Goal: Transaction & Acquisition: Purchase product/service

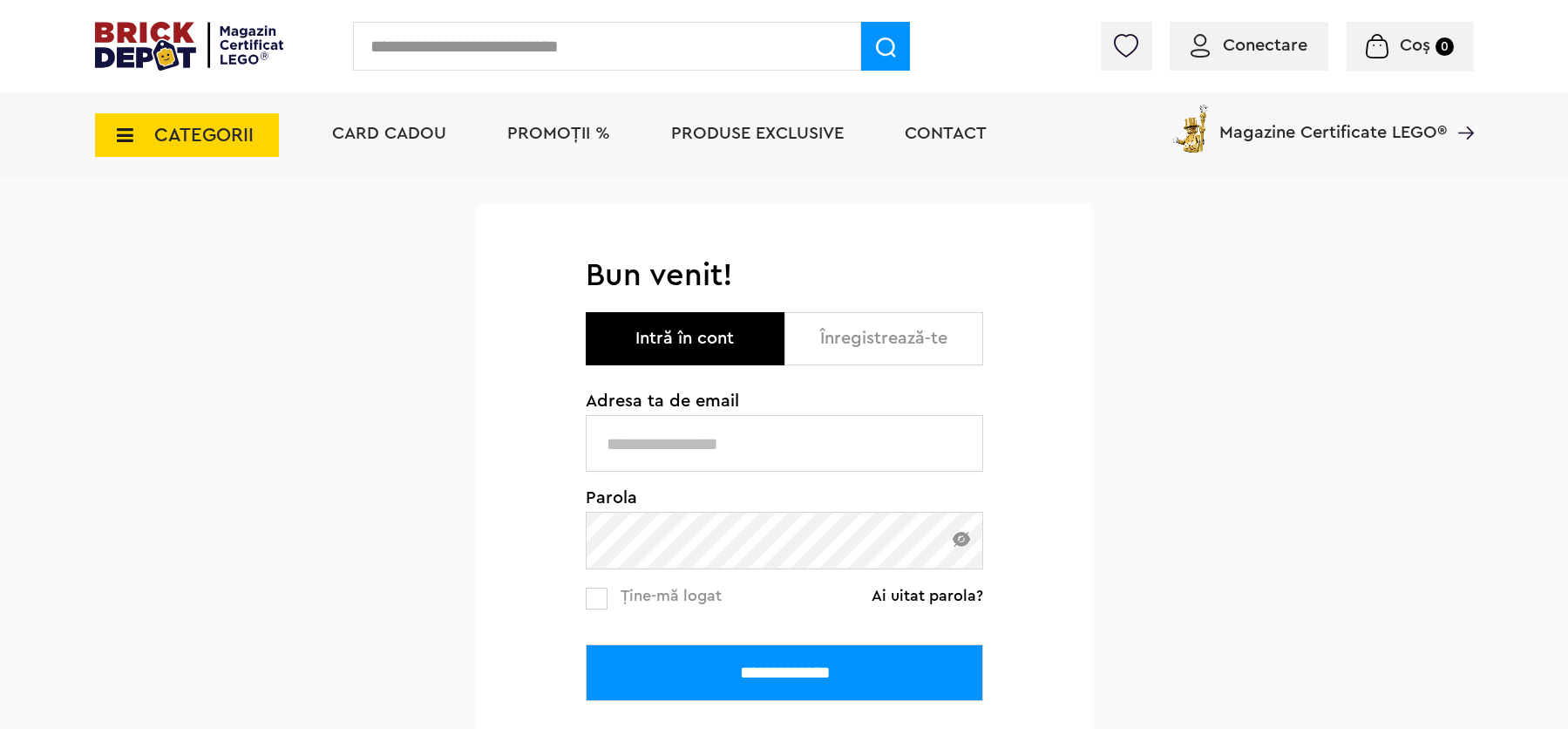
click at [368, 365] on div "**********" at bounding box center [784, 557] width 1568 height 758
click at [735, 449] on input "text" at bounding box center [784, 443] width 397 height 57
paste input "**********"
type input "**********"
click at [351, 378] on div "**********" at bounding box center [784, 557] width 1568 height 759
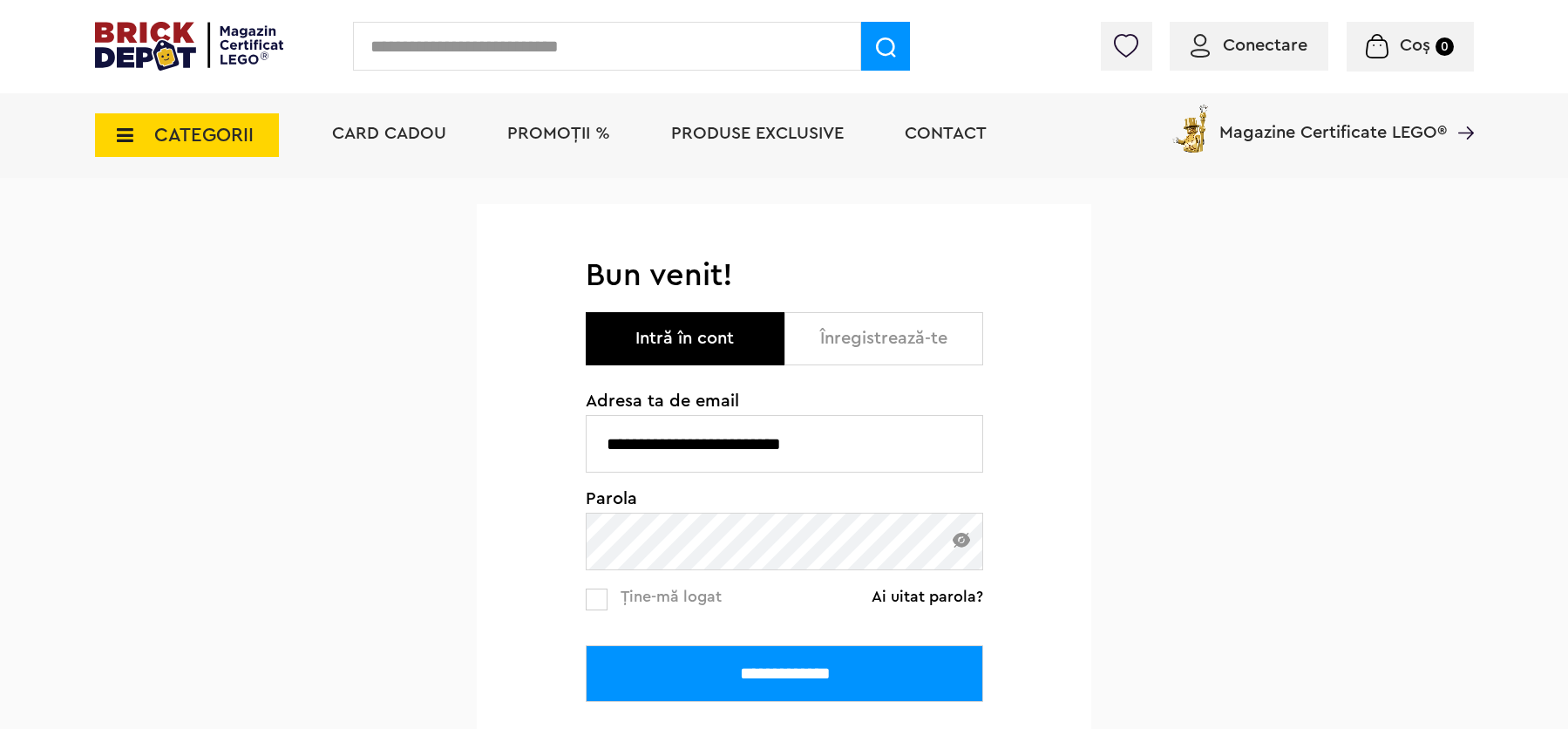
click at [785, 665] on input "**********" at bounding box center [784, 673] width 397 height 57
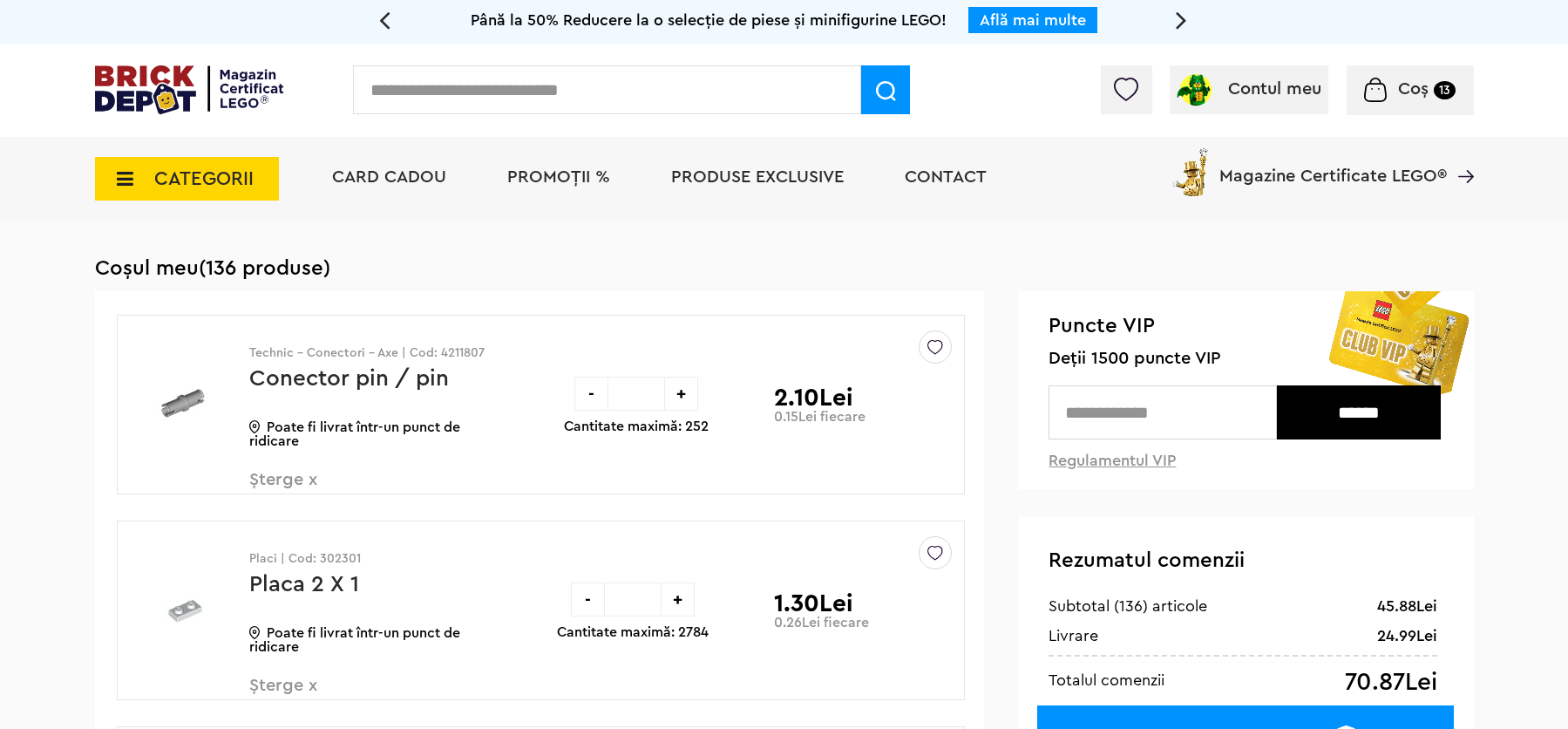
scroll to position [51, 0]
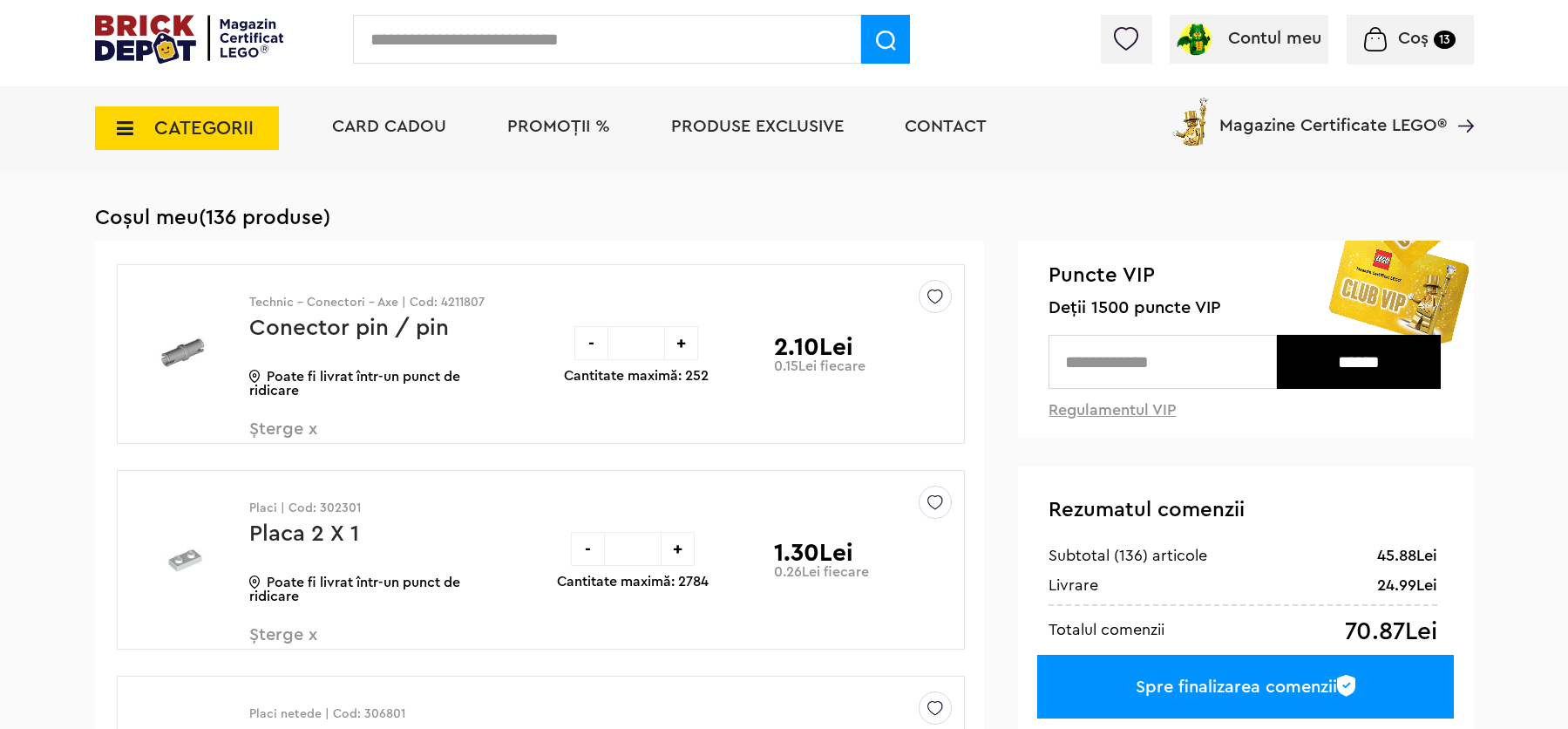
drag, startPoint x: 1586, startPoint y: 47, endPoint x: 1575, endPoint y: 52, distance: 12.1
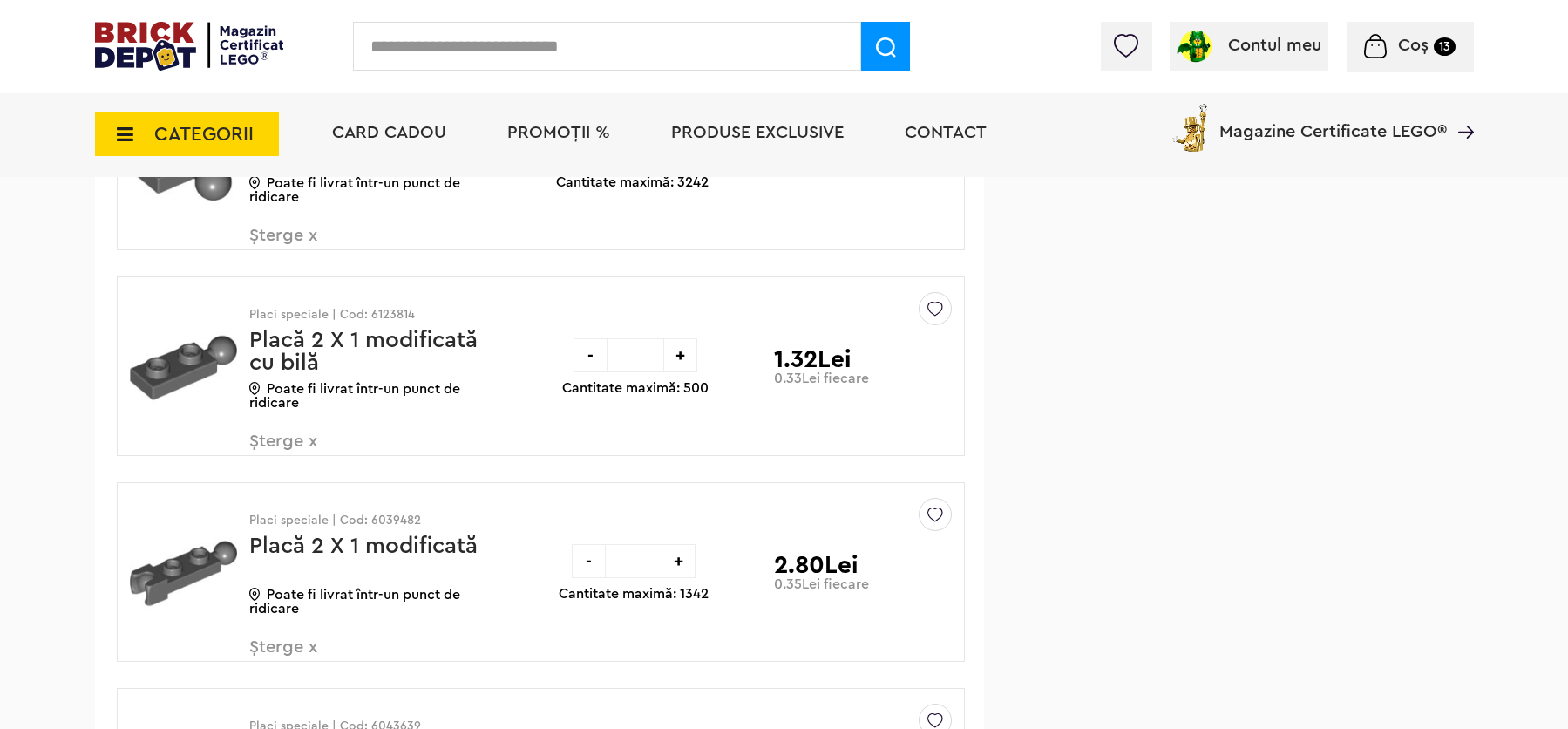
scroll to position [3277, 0]
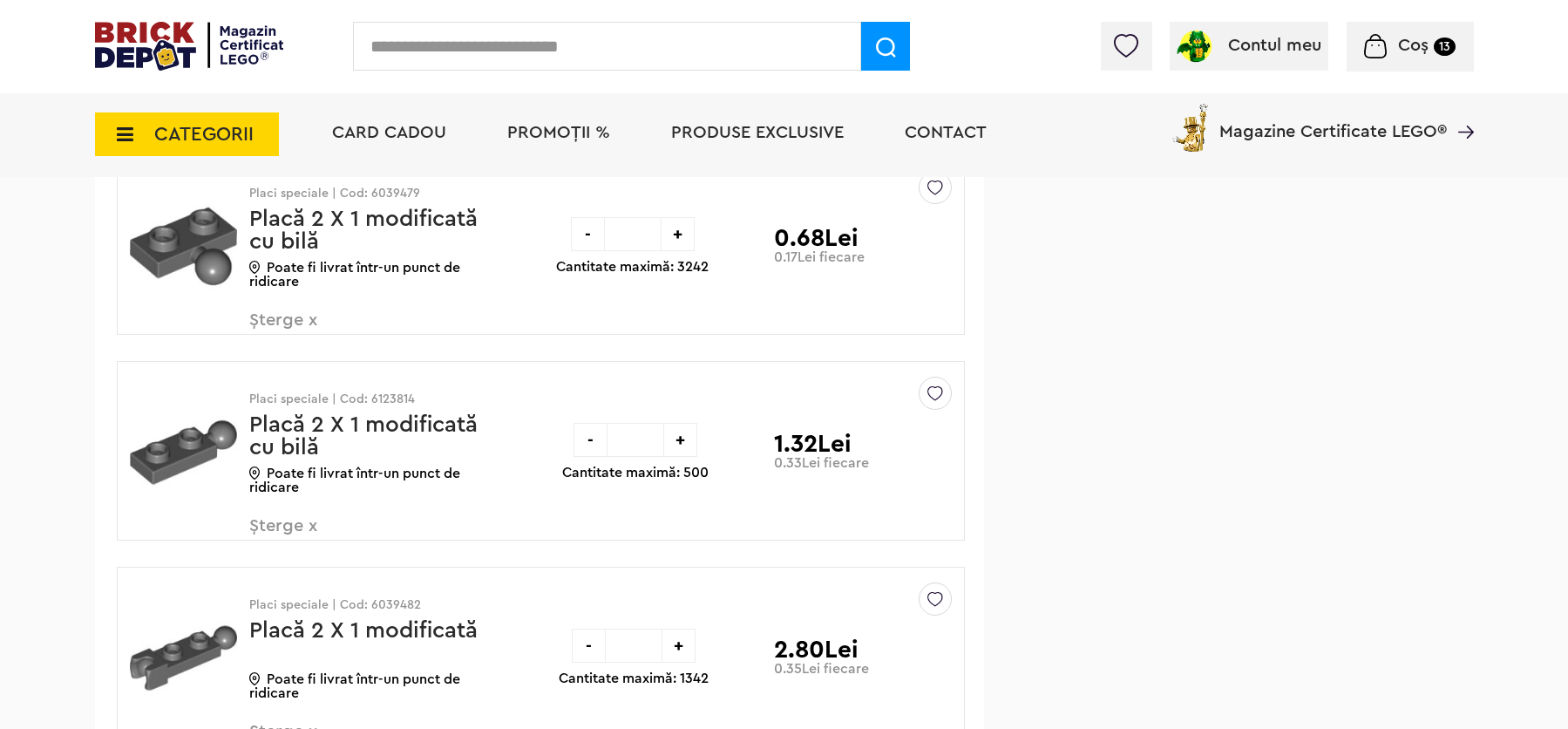
drag, startPoint x: 1579, startPoint y: 58, endPoint x: 1529, endPoint y: 289, distance: 236.3
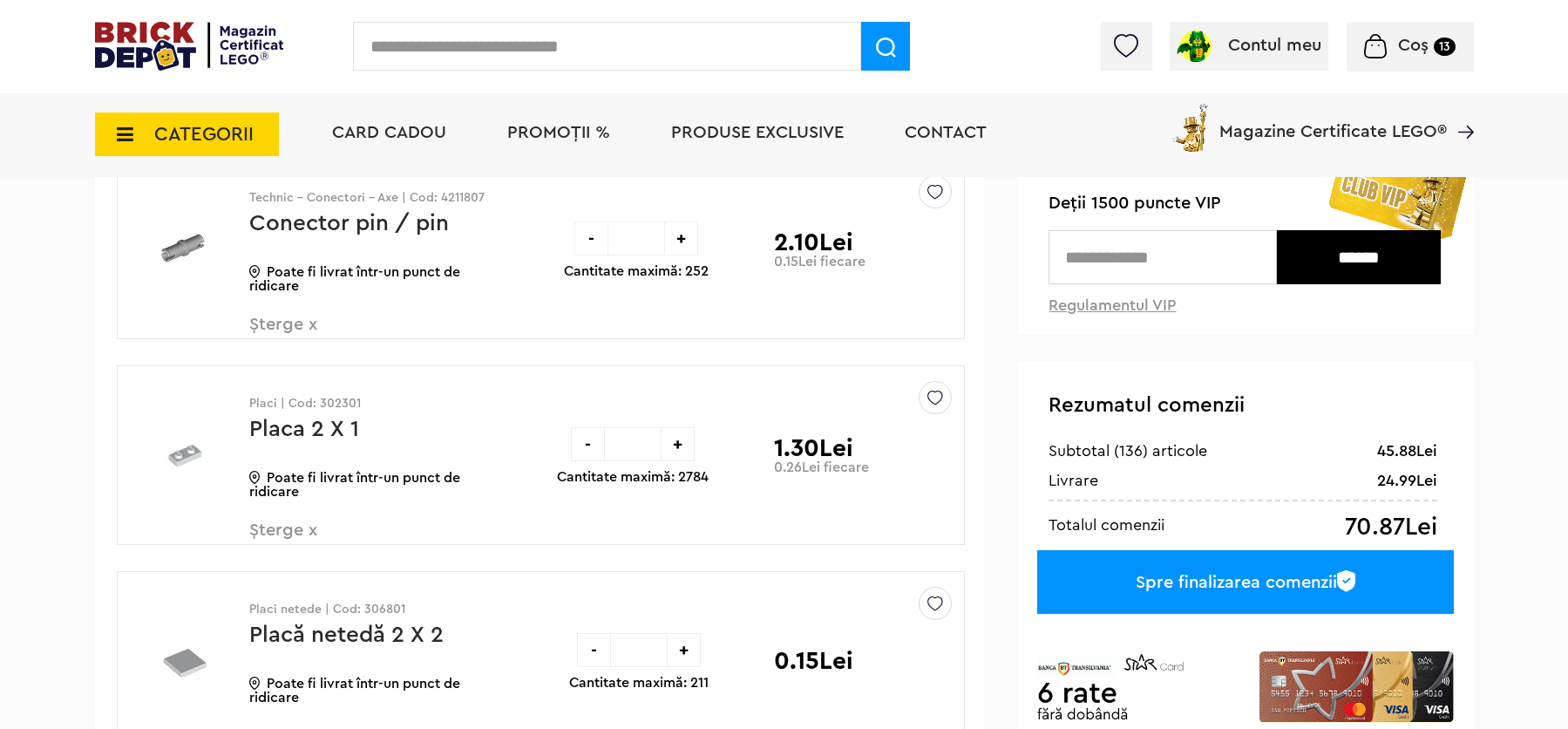
scroll to position [136, 0]
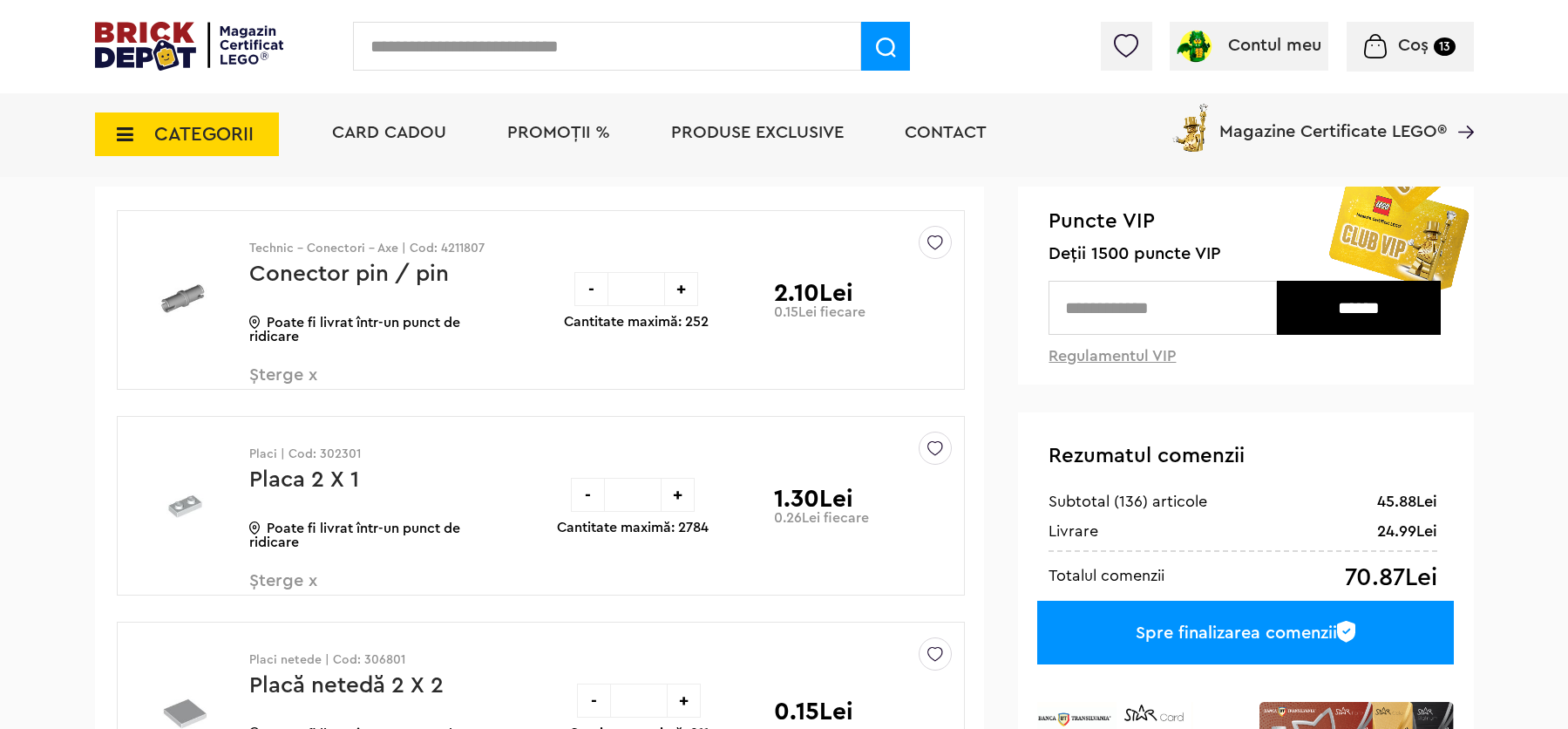
drag, startPoint x: 1579, startPoint y: 279, endPoint x: 1591, endPoint y: 47, distance: 232.3
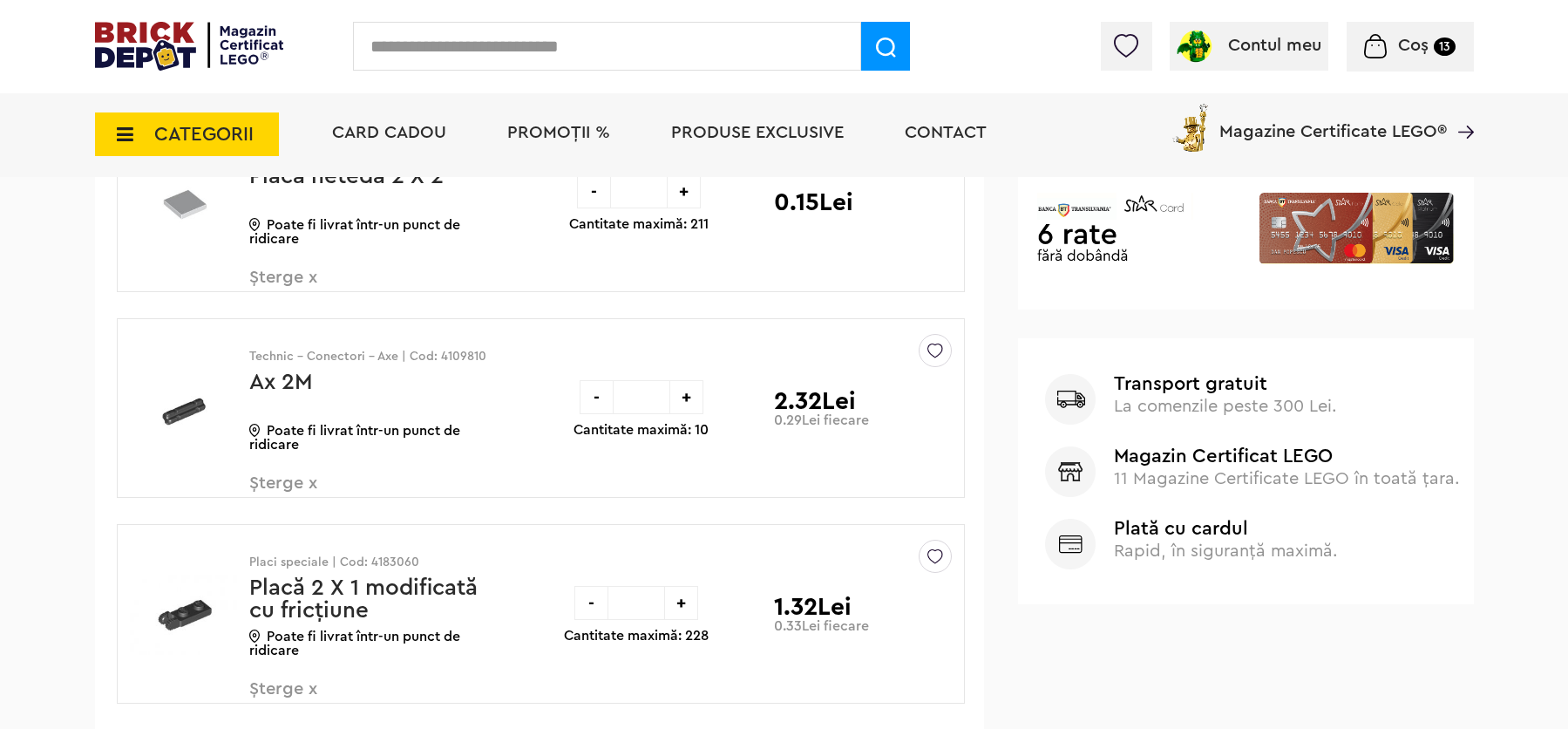
scroll to position [697, 0]
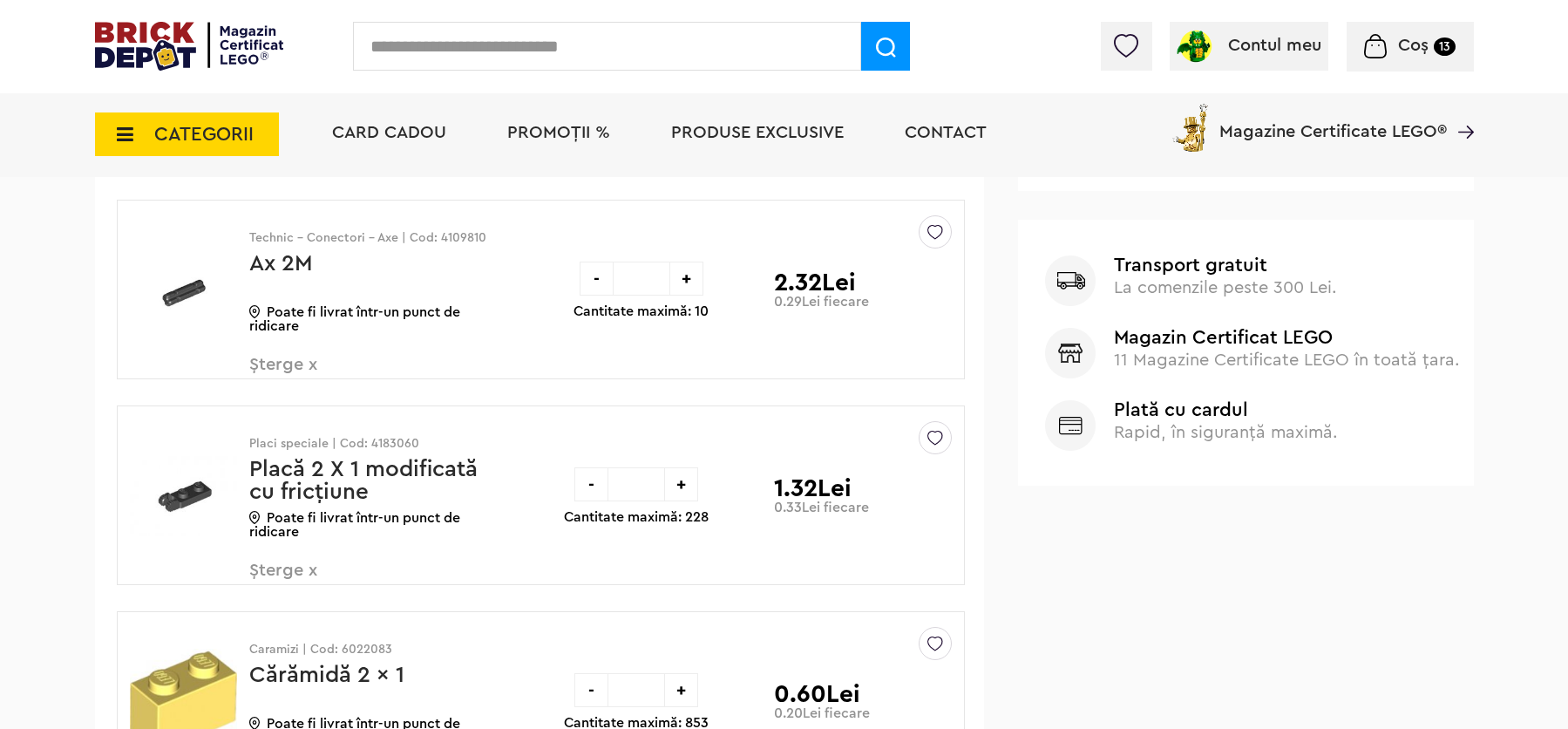
drag, startPoint x: 1584, startPoint y: 63, endPoint x: 1572, endPoint y: 127, distance: 65.1
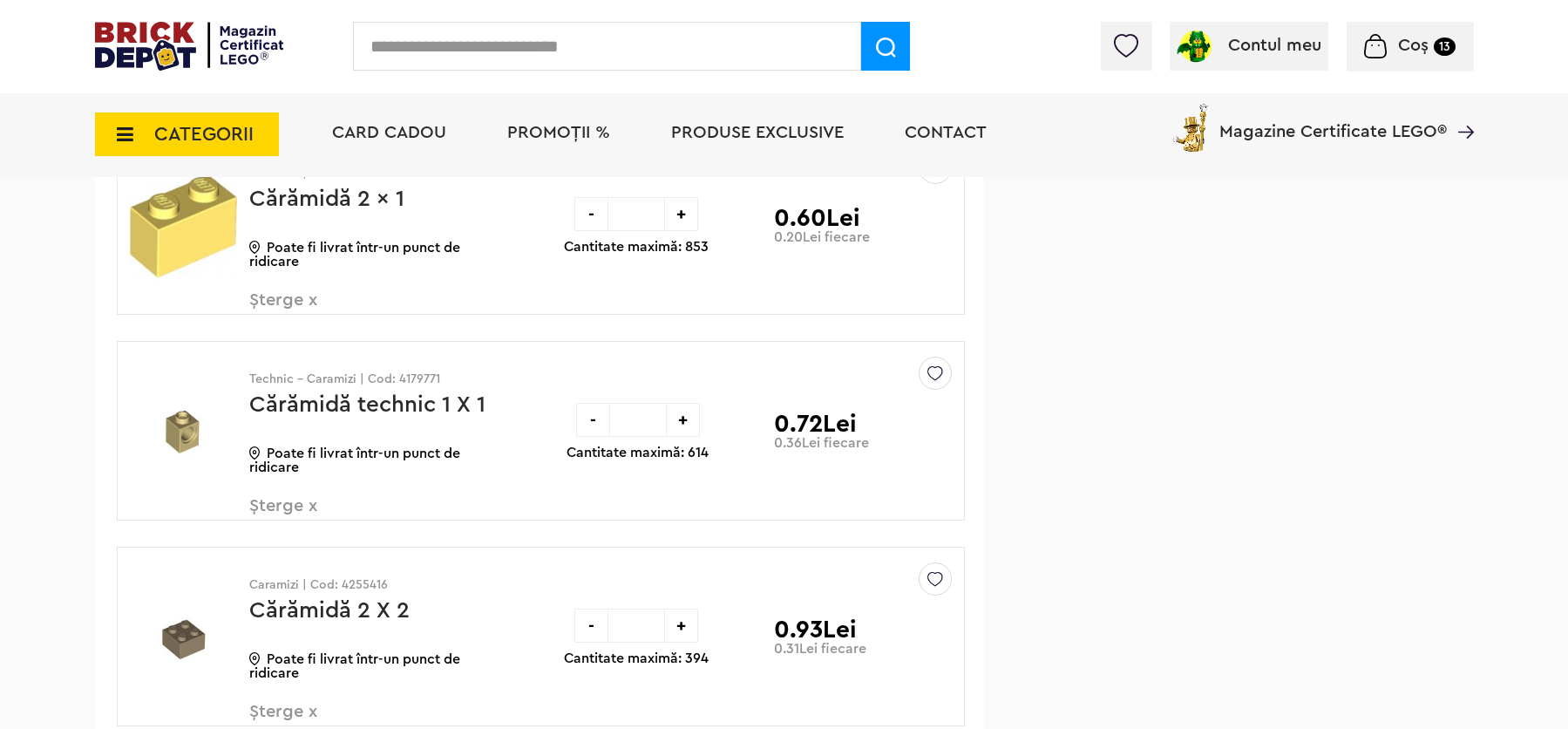
scroll to position [1324, 0]
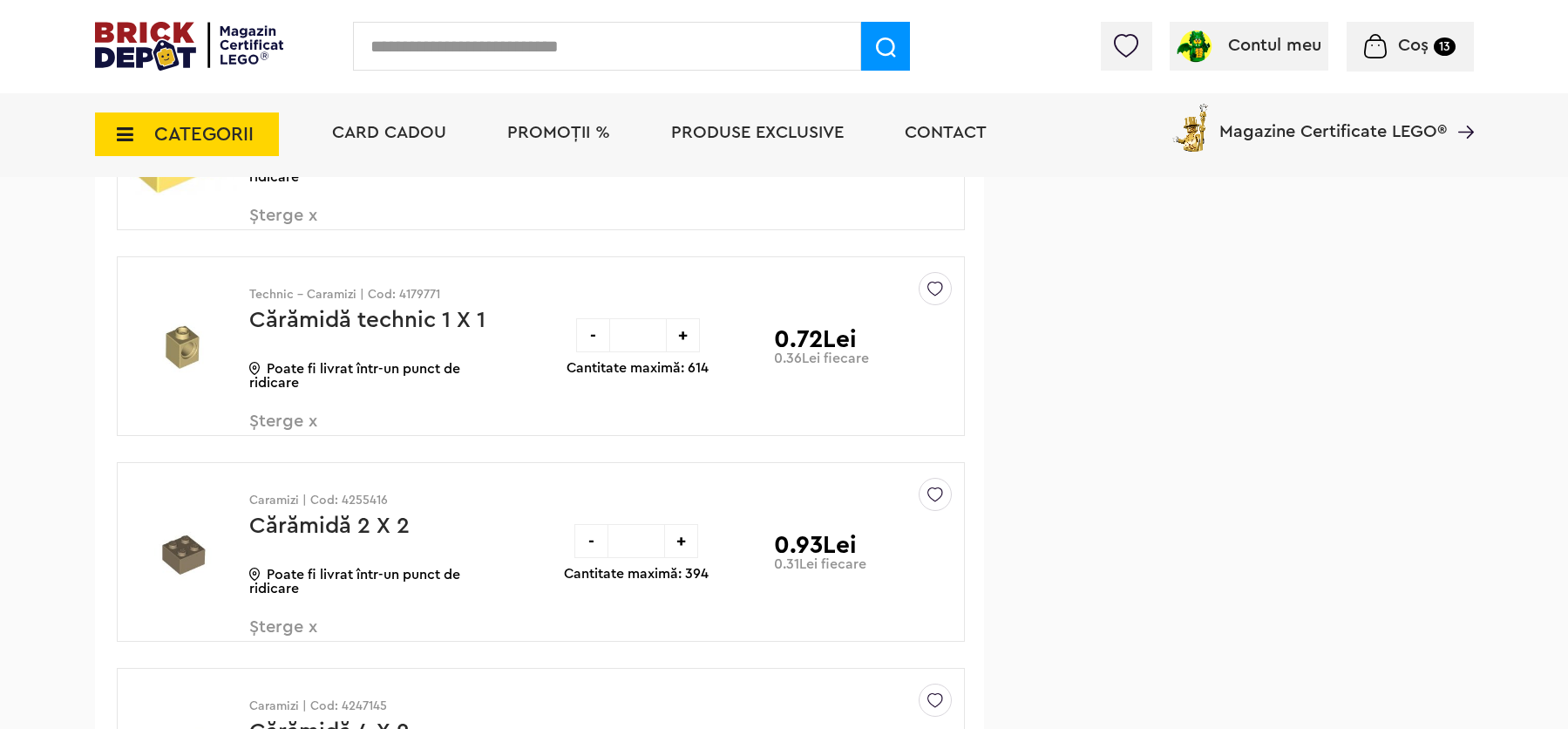
drag, startPoint x: 1582, startPoint y: 104, endPoint x: 1580, endPoint y: 142, distance: 38.1
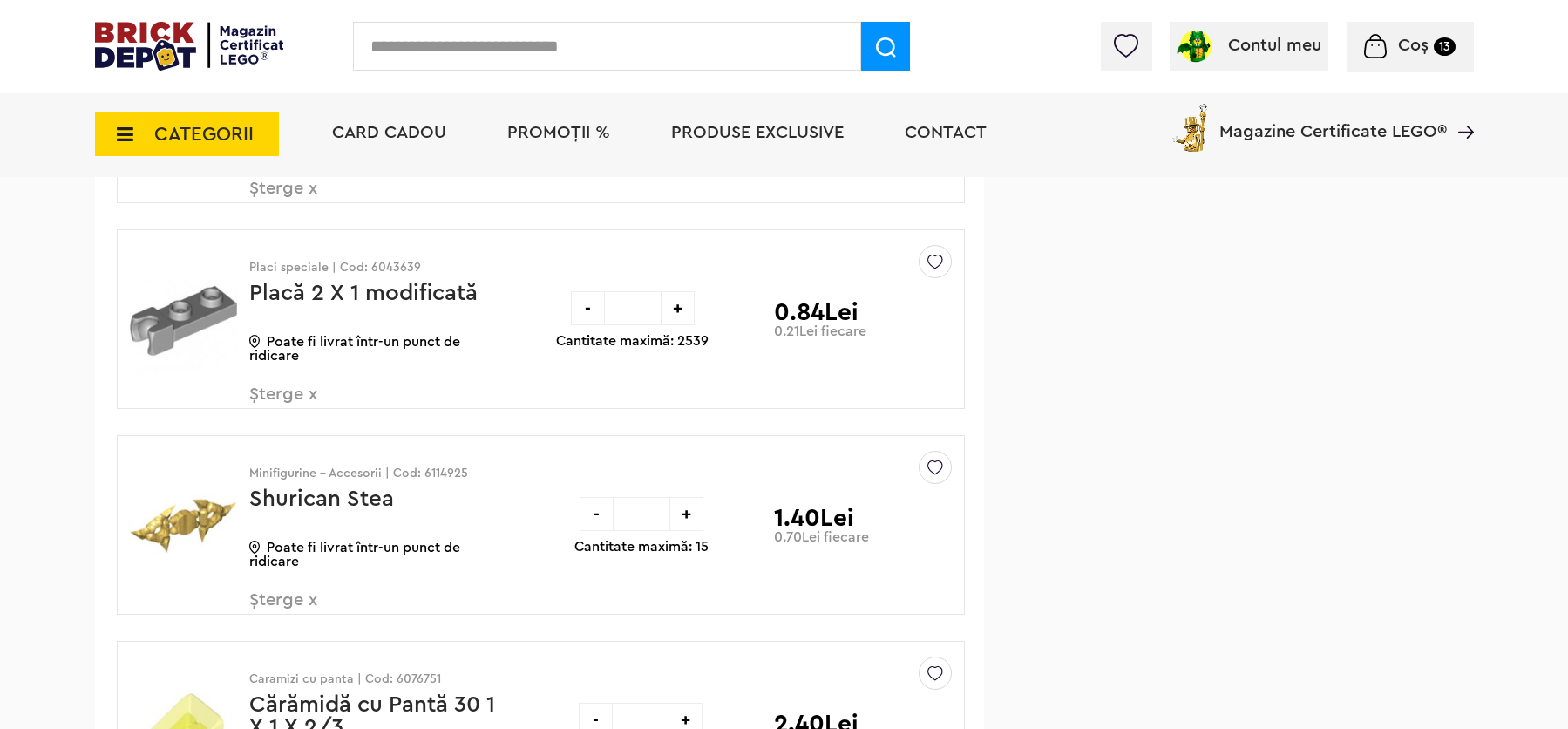
scroll to position [4006, 0]
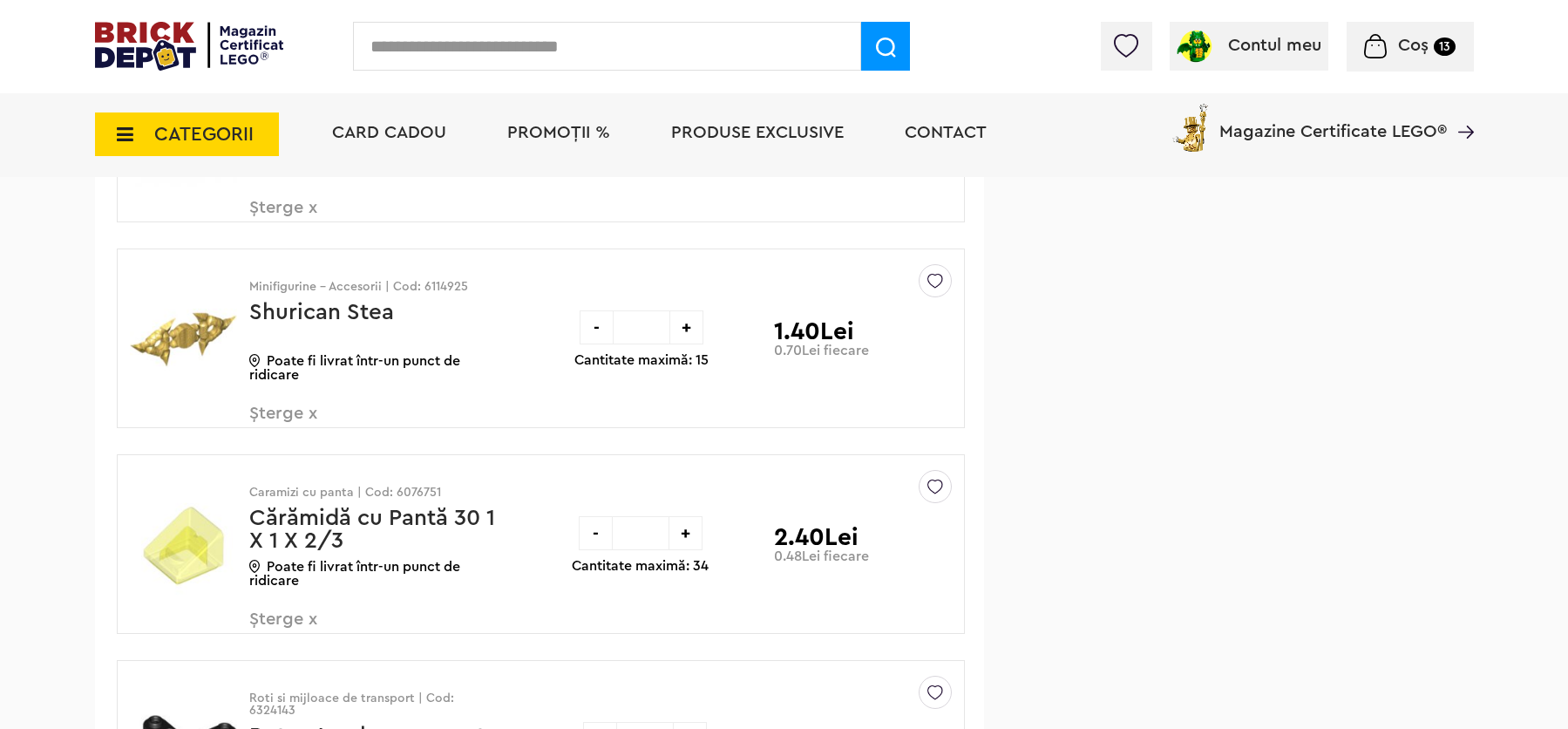
drag, startPoint x: 1578, startPoint y: 142, endPoint x: 1574, endPoint y: 340, distance: 198.0
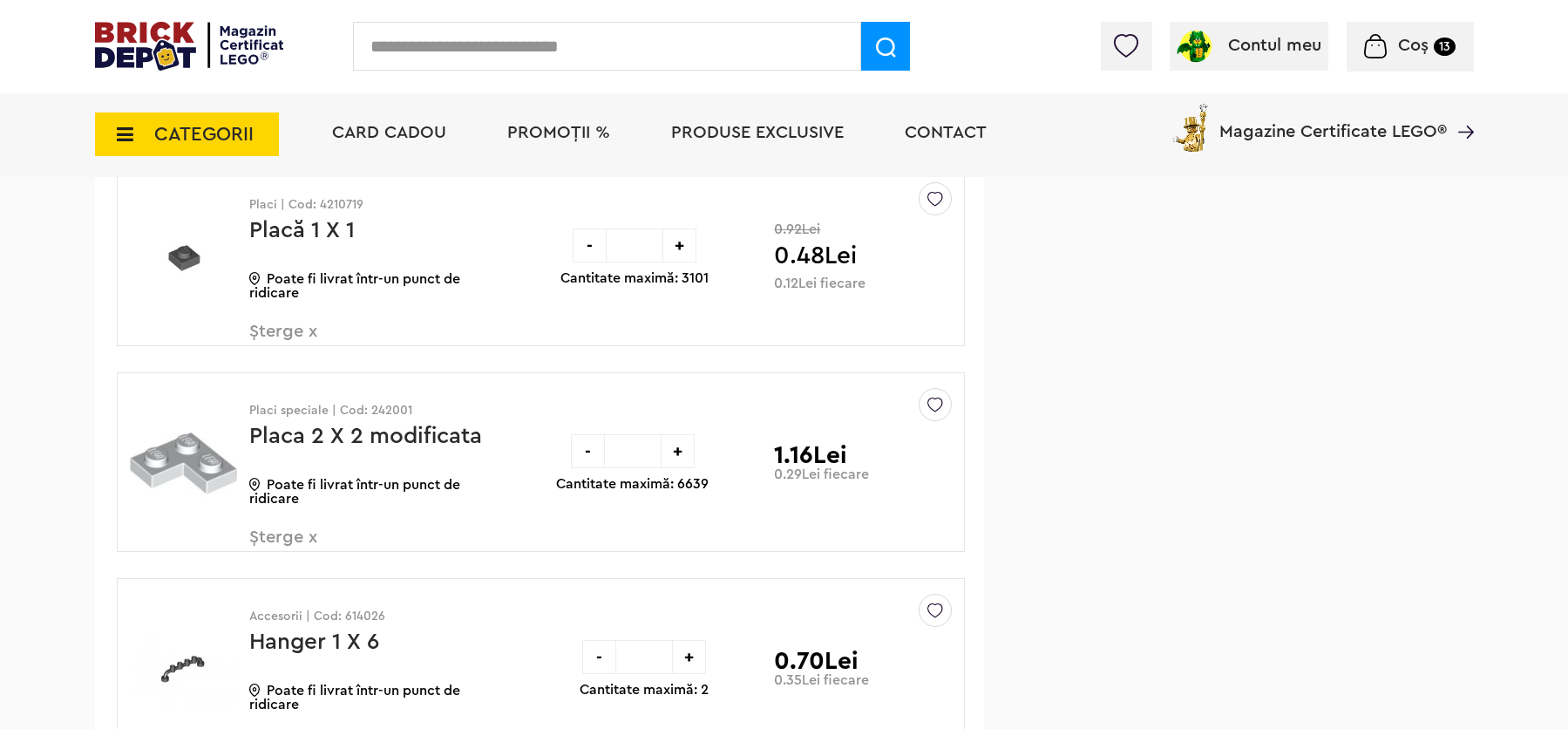
scroll to position [6198, 0]
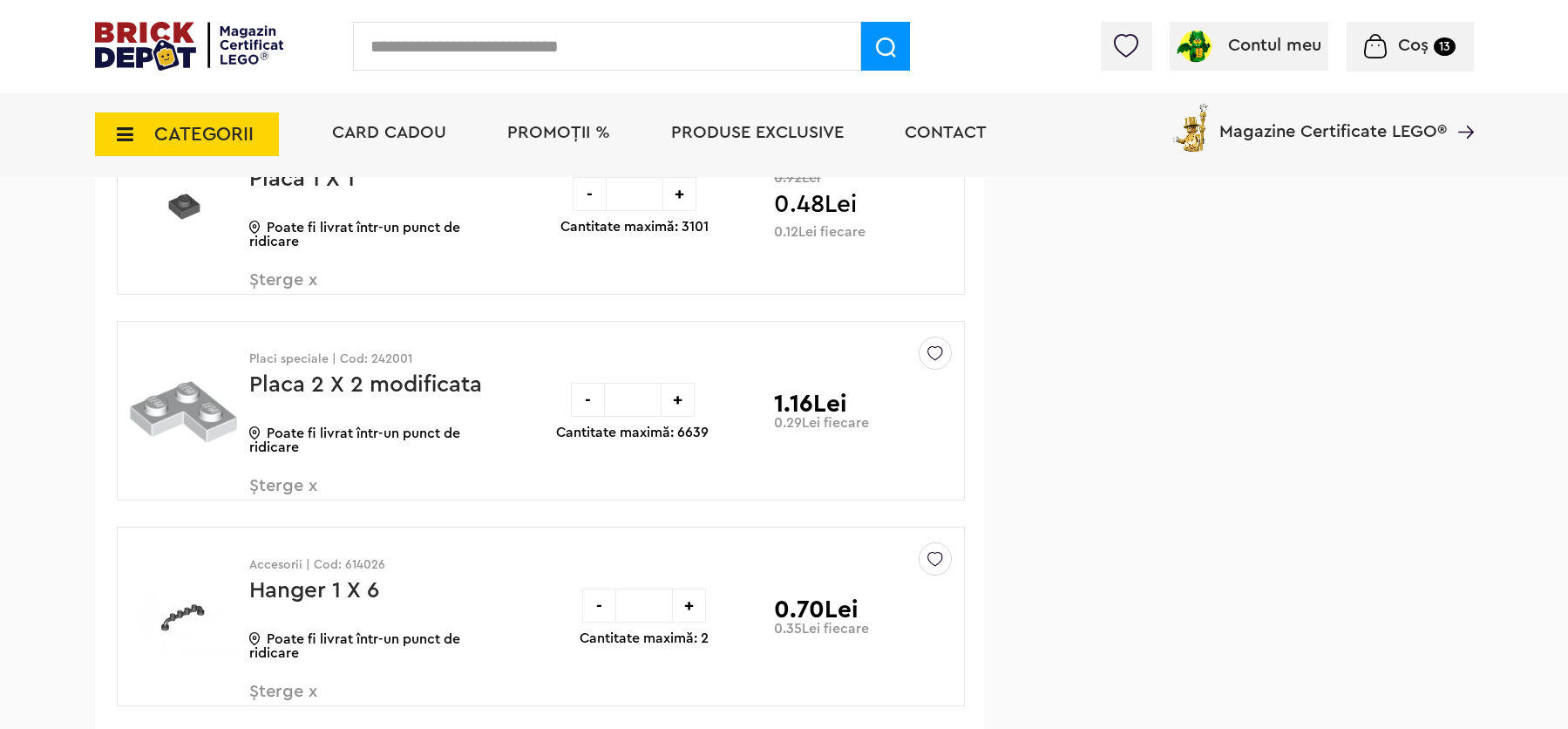
drag, startPoint x: 1573, startPoint y: 354, endPoint x: 1533, endPoint y: 502, distance: 153.3
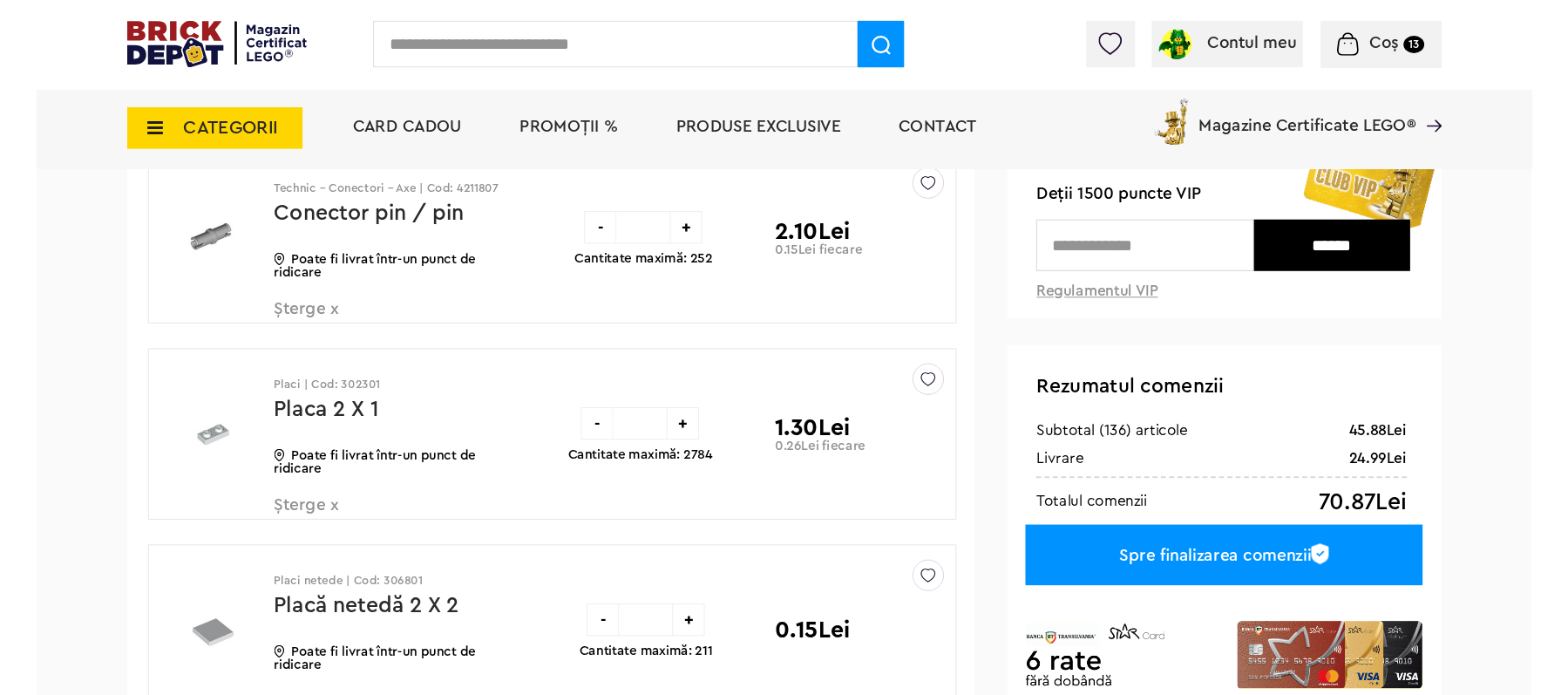
scroll to position [170, 0]
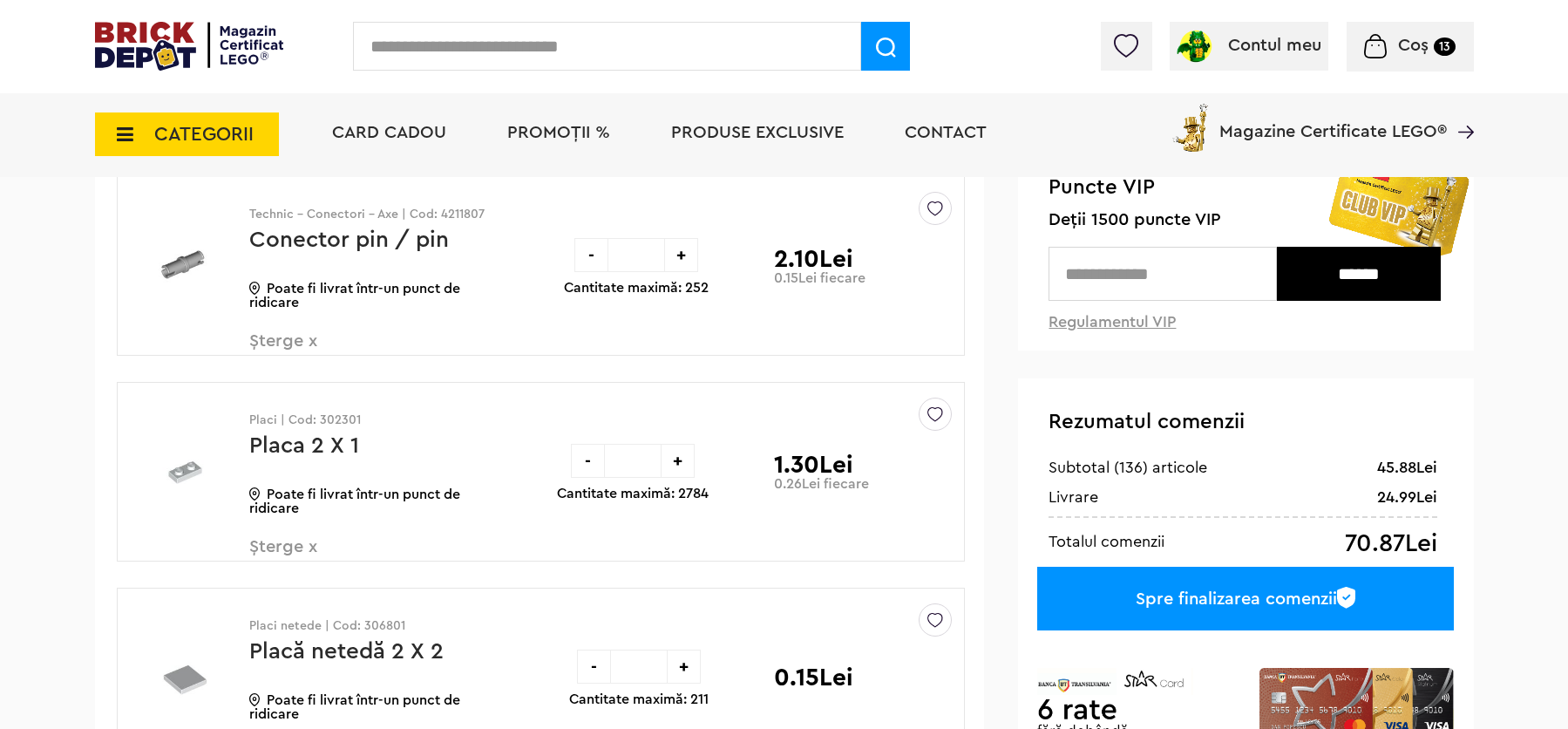
drag, startPoint x: 1583, startPoint y: 514, endPoint x: 1593, endPoint y: 55, distance: 459.1
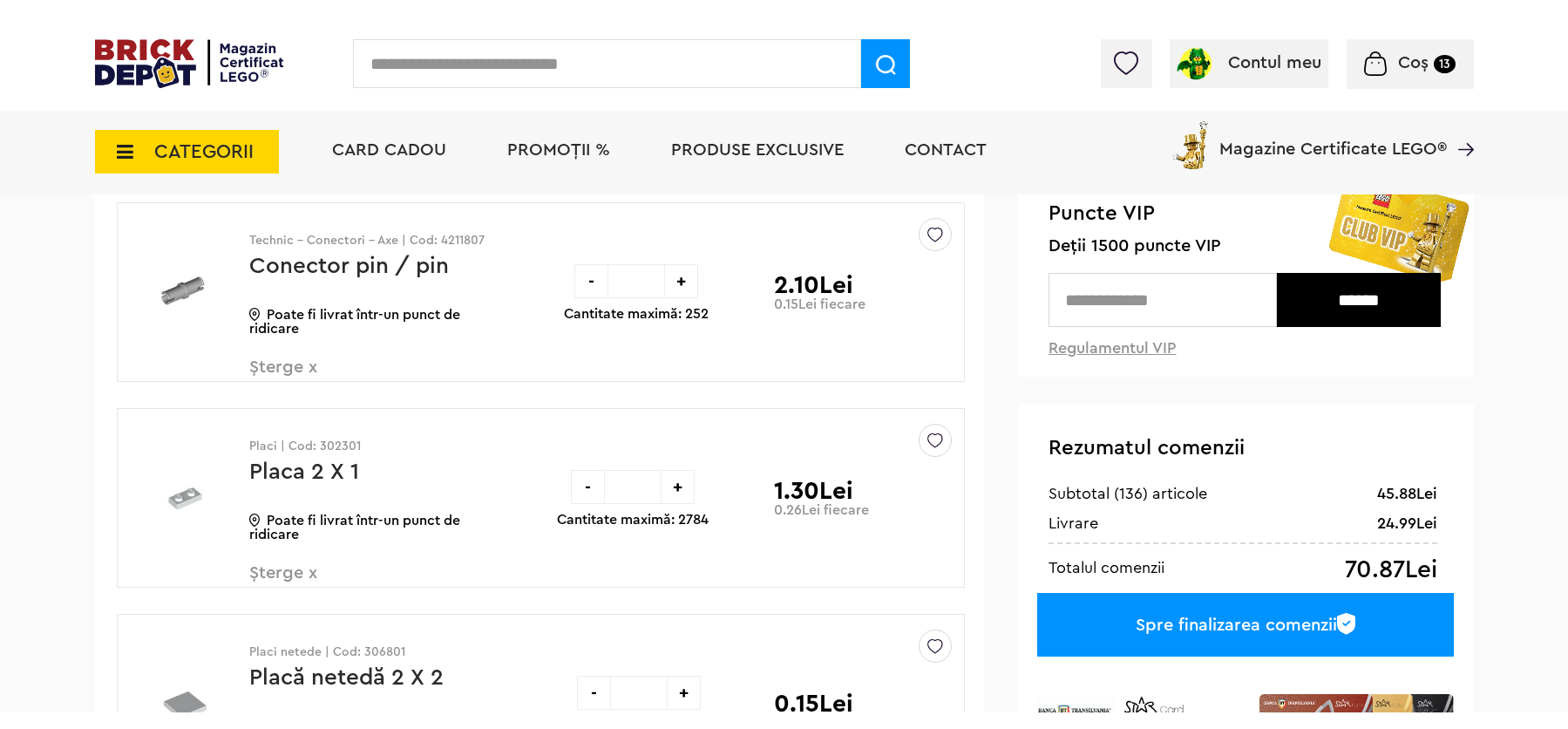
scroll to position [90, 0]
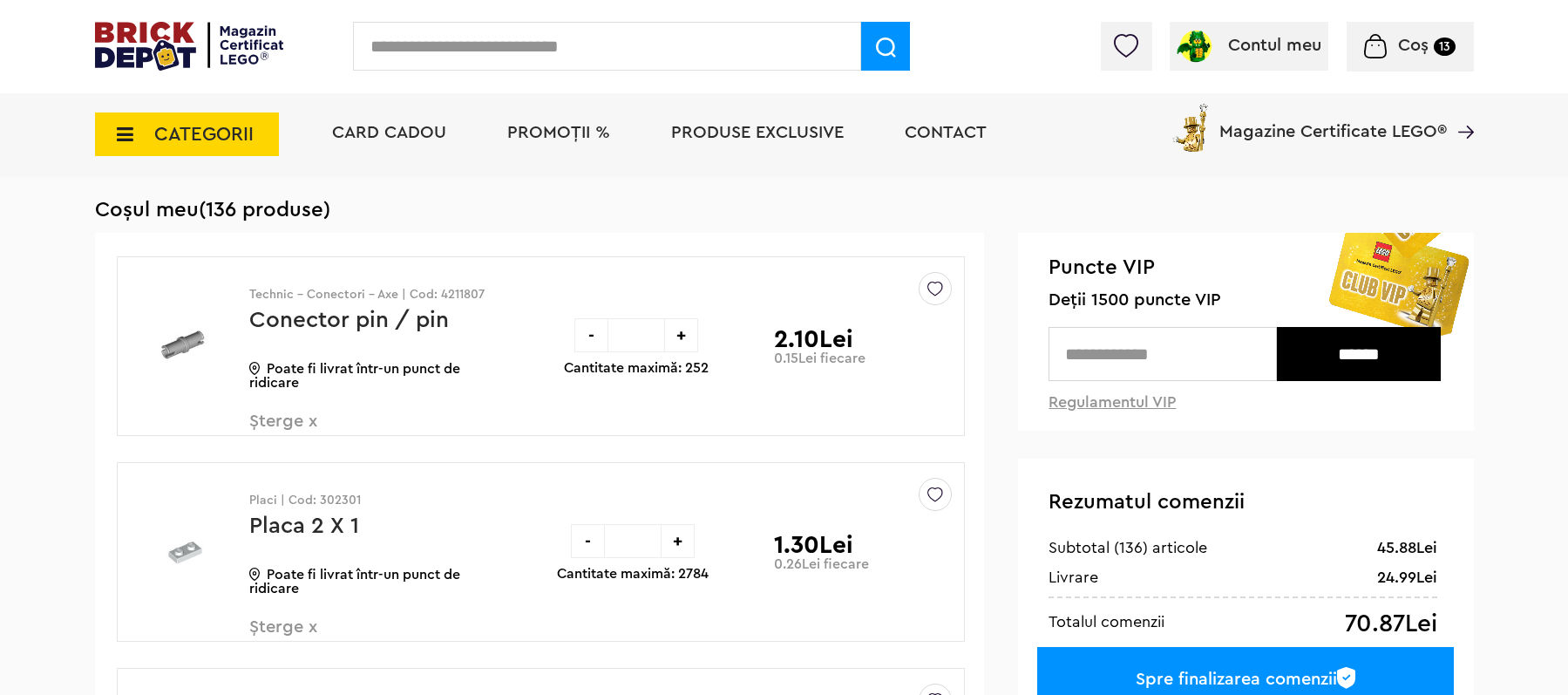
drag, startPoint x: 1593, startPoint y: 92, endPoint x: 1593, endPoint y: 50, distance: 42.0
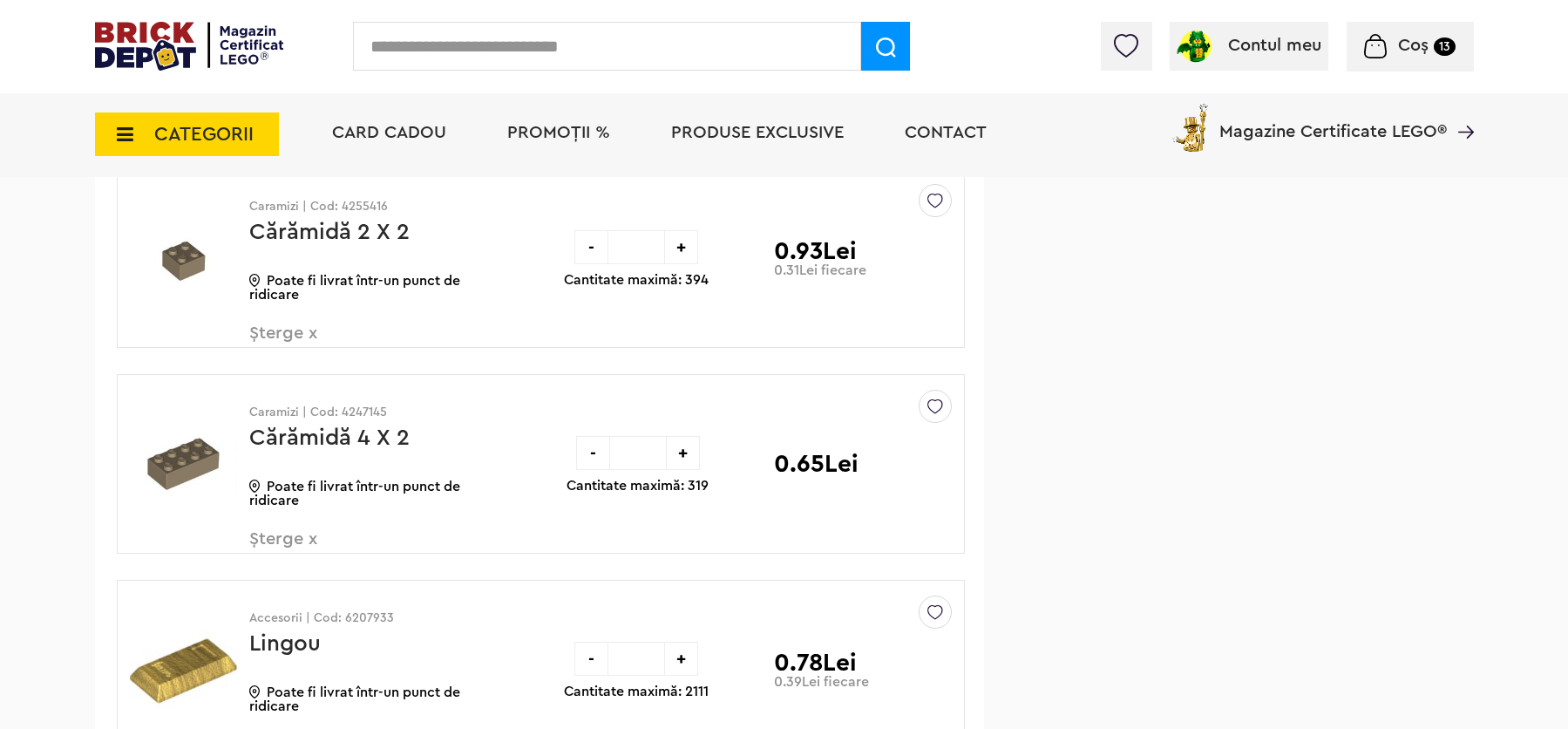
scroll to position [1770, 0]
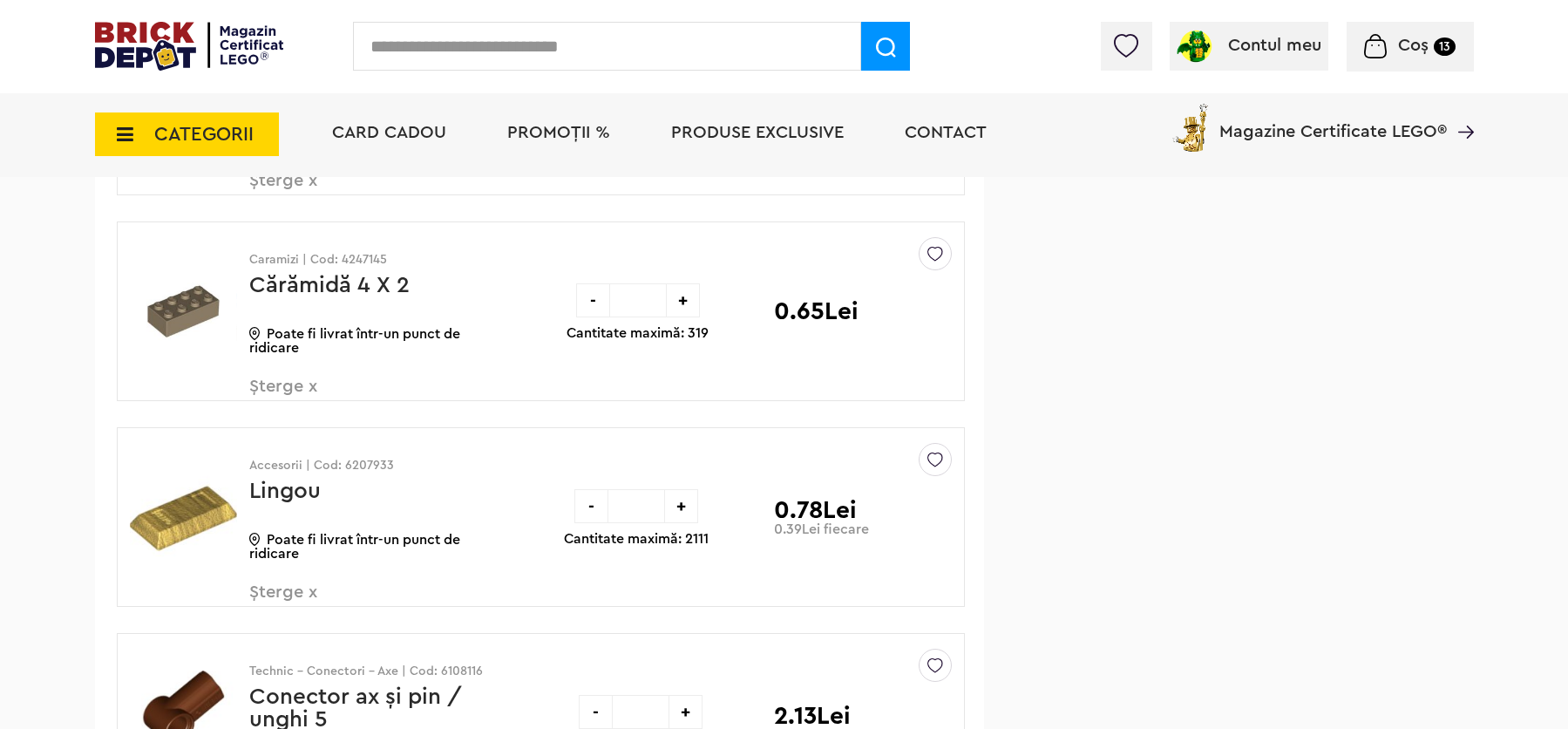
drag, startPoint x: 1574, startPoint y: 54, endPoint x: 1540, endPoint y: 178, distance: 128.6
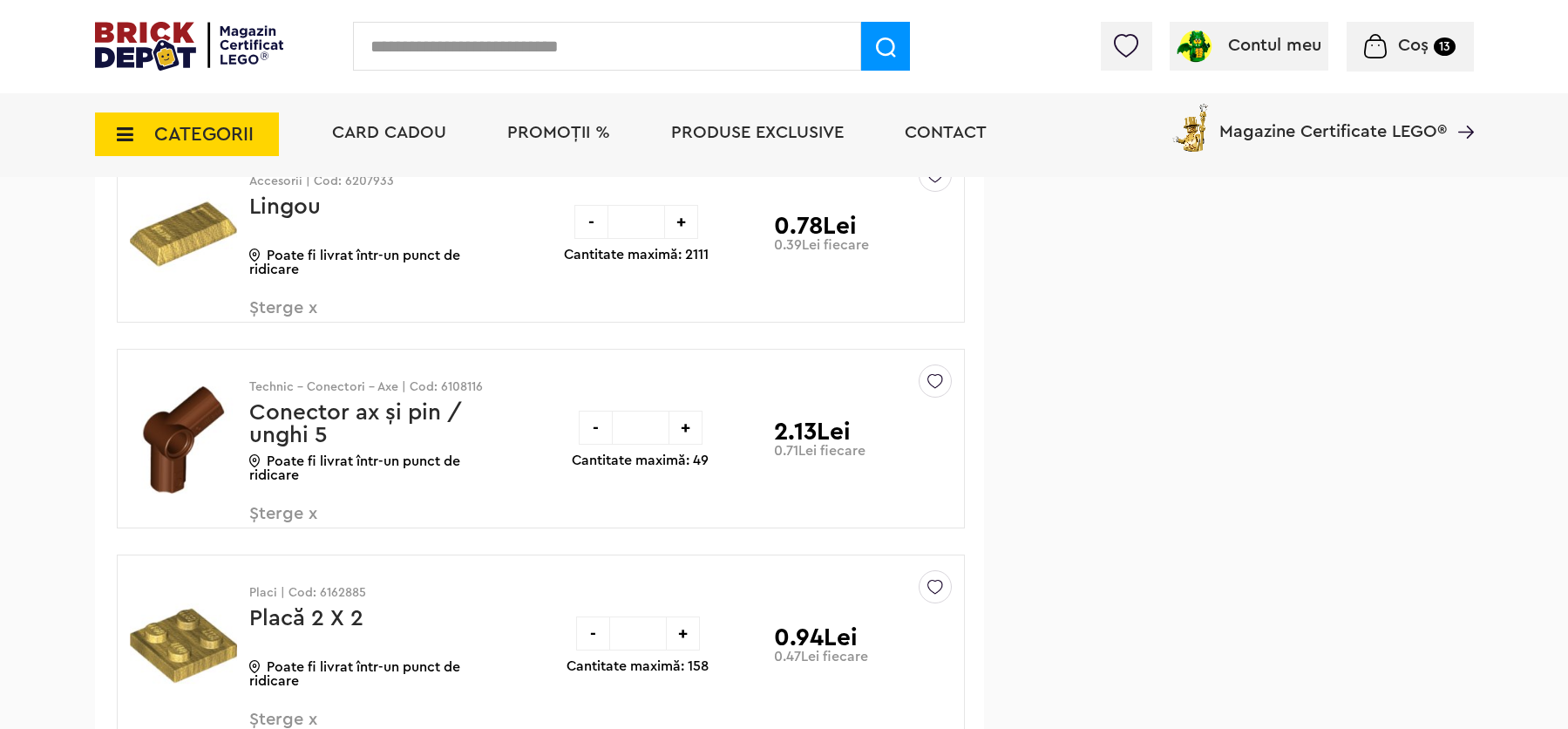
scroll to position [2190, 0]
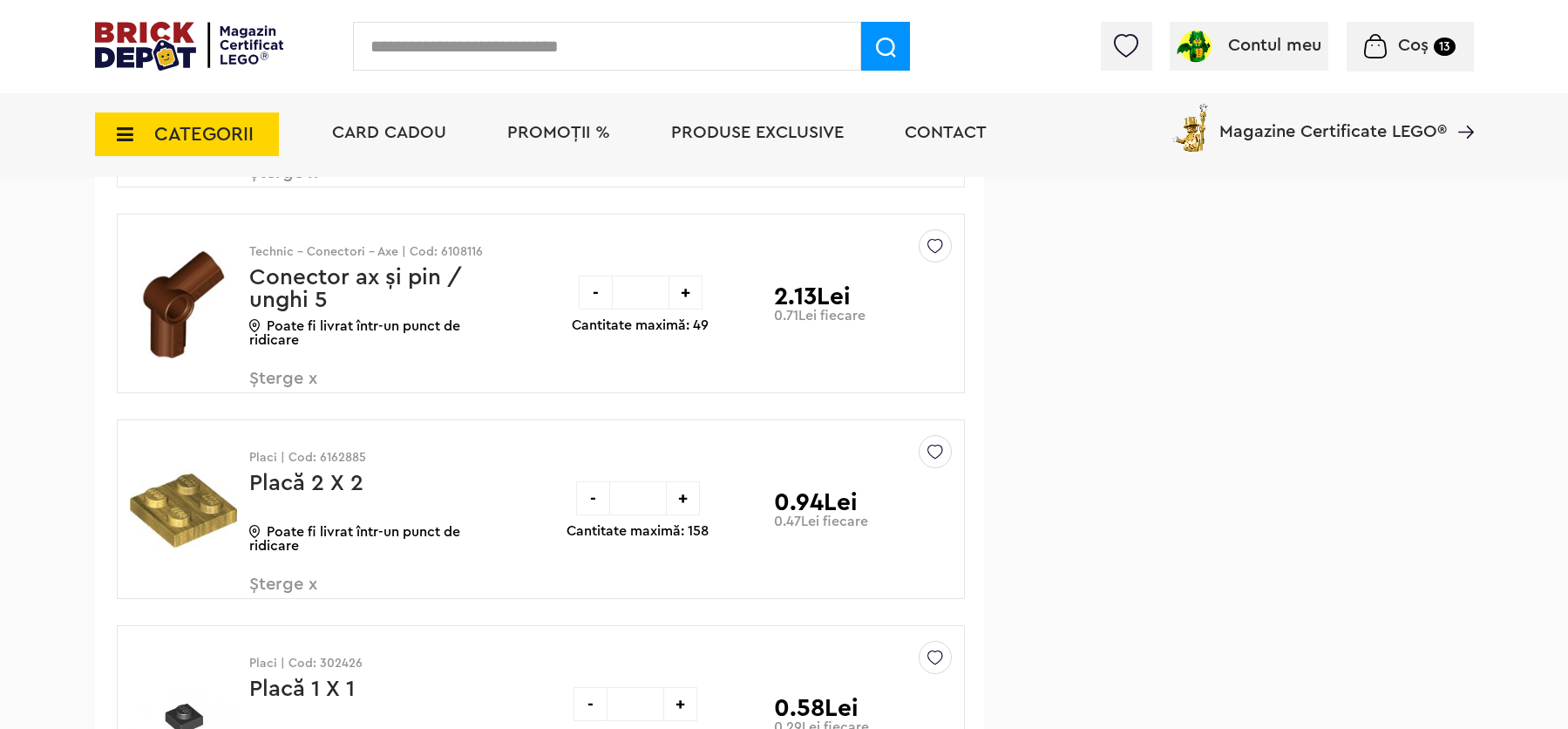
drag, startPoint x: 1573, startPoint y: 186, endPoint x: 1574, endPoint y: 217, distance: 31.0
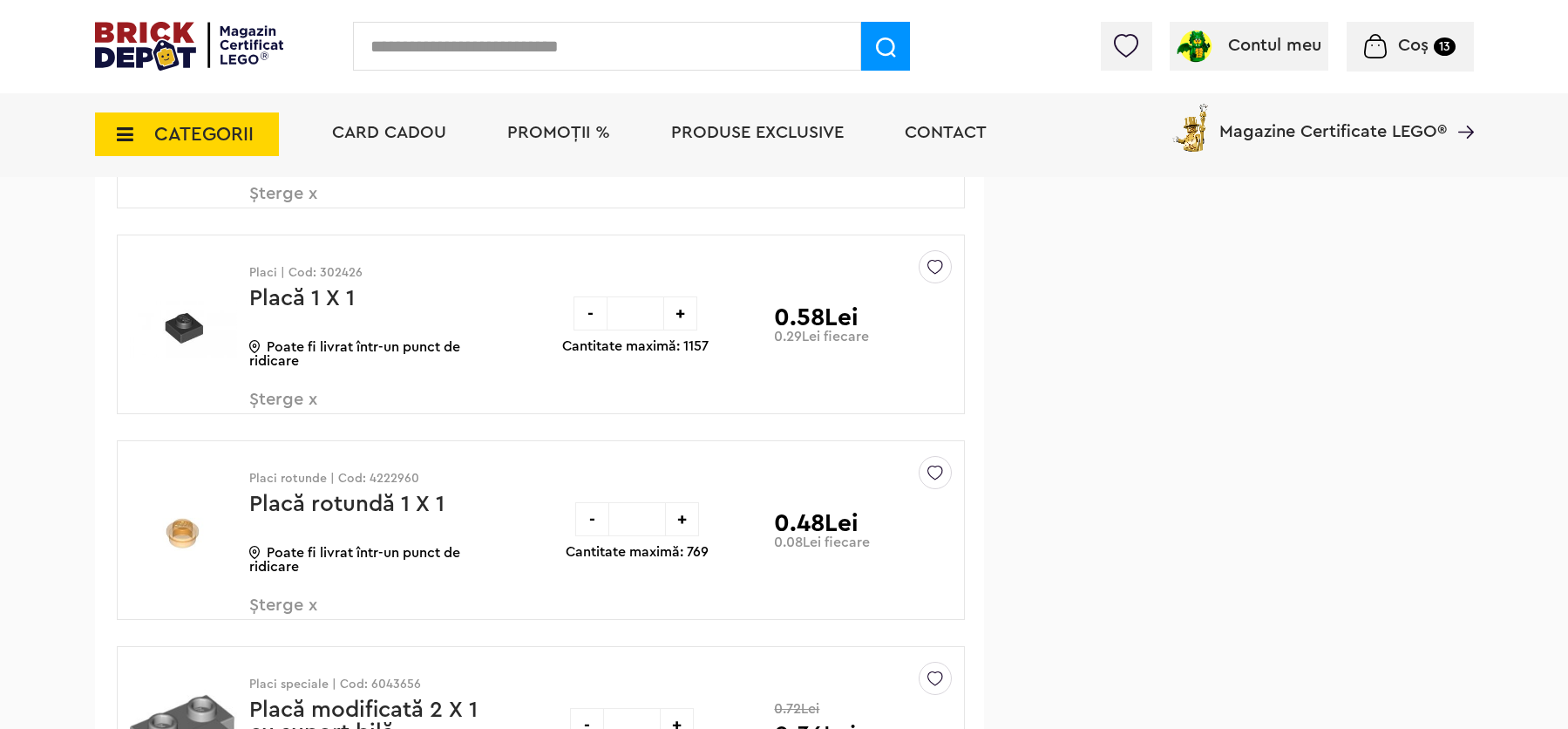
scroll to position [2598, 0]
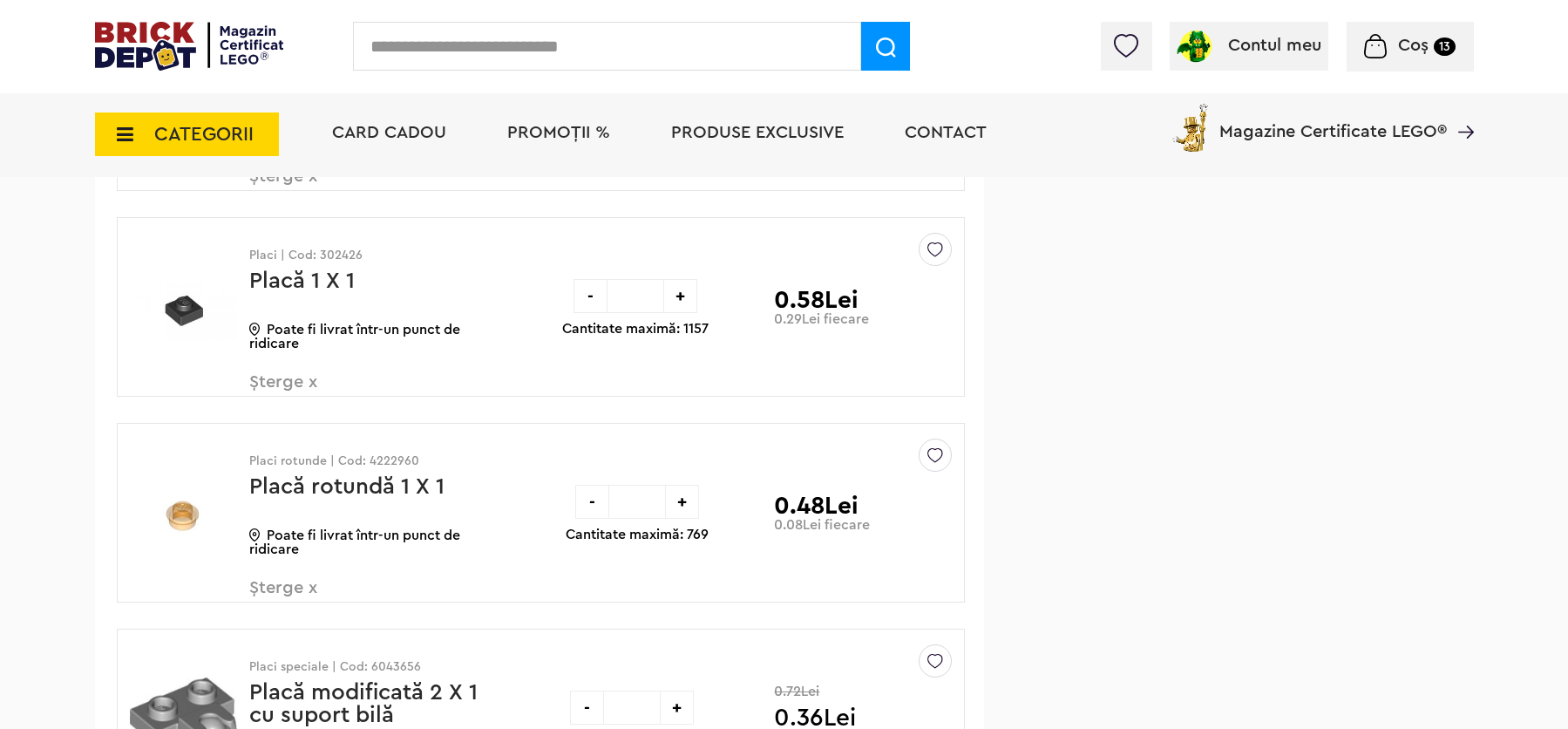
drag, startPoint x: 1579, startPoint y: 205, endPoint x: 1579, endPoint y: 235, distance: 30.0
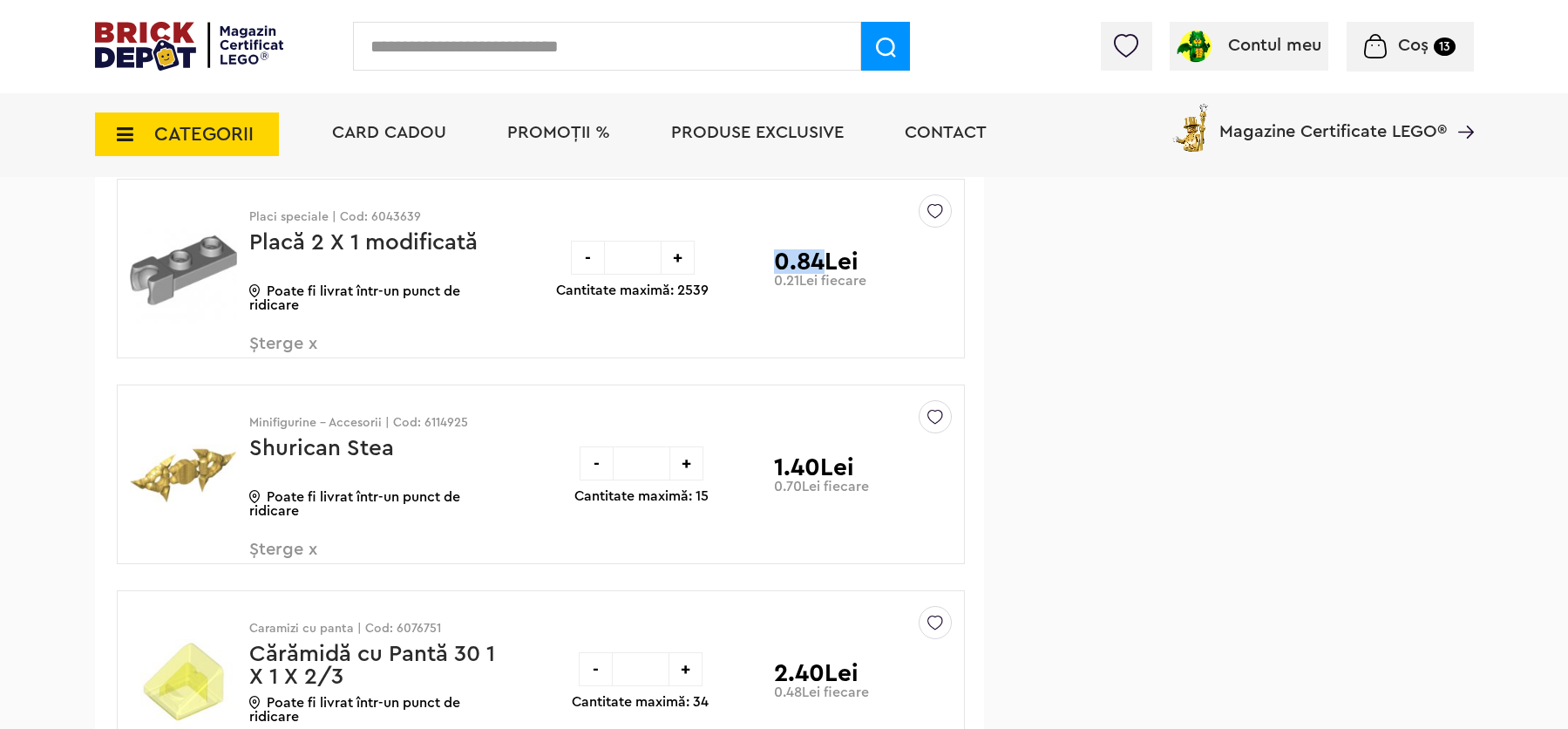
scroll to position [3922, 0]
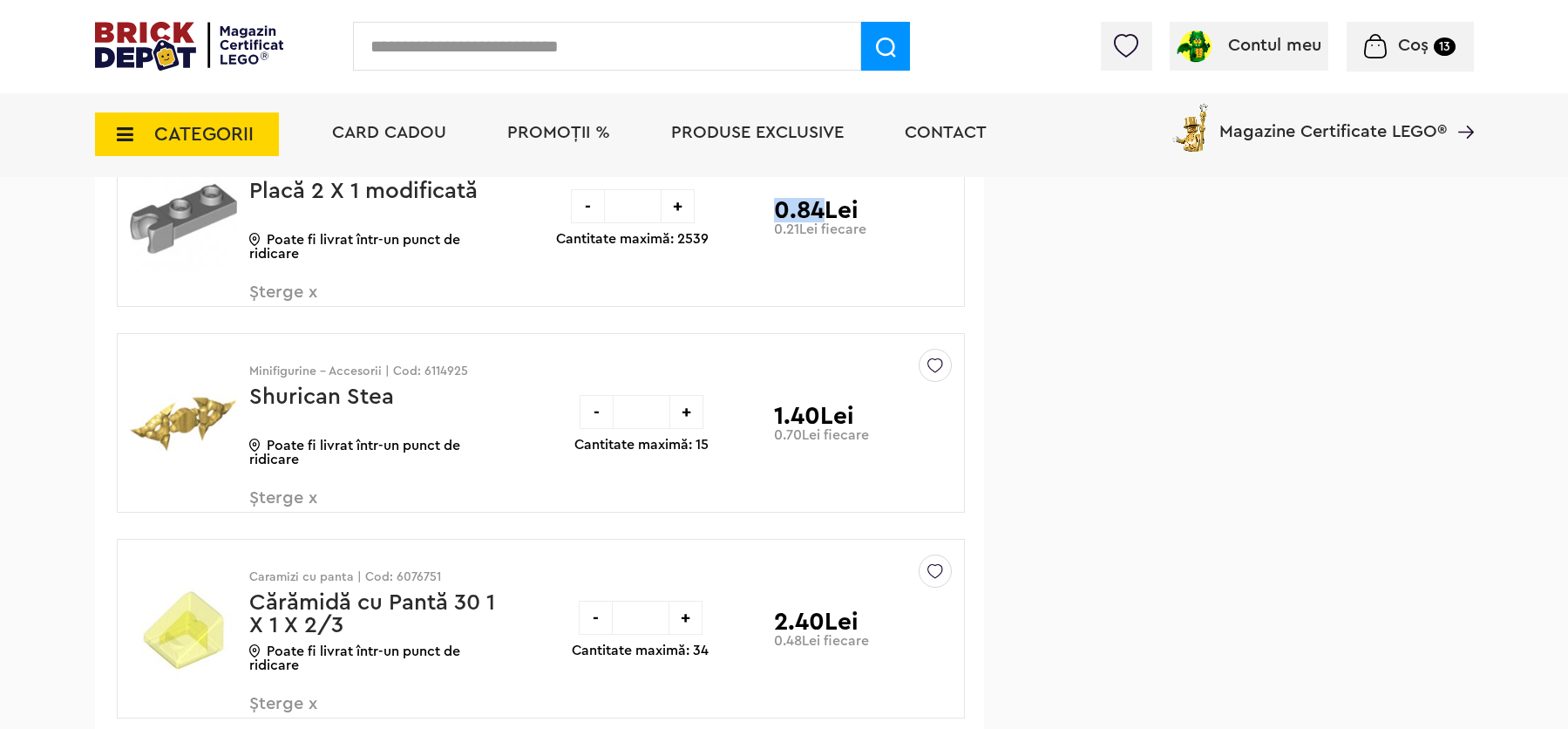
drag, startPoint x: 1575, startPoint y: 244, endPoint x: 1560, endPoint y: 341, distance: 98.2
click at [1115, 504] on div "Coșul meu (136 produse) 45.88 Lei Sterge Denumire Preț Sterge Technic - Conecto…" at bounding box center [785, 306] width 1379 height 7952
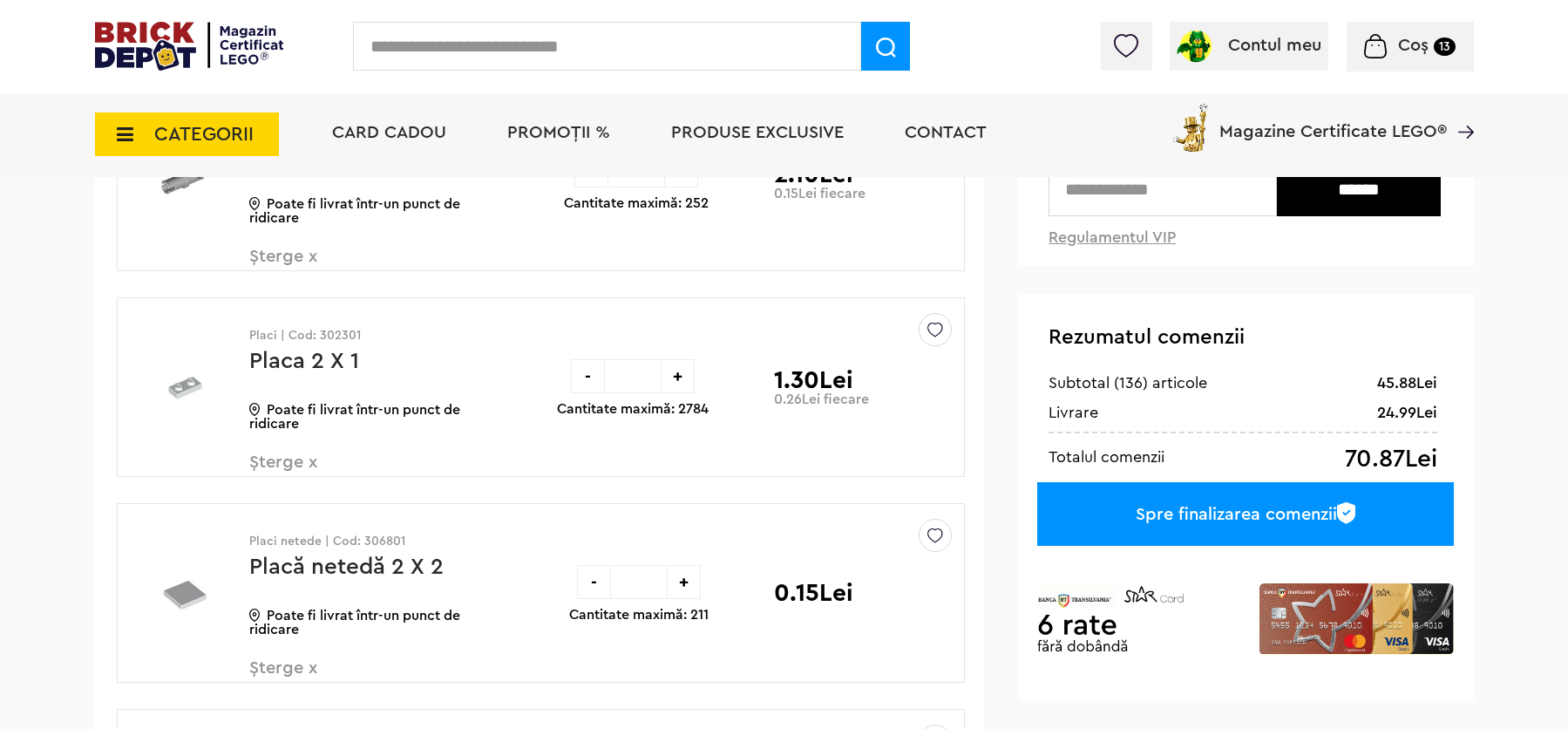
scroll to position [34, 0]
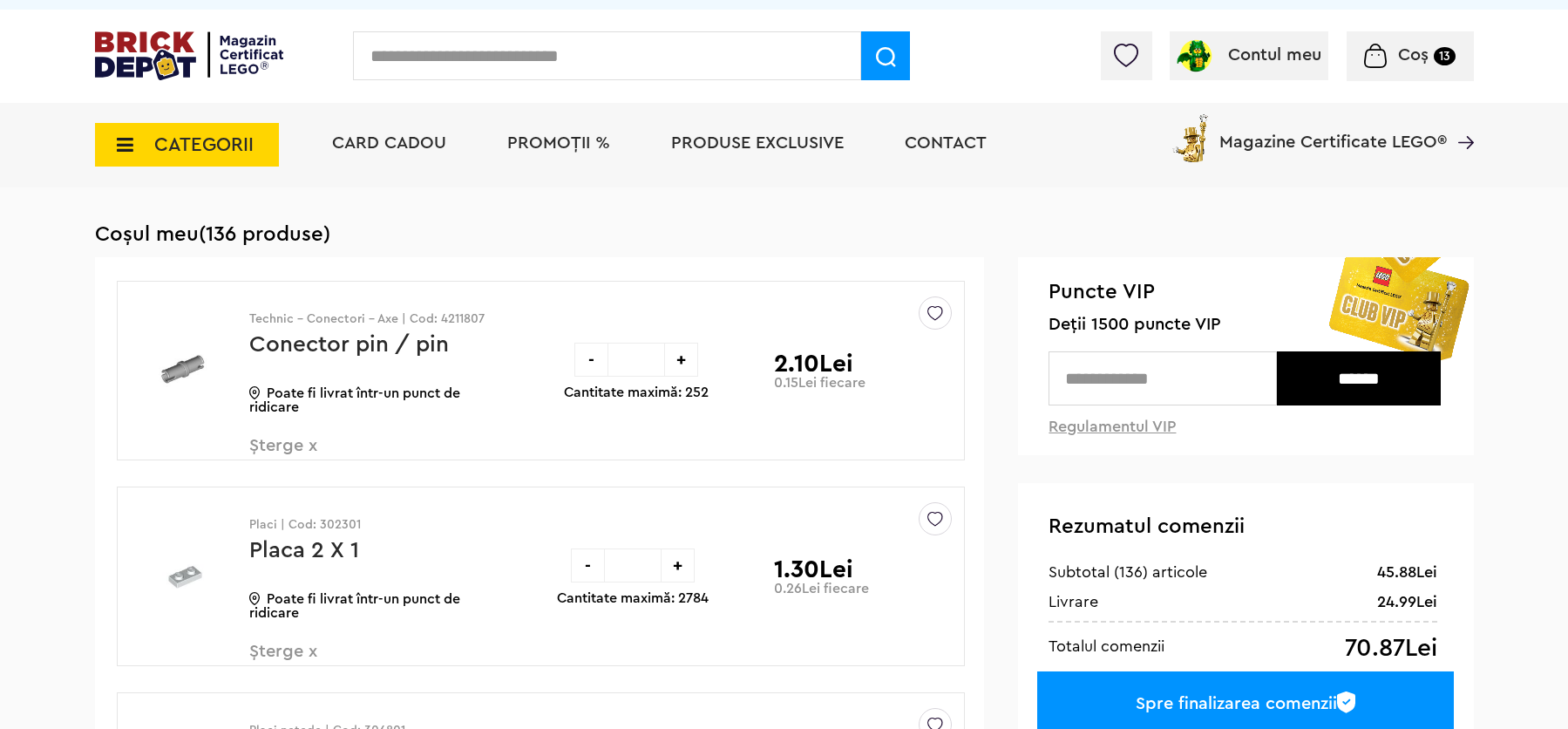
drag, startPoint x: 1578, startPoint y: 335, endPoint x: 1588, endPoint y: 47, distance: 288.2
click at [1179, 375] on input "text" at bounding box center [1162, 378] width 228 height 54
type input "****"
click at [1361, 382] on input "******" at bounding box center [1358, 378] width 164 height 54
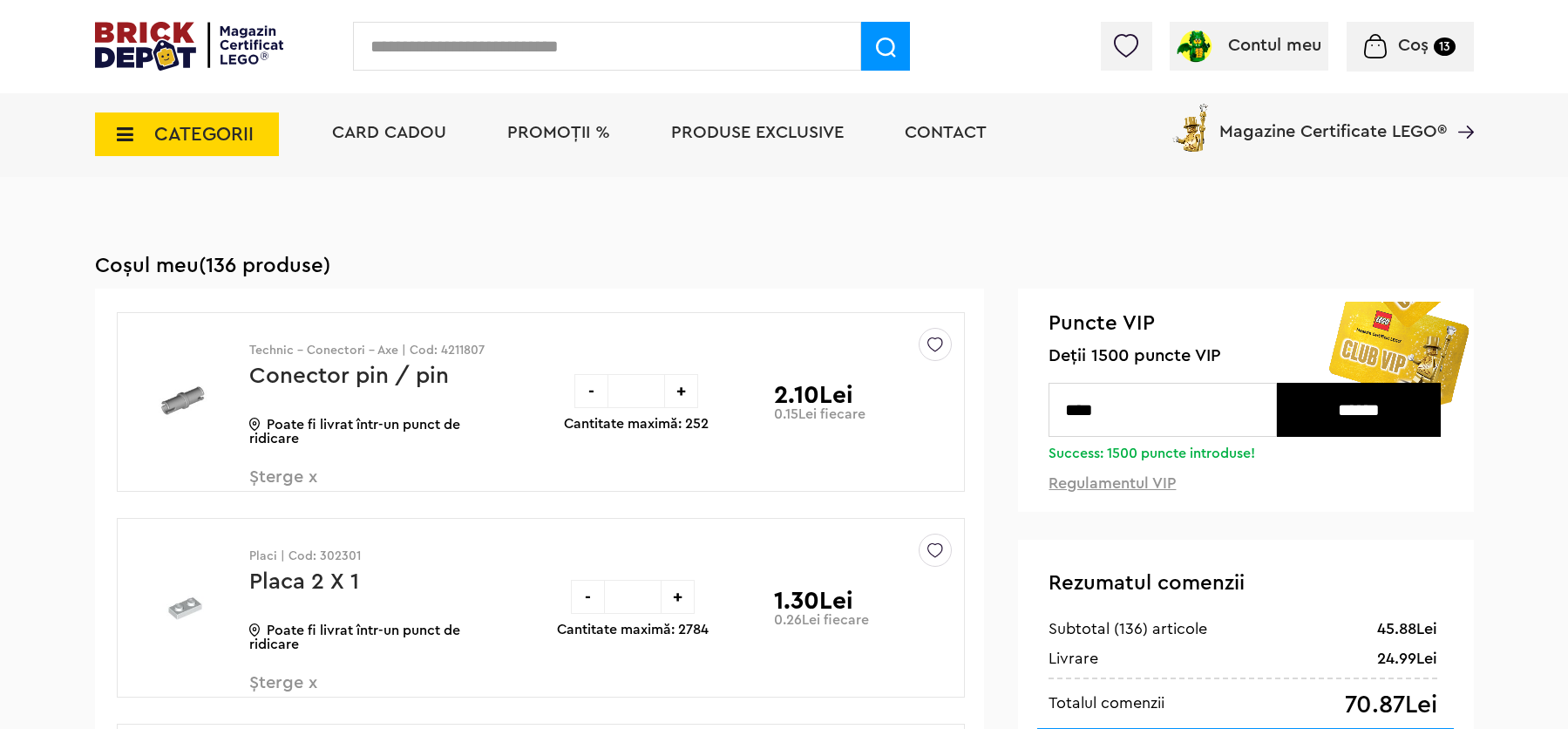
scroll to position [221, 0]
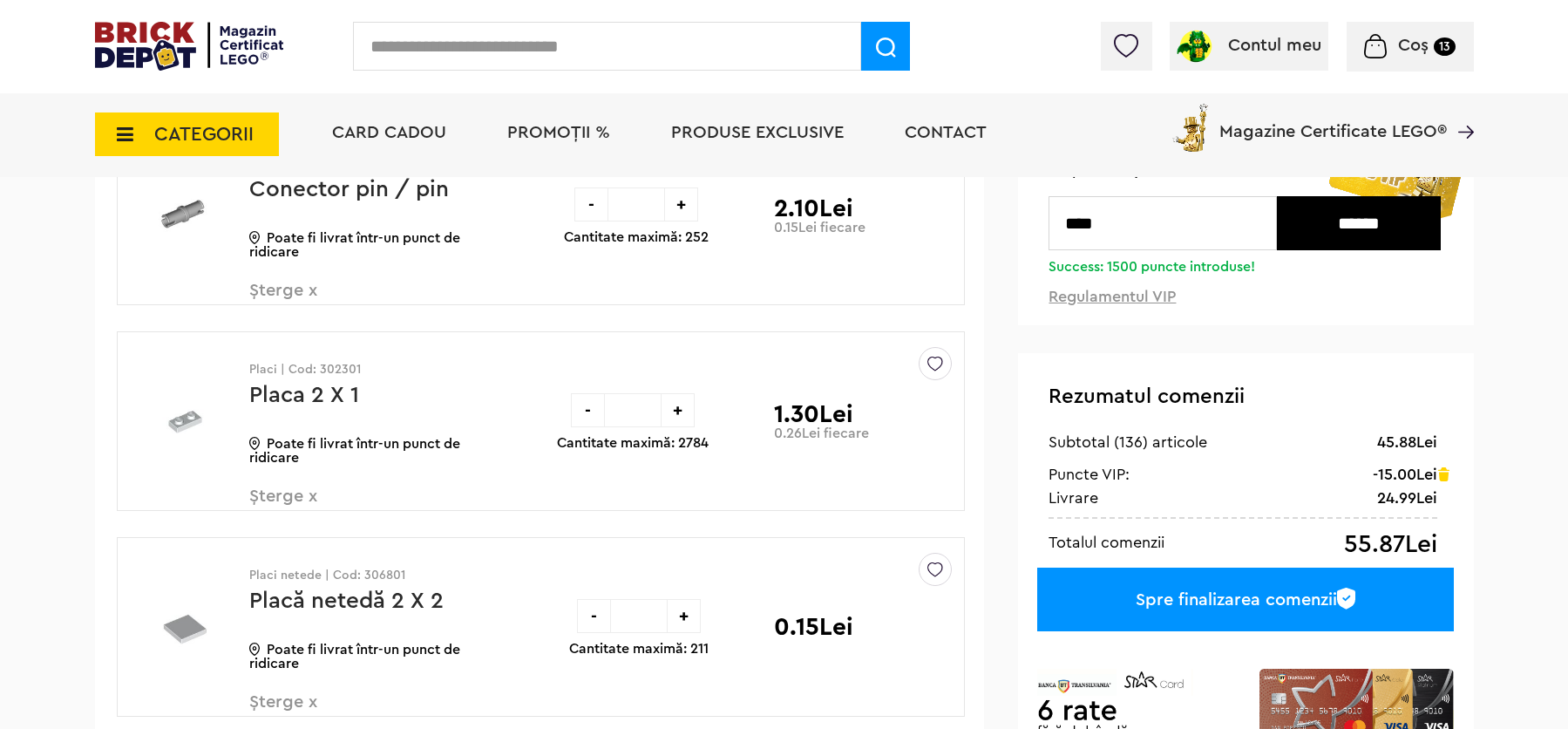
drag, startPoint x: 1582, startPoint y: 52, endPoint x: 1582, endPoint y: 66, distance: 14.0
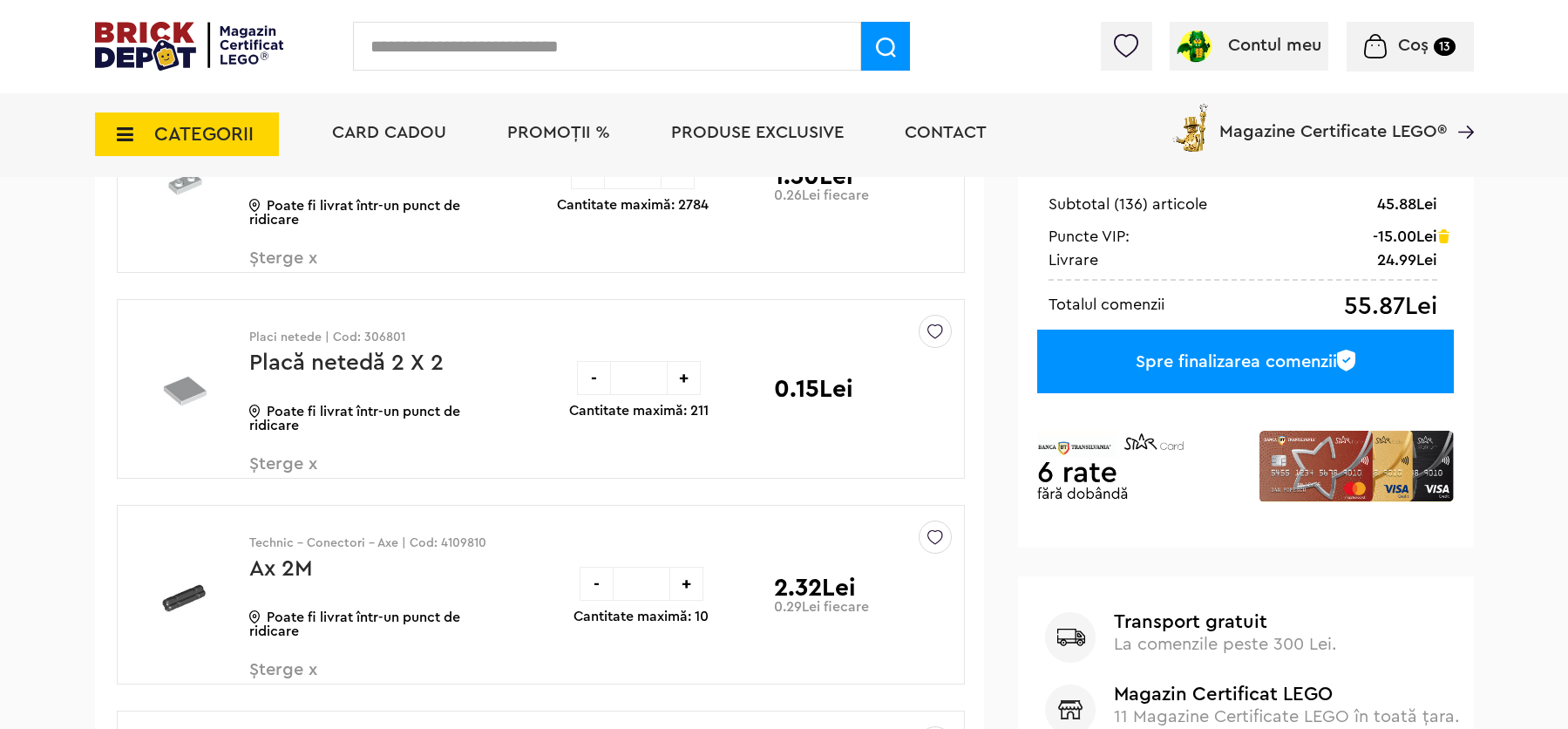
scroll to position [475, 0]
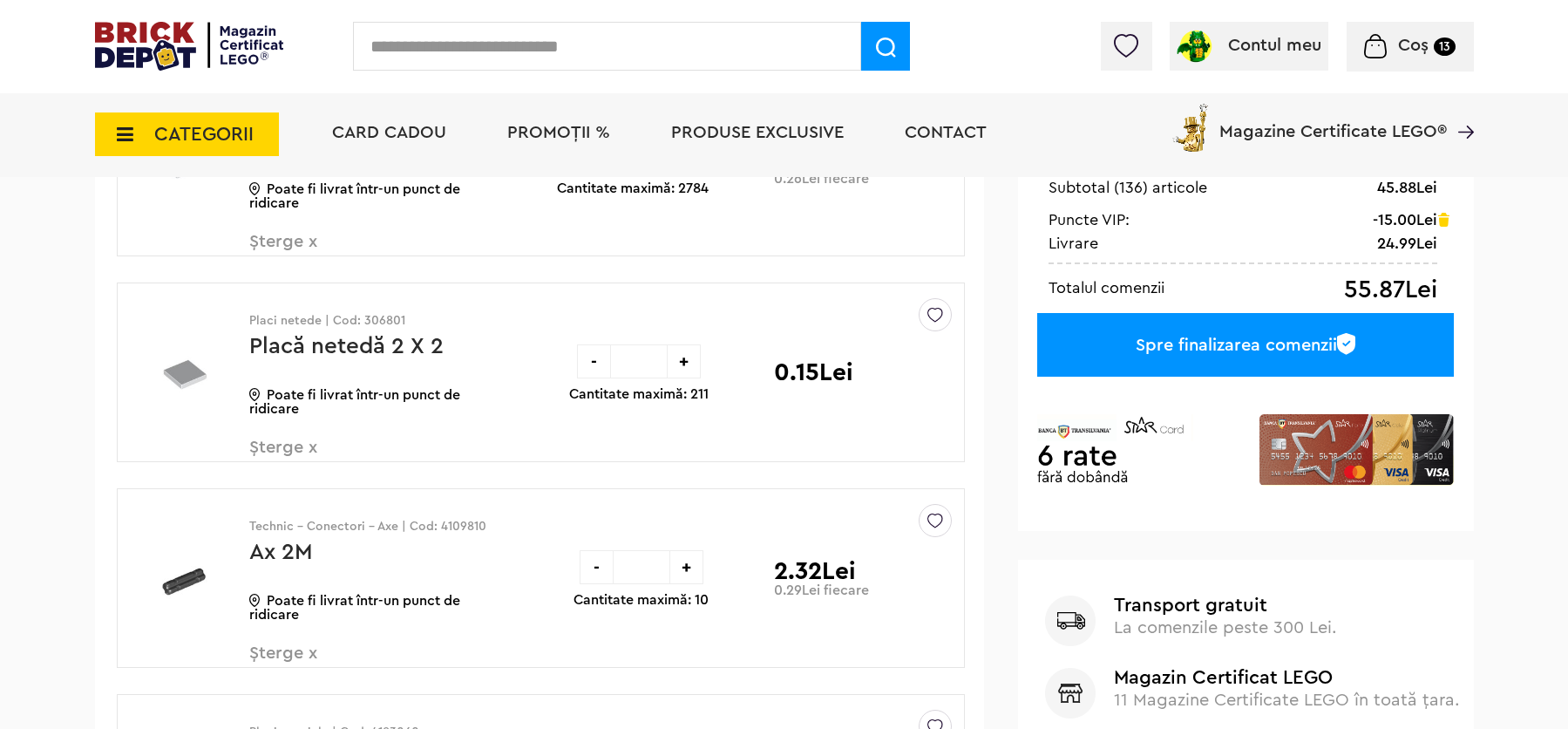
drag, startPoint x: 1582, startPoint y: 58, endPoint x: 1579, endPoint y: 85, distance: 27.2
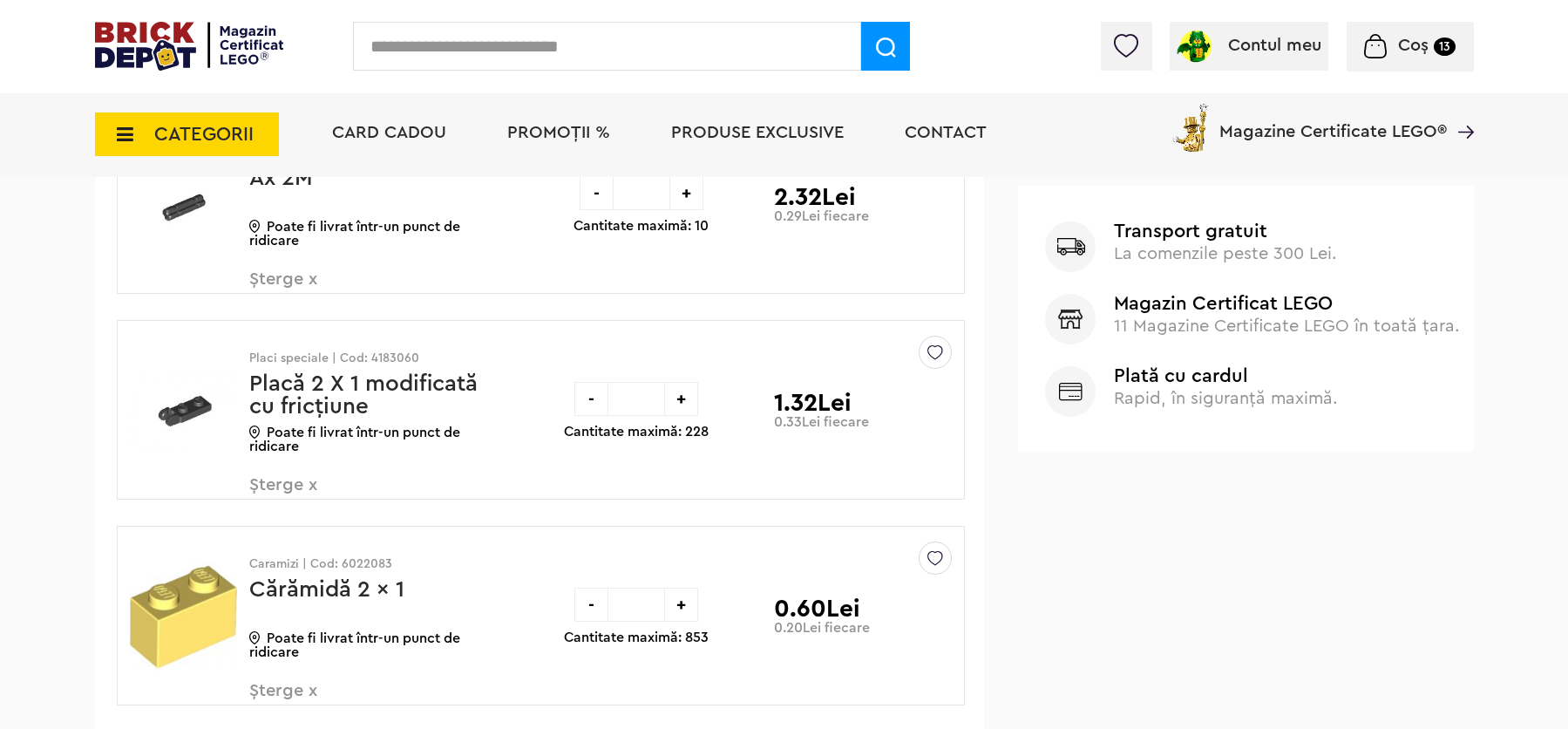
scroll to position [968, 0]
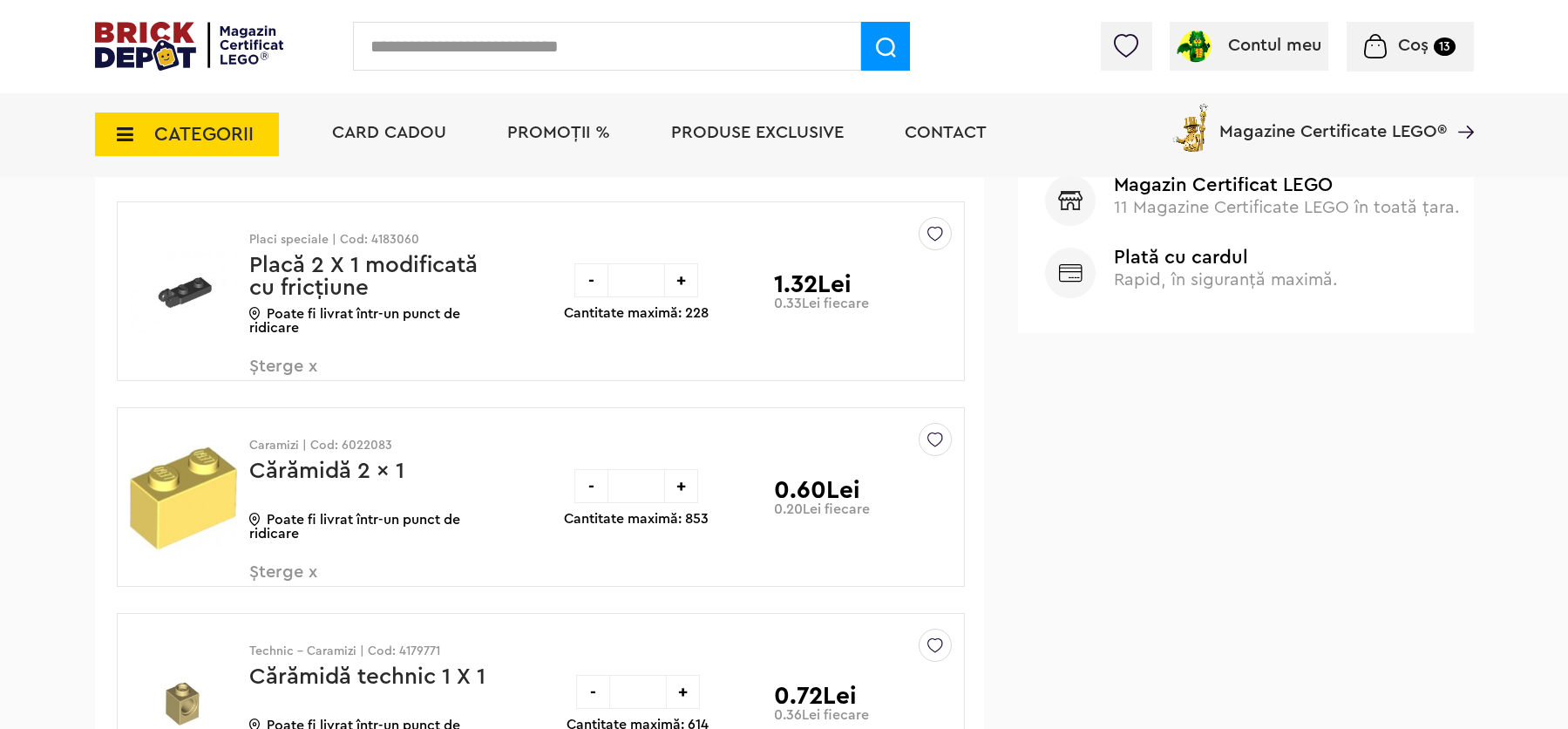
drag, startPoint x: 1579, startPoint y: 88, endPoint x: 1577, endPoint y: 114, distance: 26.1
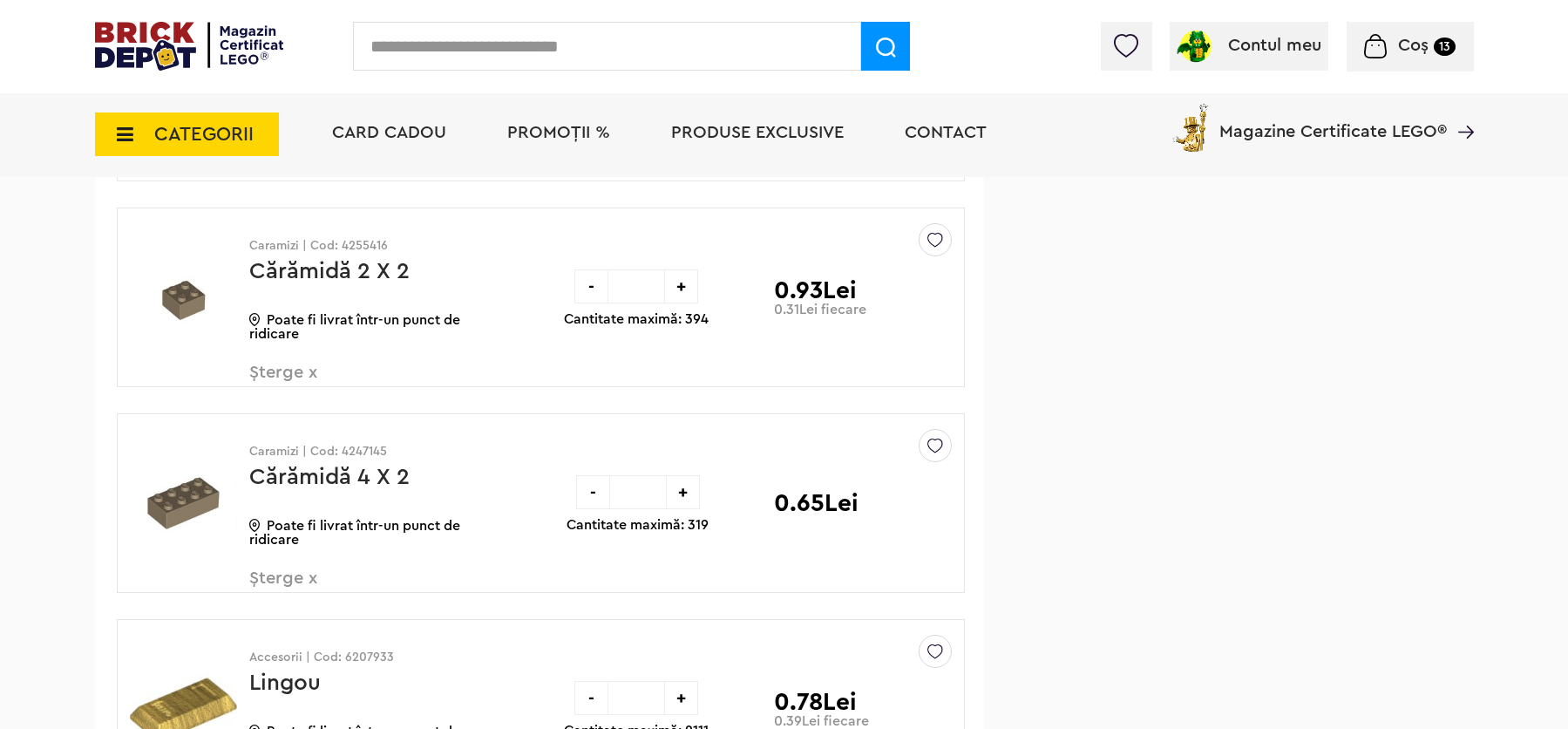
scroll to position [1630, 0]
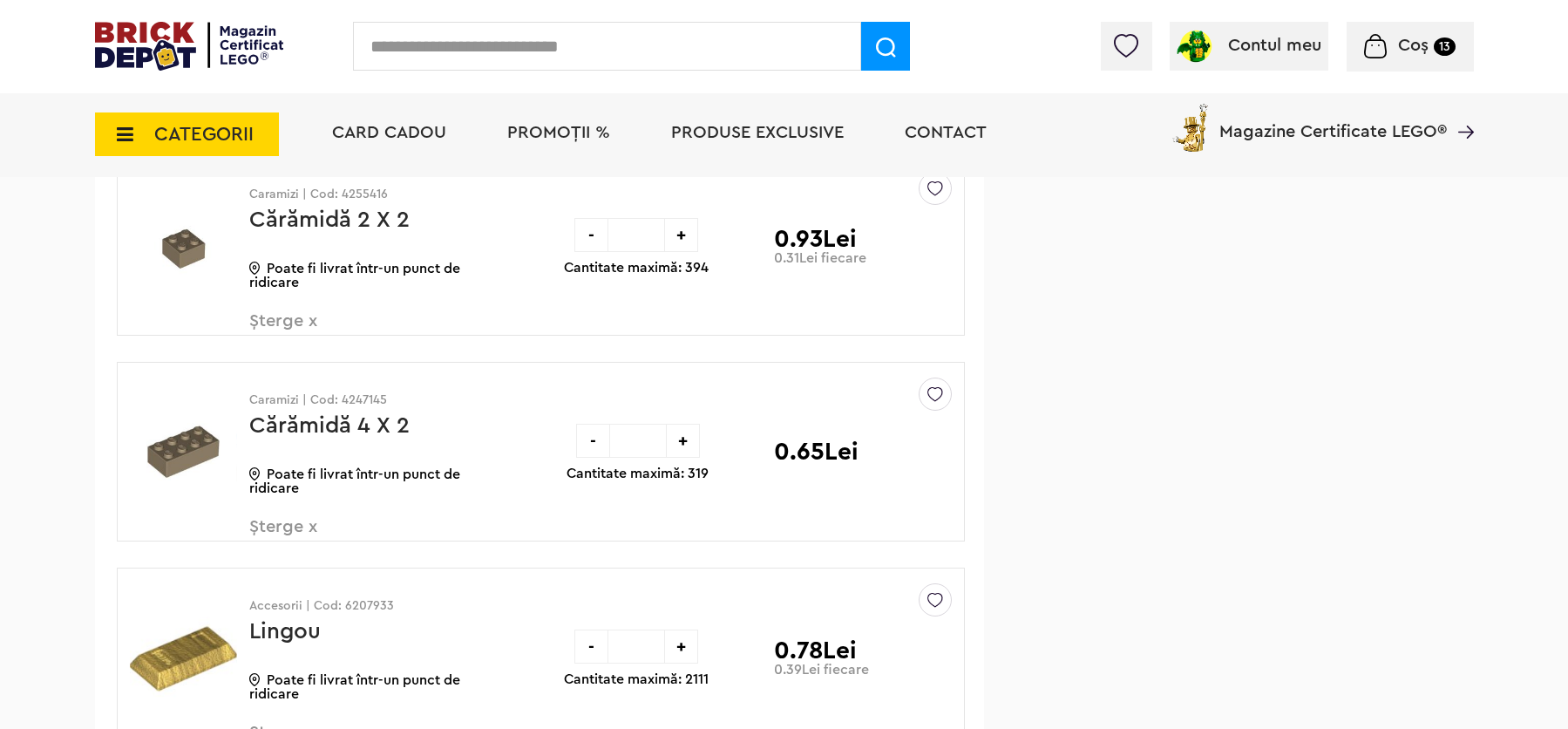
drag, startPoint x: 1577, startPoint y: 121, endPoint x: 1563, endPoint y: 159, distance: 40.5
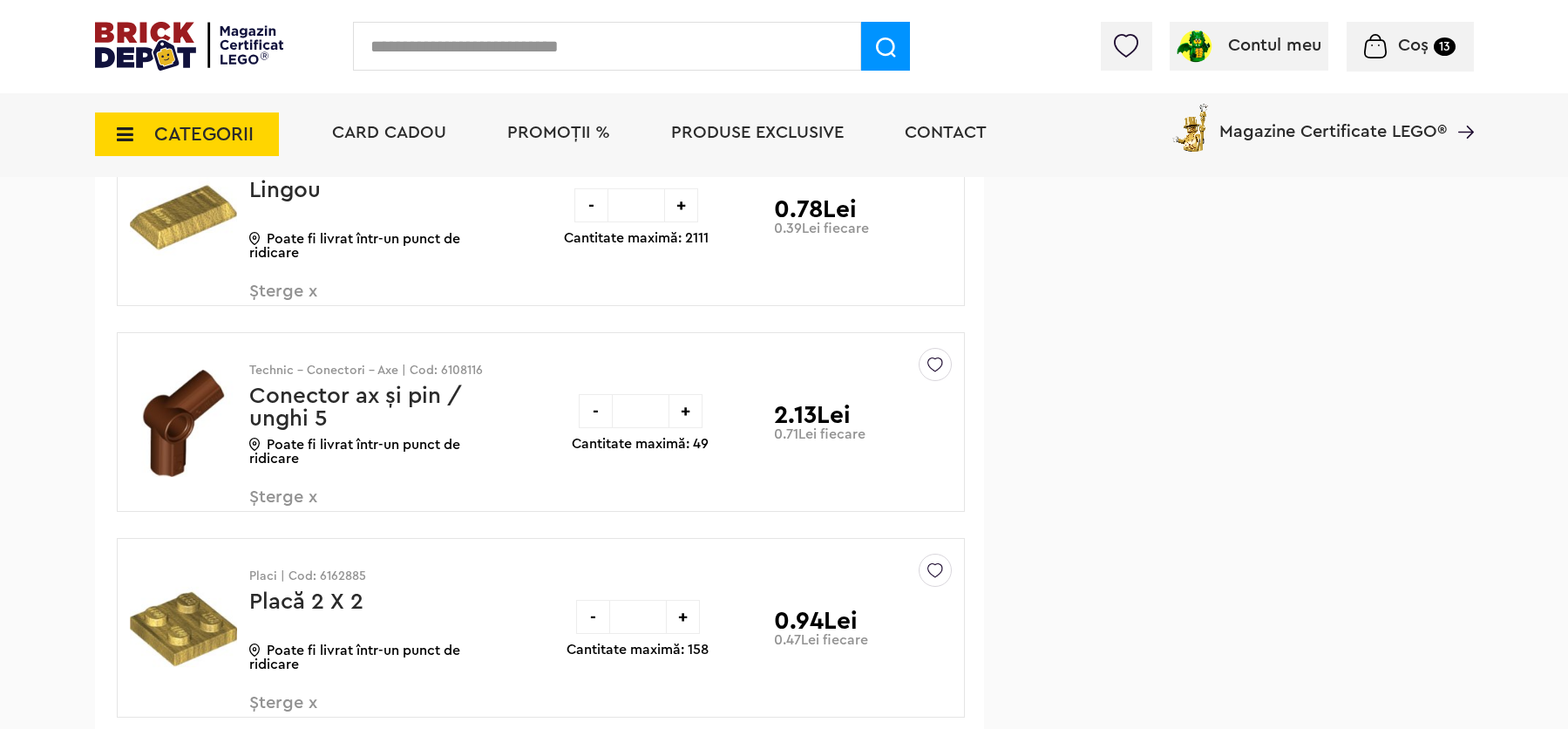
scroll to position [2140, 0]
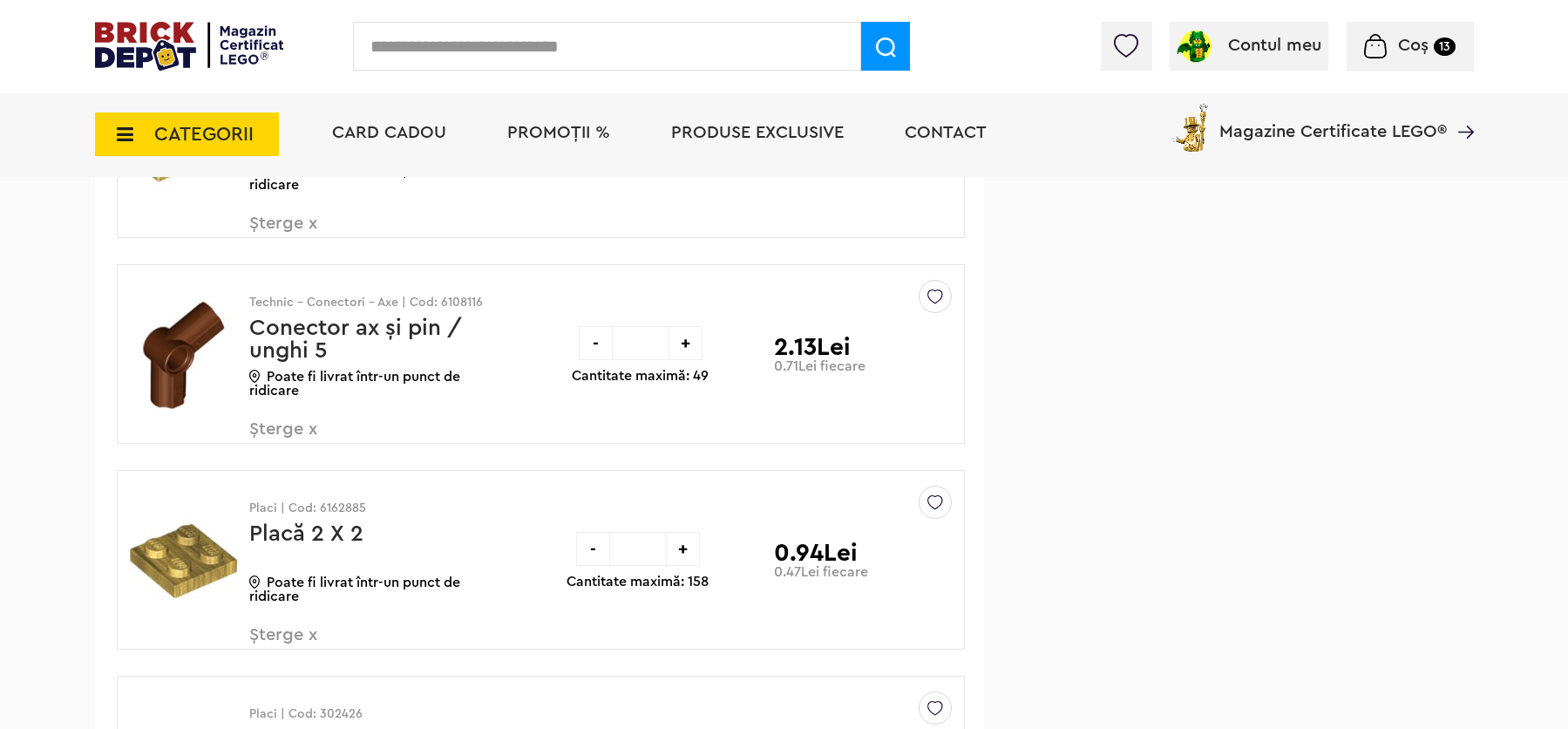
drag, startPoint x: 1578, startPoint y: 181, endPoint x: 1577, endPoint y: 207, distance: 26.0
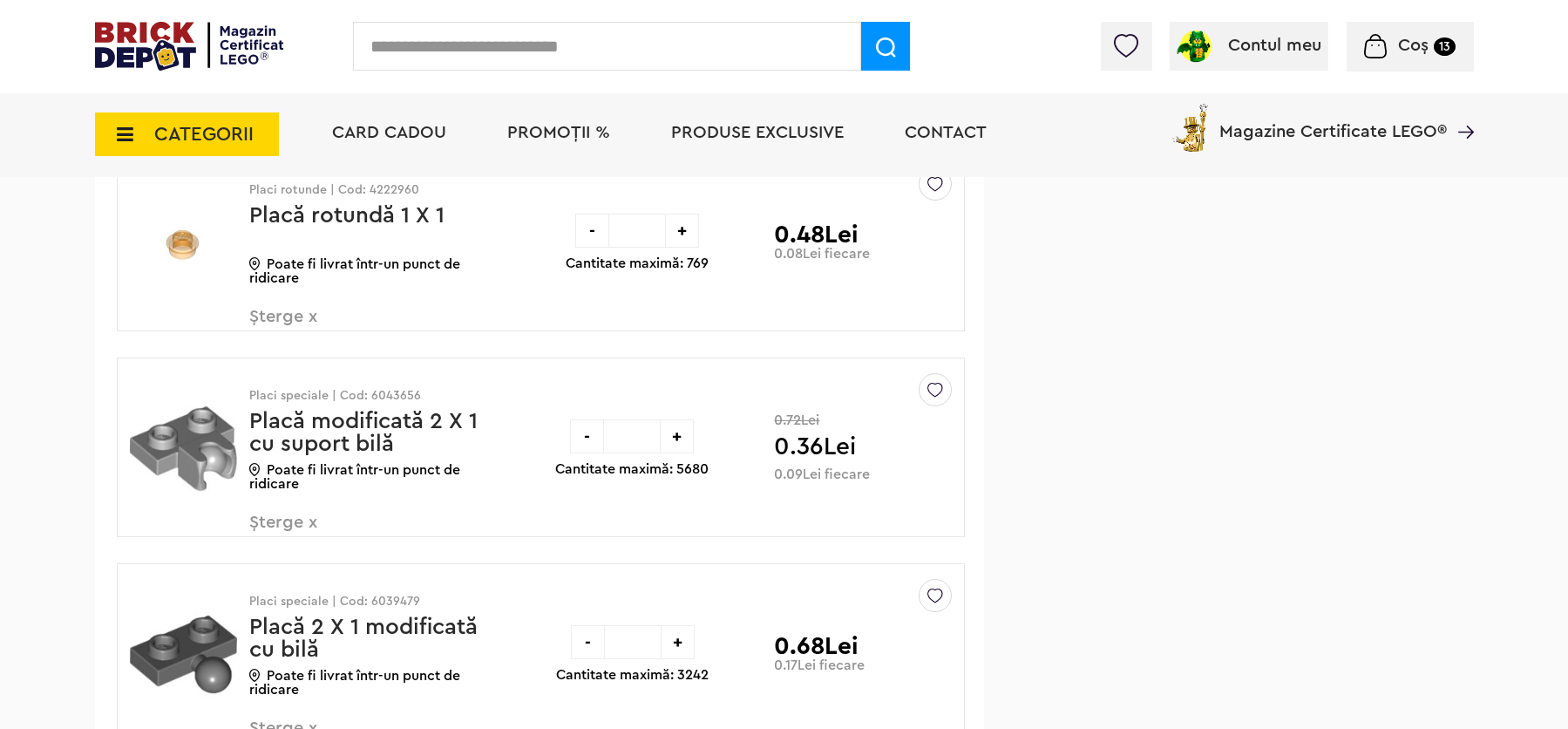
scroll to position [2903, 0]
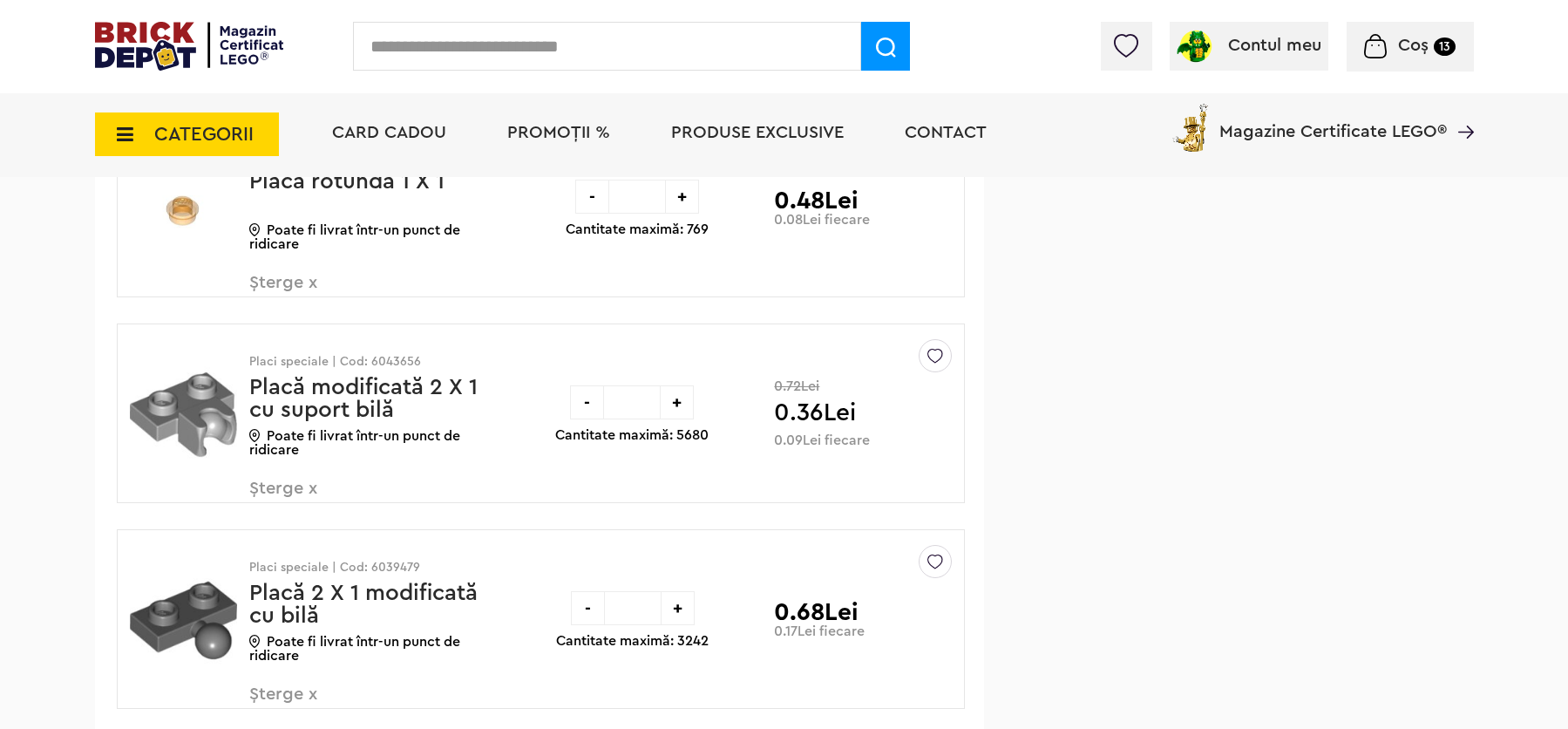
drag, startPoint x: 1578, startPoint y: 221, endPoint x: 1564, endPoint y: 259, distance: 40.5
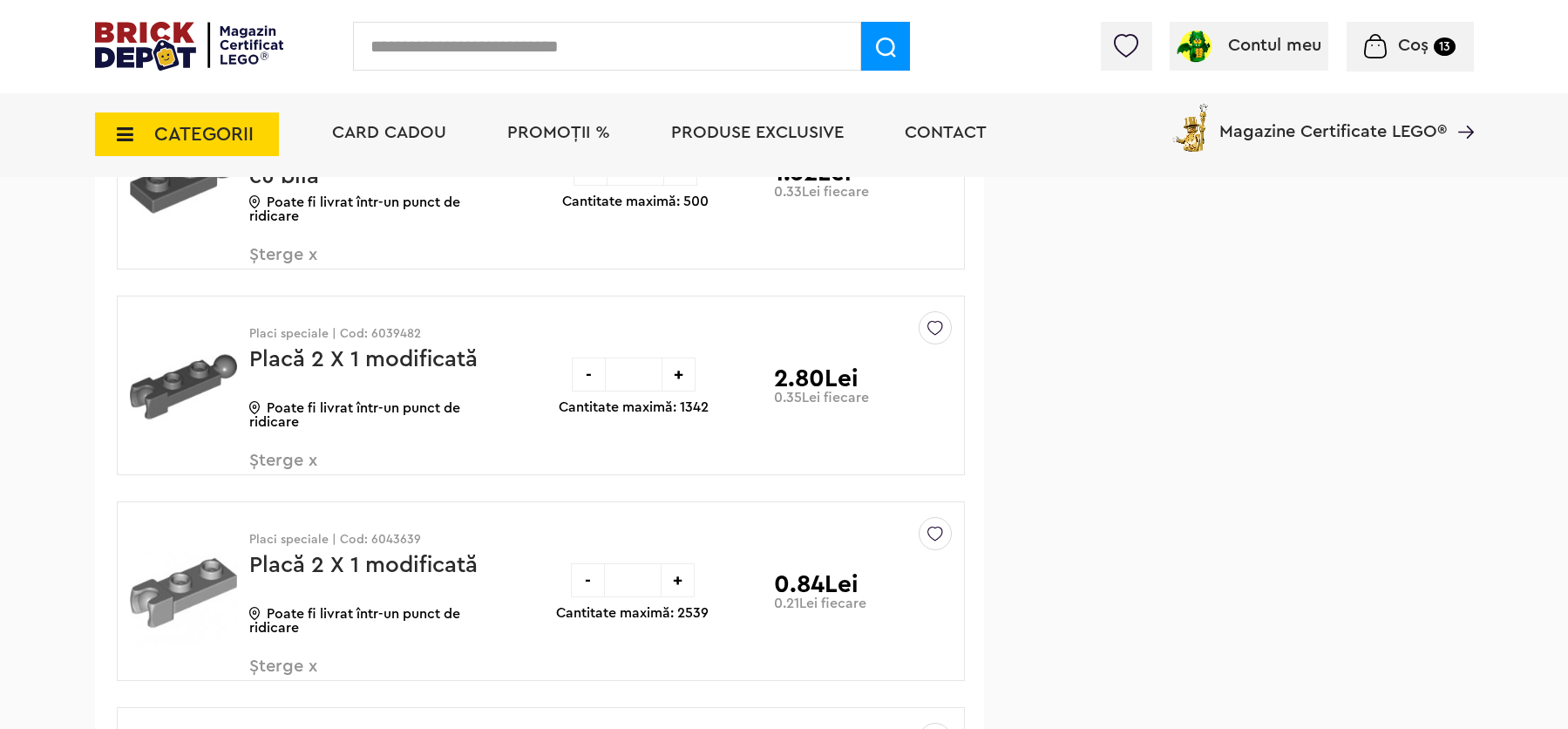
scroll to position [3515, 0]
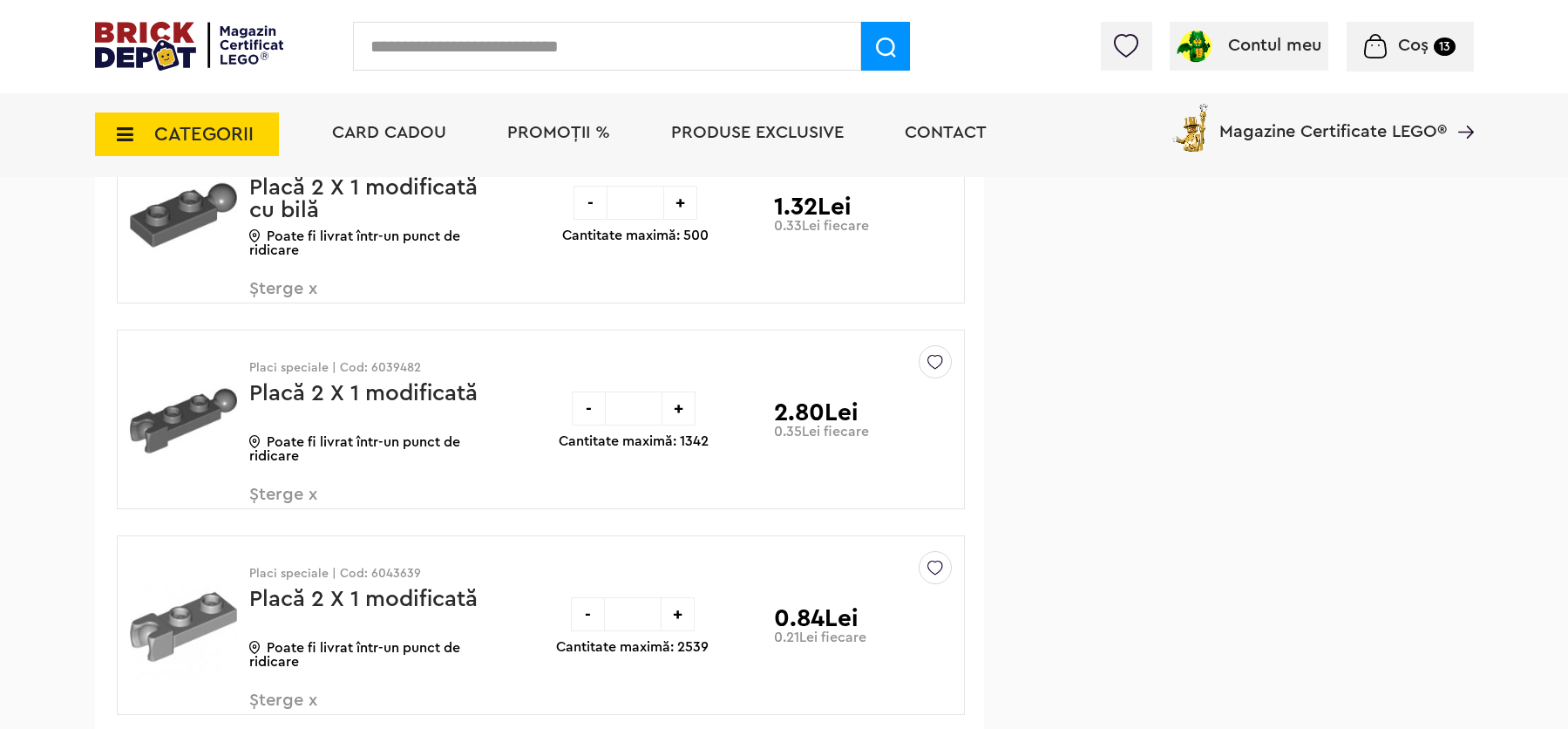
drag, startPoint x: 1582, startPoint y: 260, endPoint x: 1574, endPoint y: 300, distance: 40.8
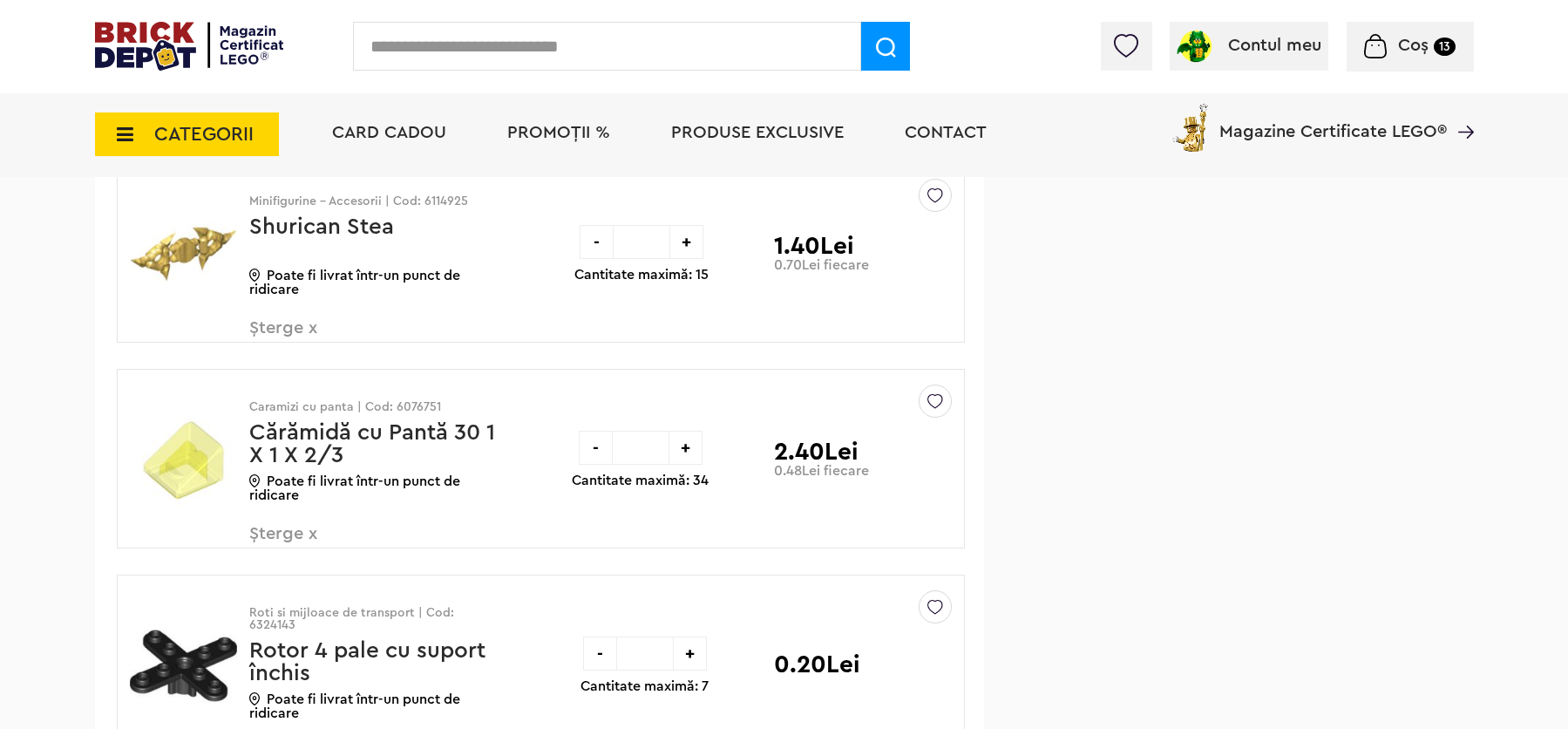
scroll to position [4109, 0]
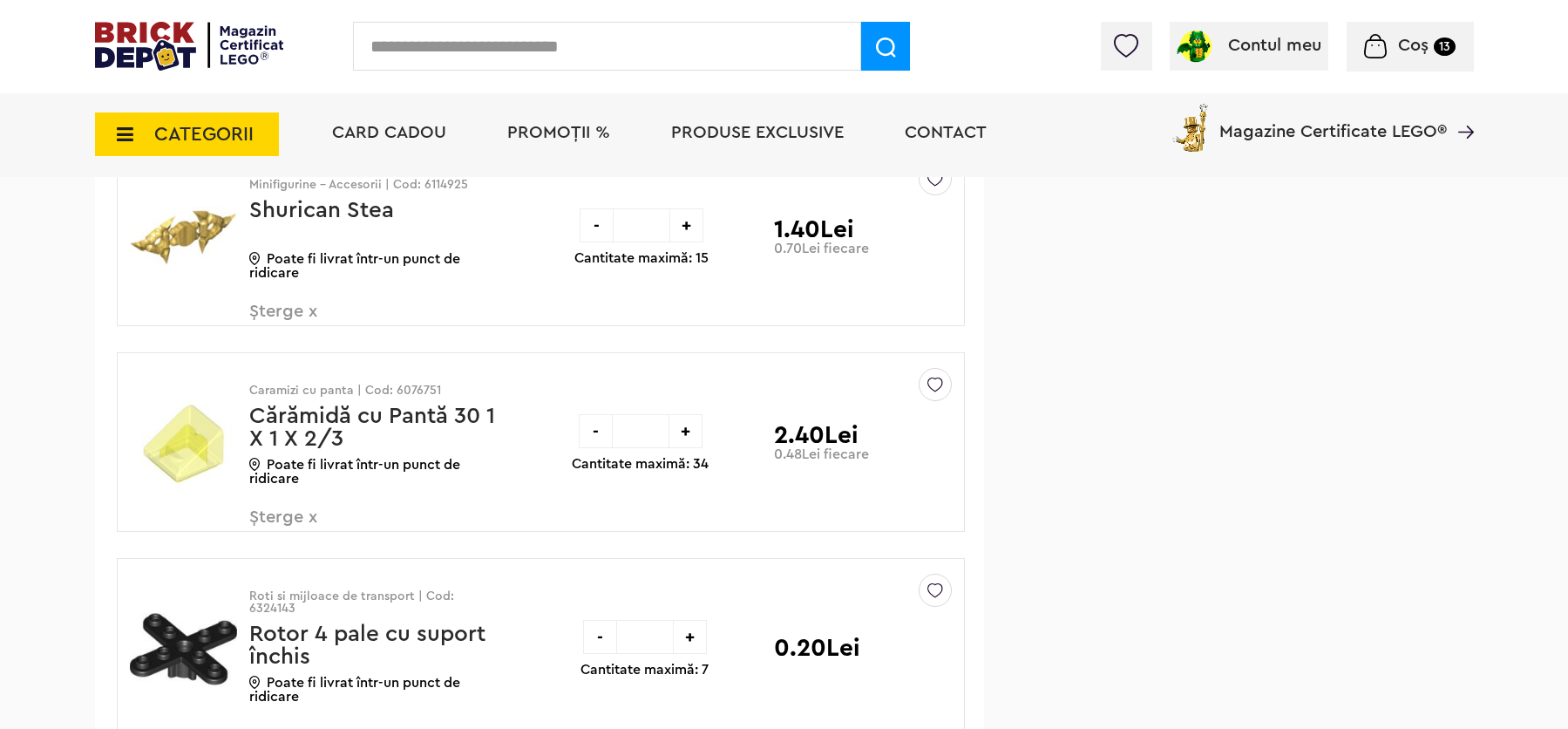
drag, startPoint x: 1580, startPoint y: 309, endPoint x: 1579, endPoint y: 348, distance: 39.0
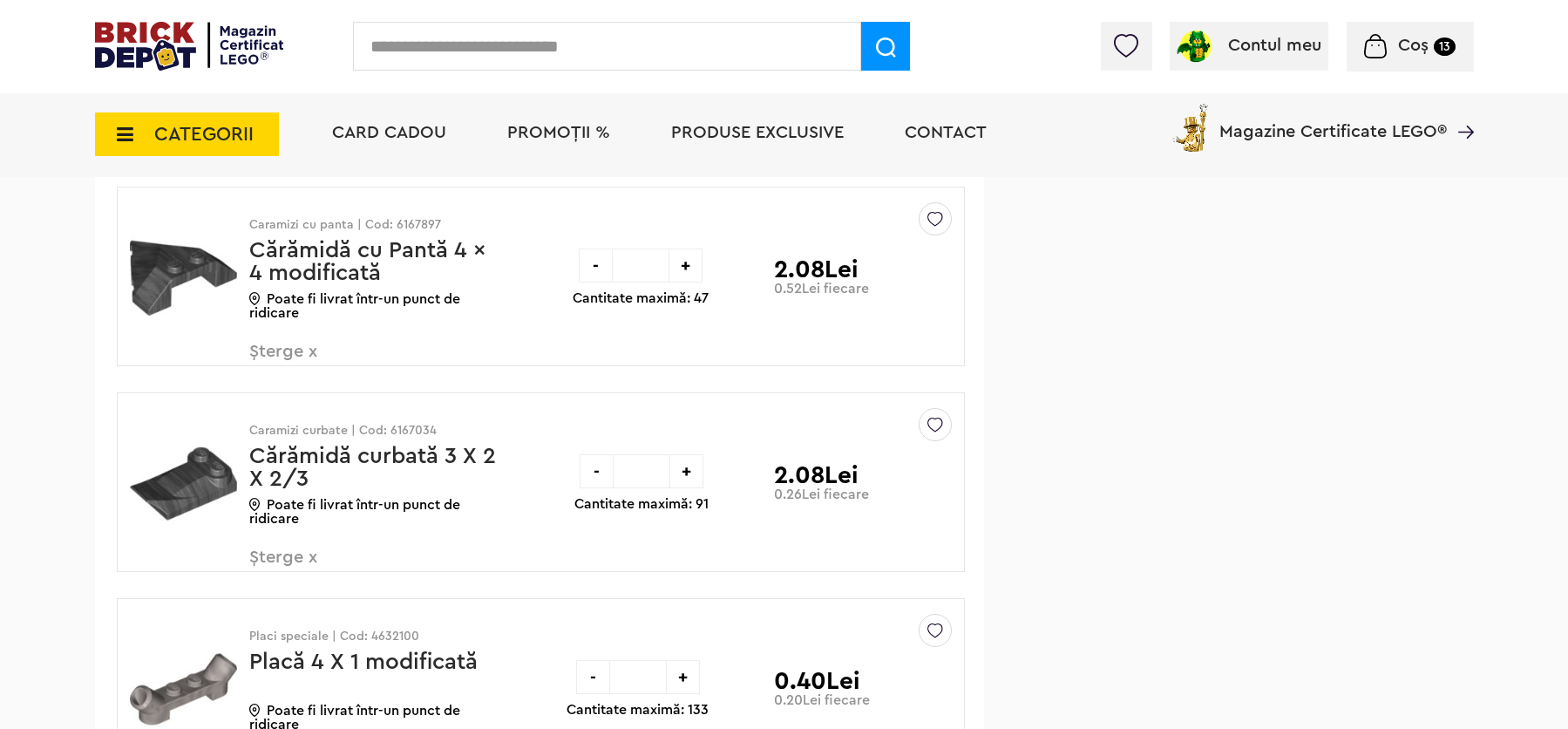
scroll to position [4703, 0]
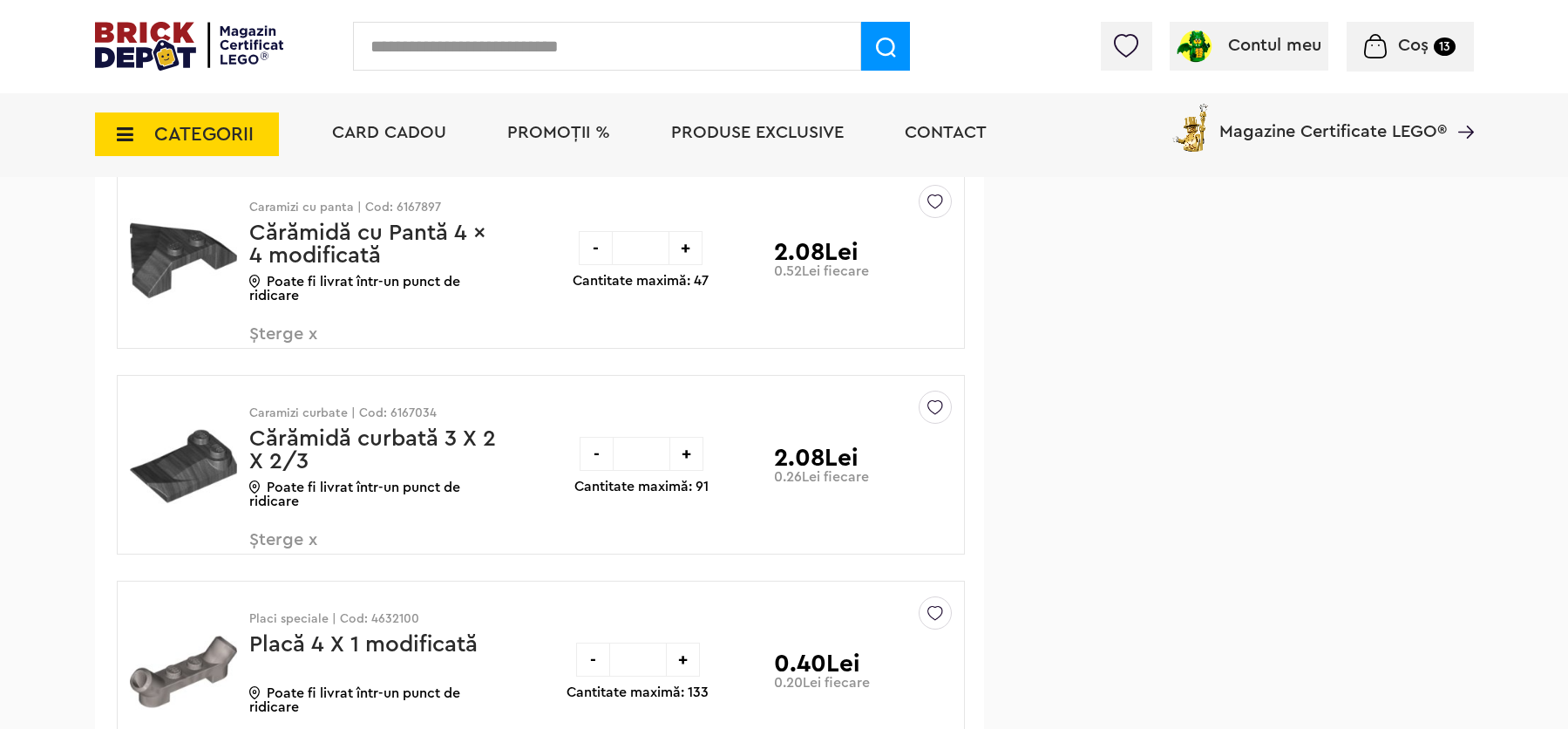
drag, startPoint x: 1579, startPoint y: 361, endPoint x: 1579, endPoint y: 398, distance: 37.0
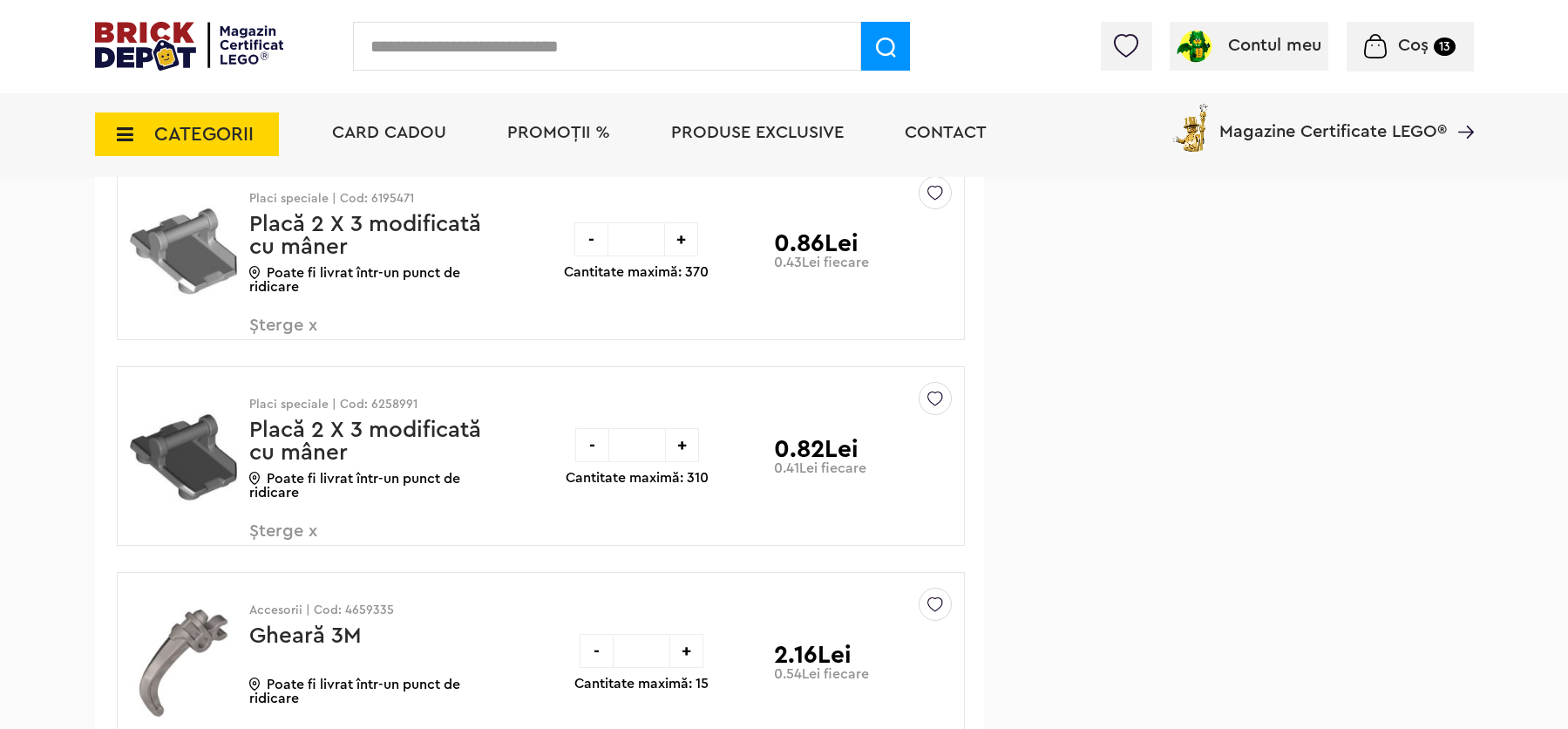
scroll to position [5553, 0]
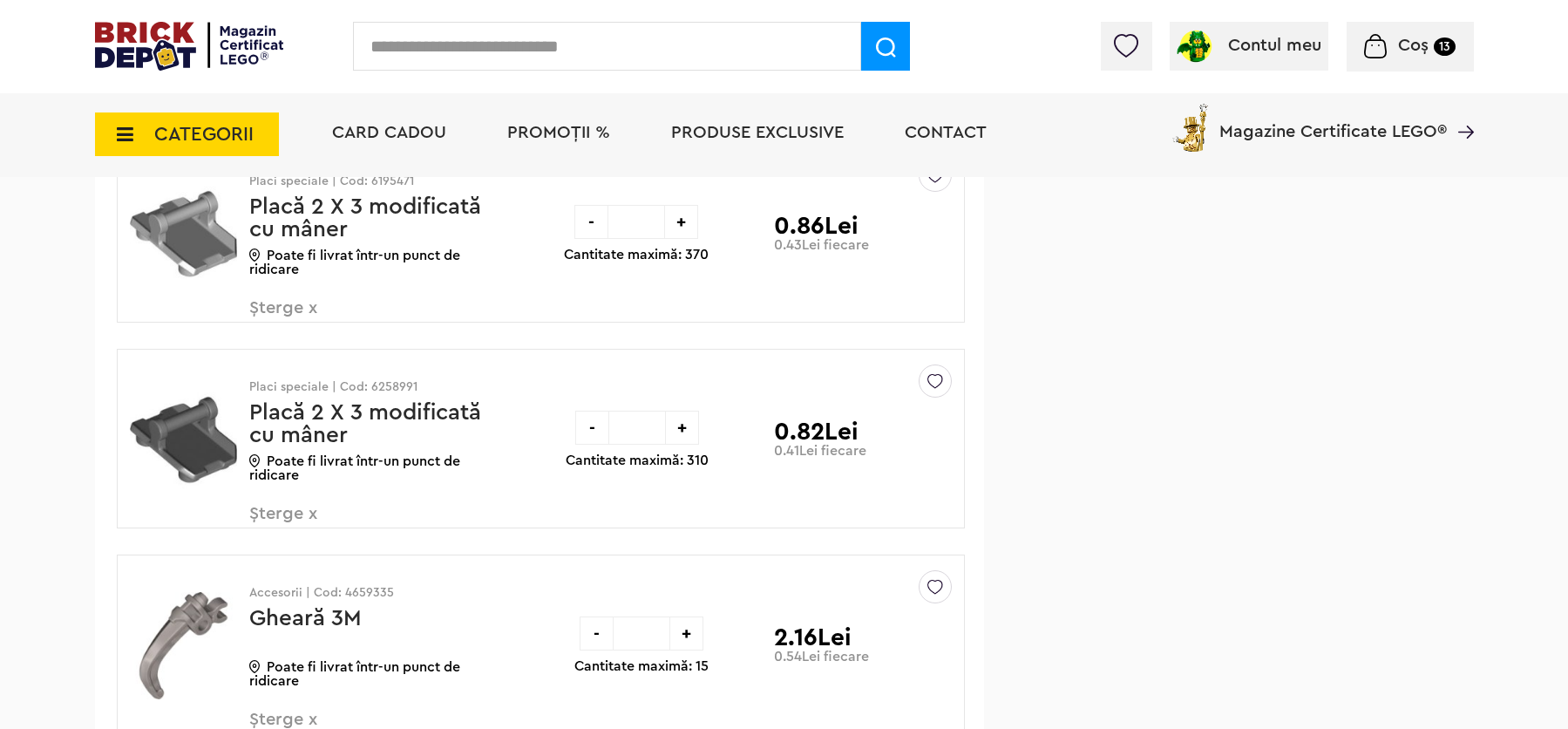
drag, startPoint x: 1572, startPoint y: 400, endPoint x: 1573, endPoint y: 459, distance: 59.0
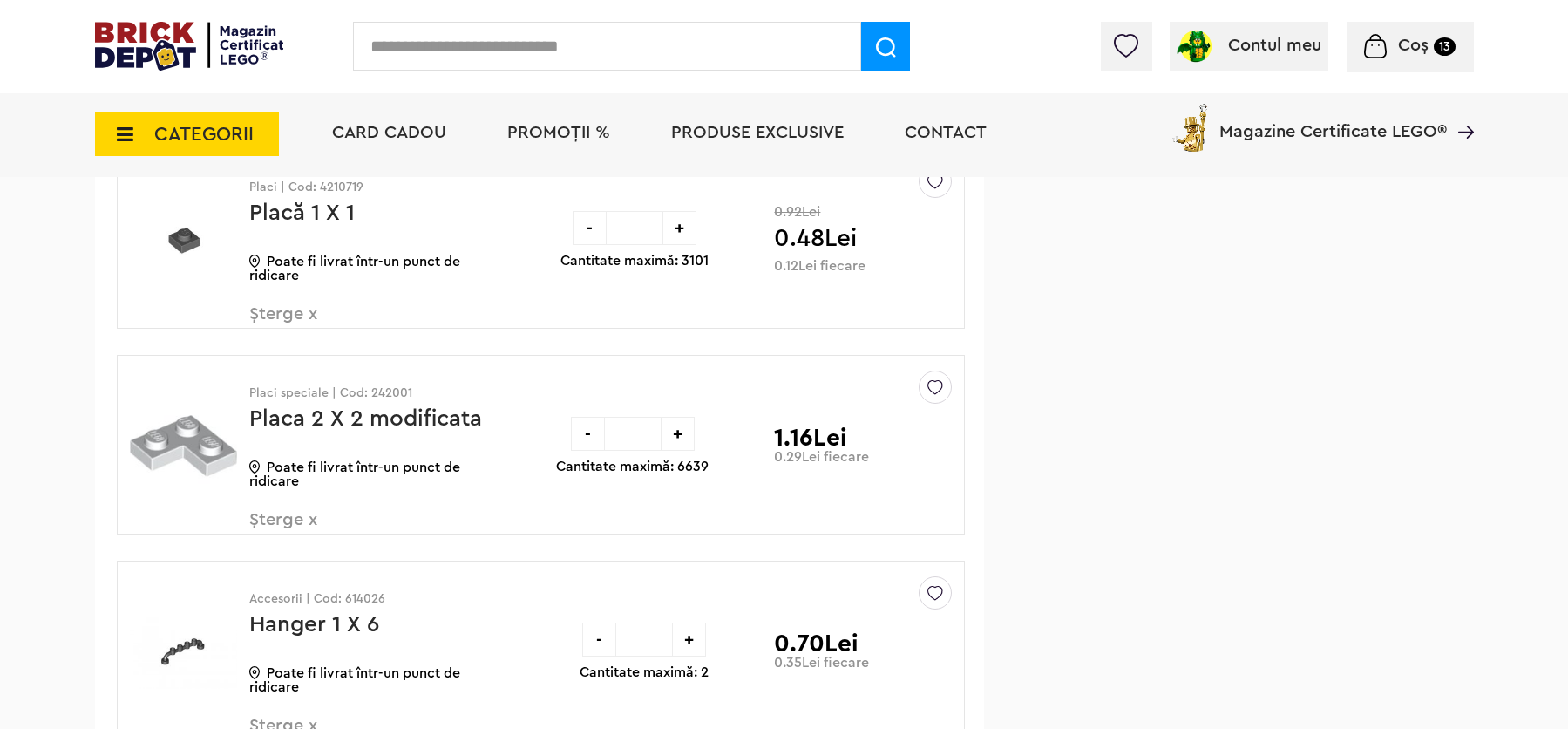
scroll to position [6198, 0]
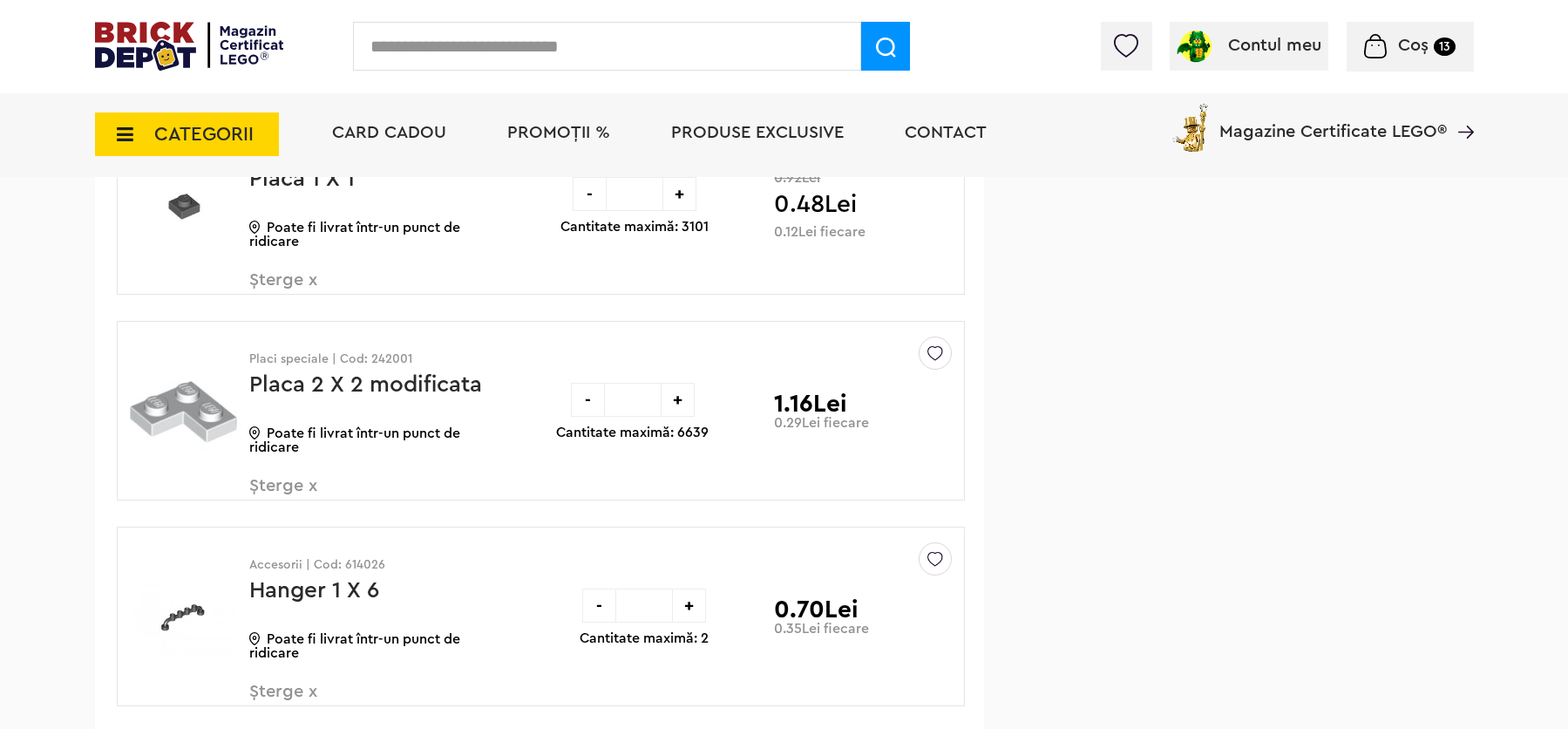
drag, startPoint x: 1579, startPoint y: 456, endPoint x: 1578, endPoint y: 504, distance: 48.0
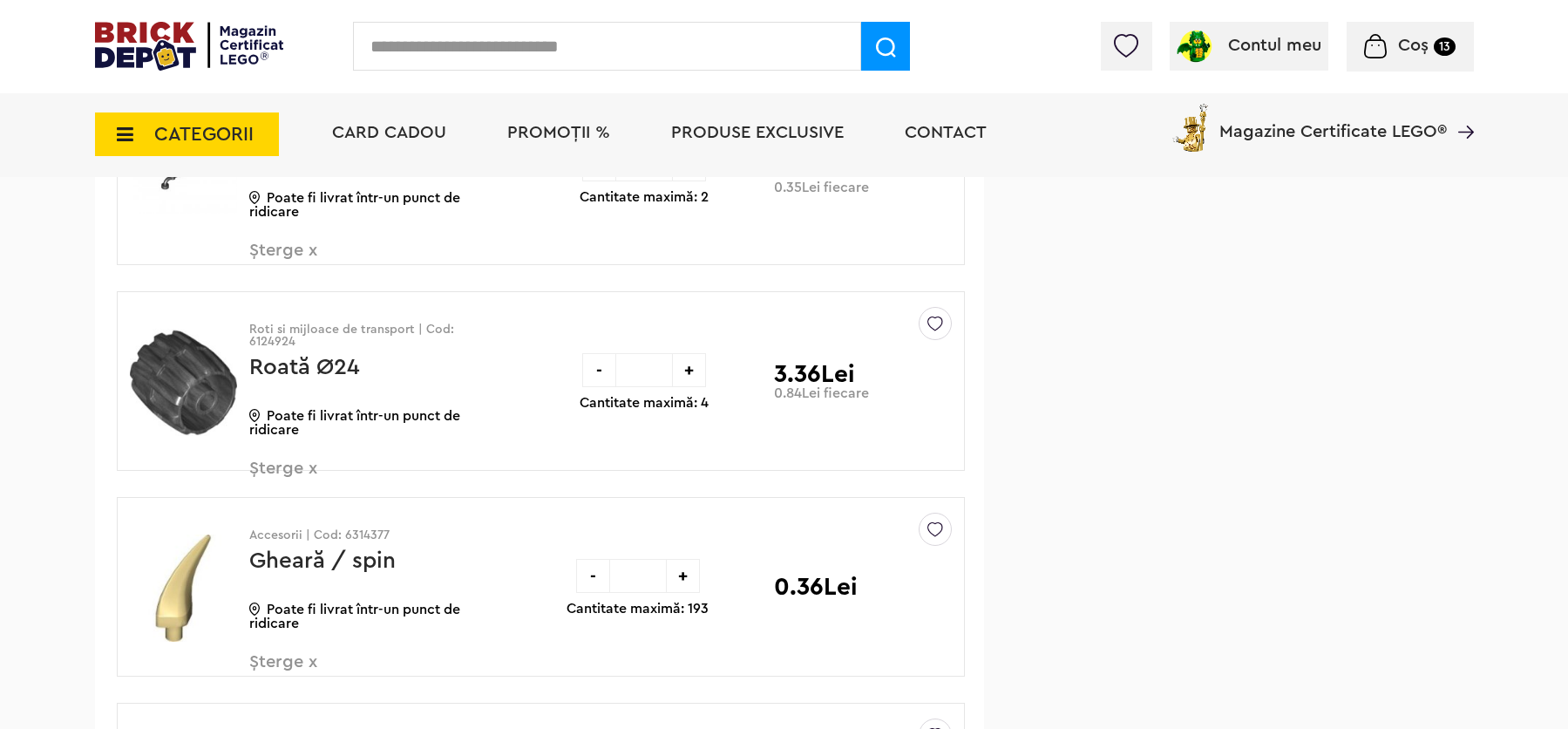
scroll to position [6690, 0]
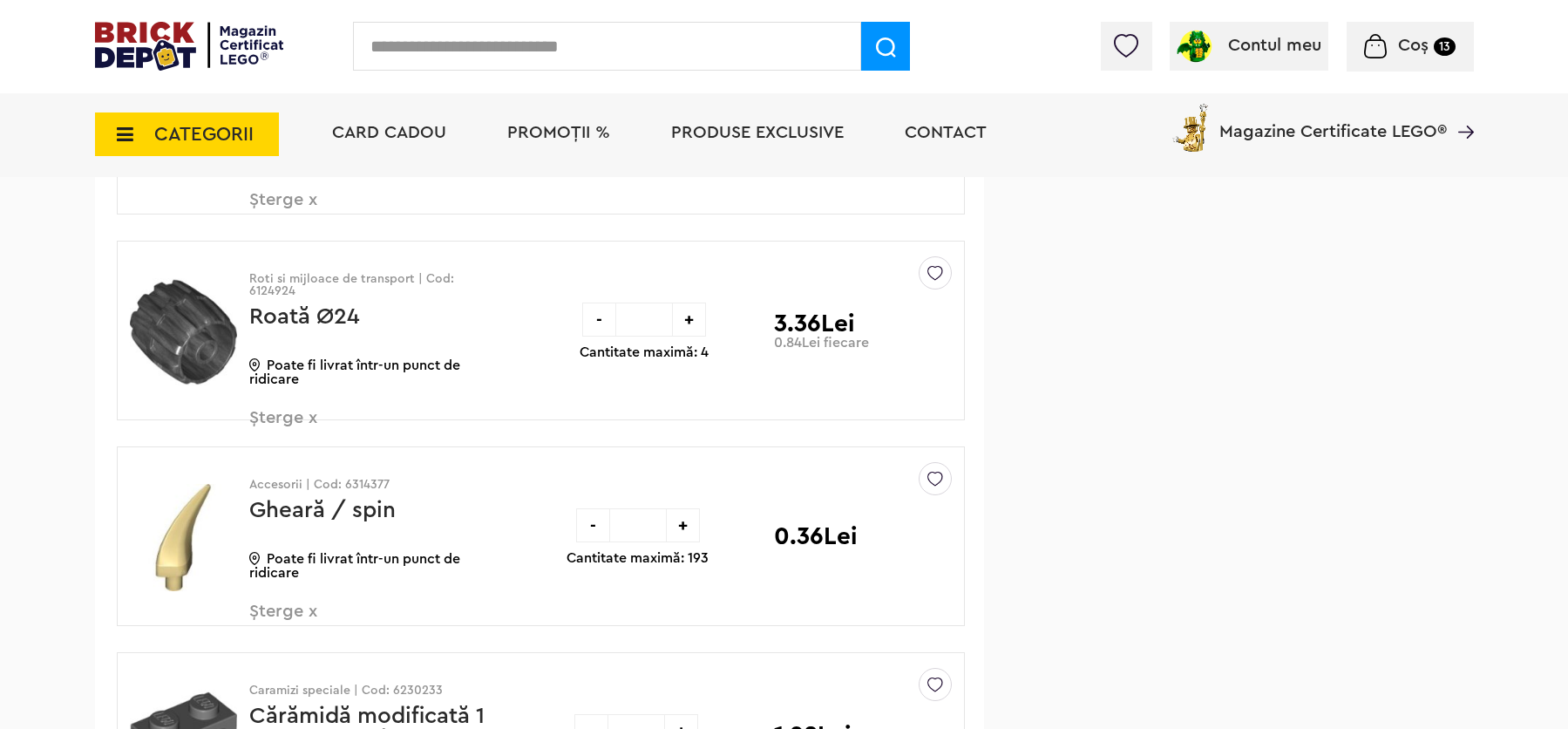
drag, startPoint x: 1580, startPoint y: 510, endPoint x: 1580, endPoint y: 534, distance: 24.0
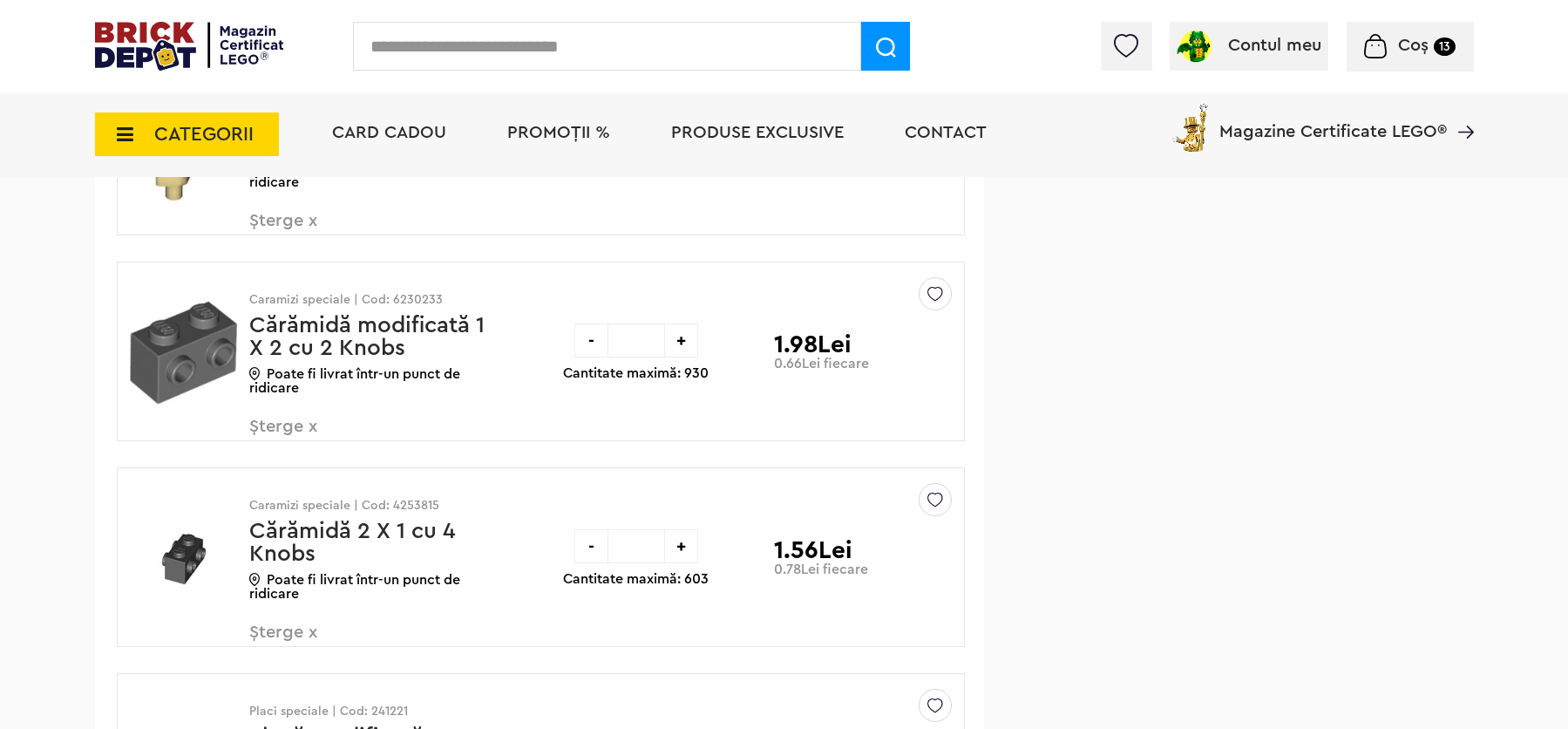
scroll to position [7097, 0]
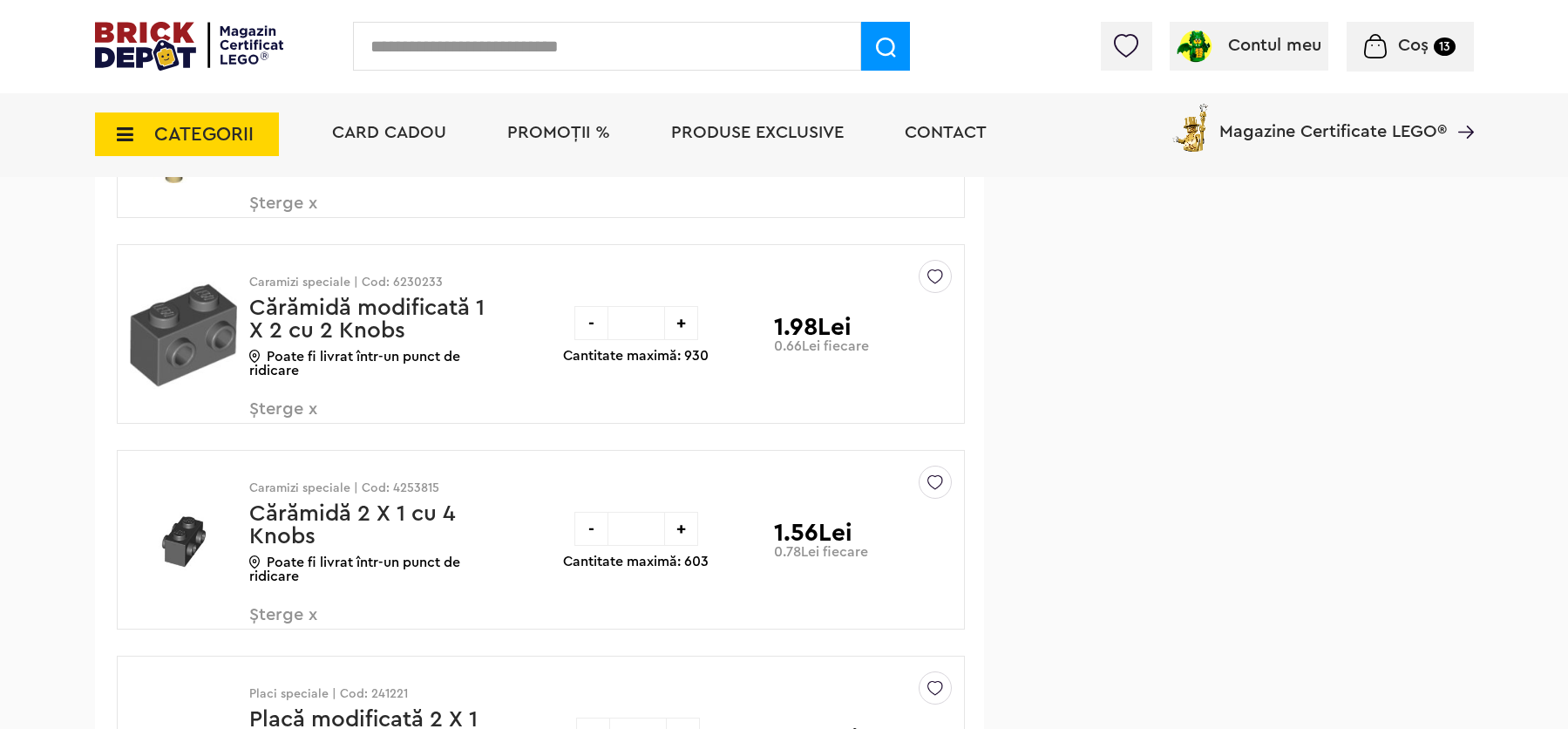
drag, startPoint x: 1574, startPoint y: 526, endPoint x: 1572, endPoint y: 557, distance: 31.1
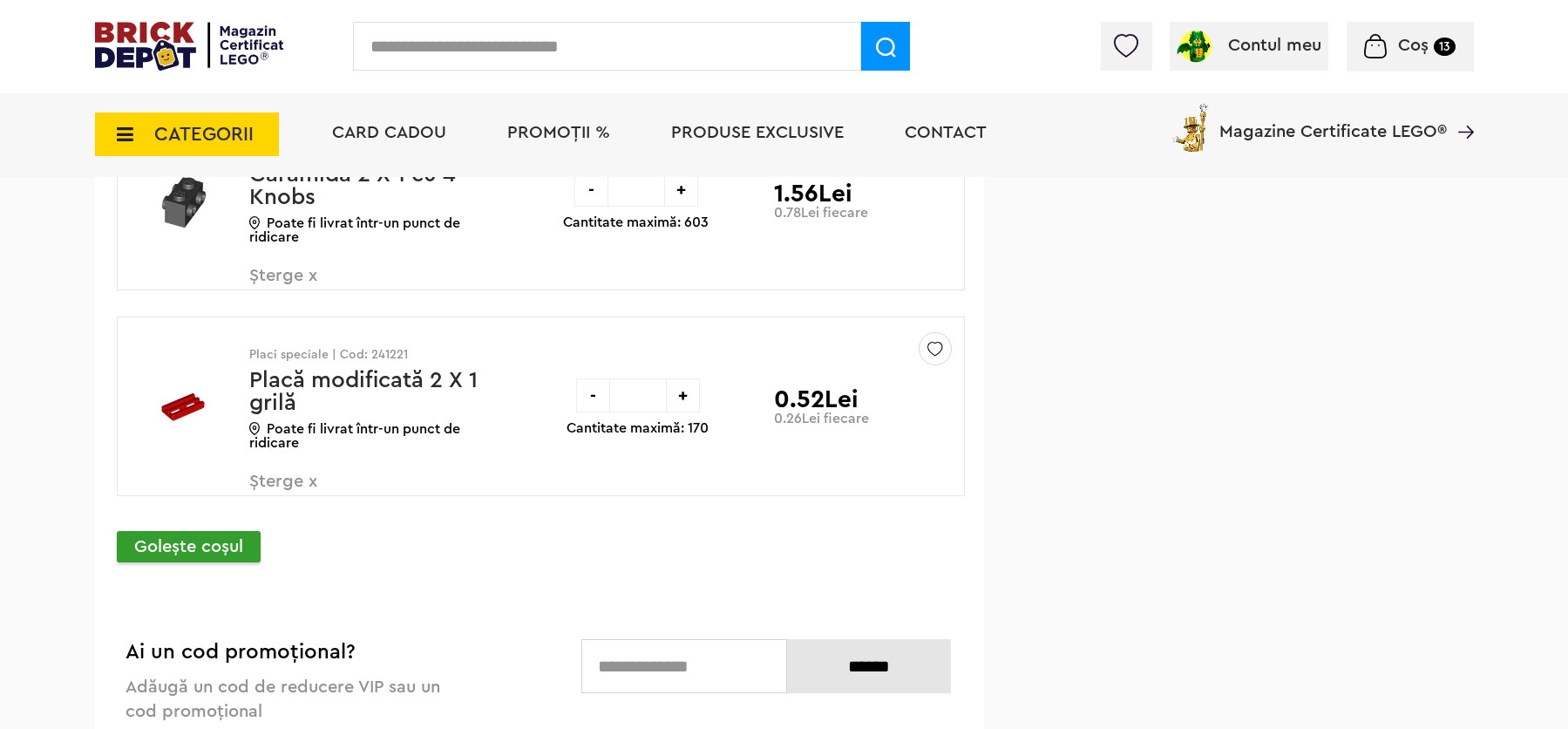
scroll to position [7488, 0]
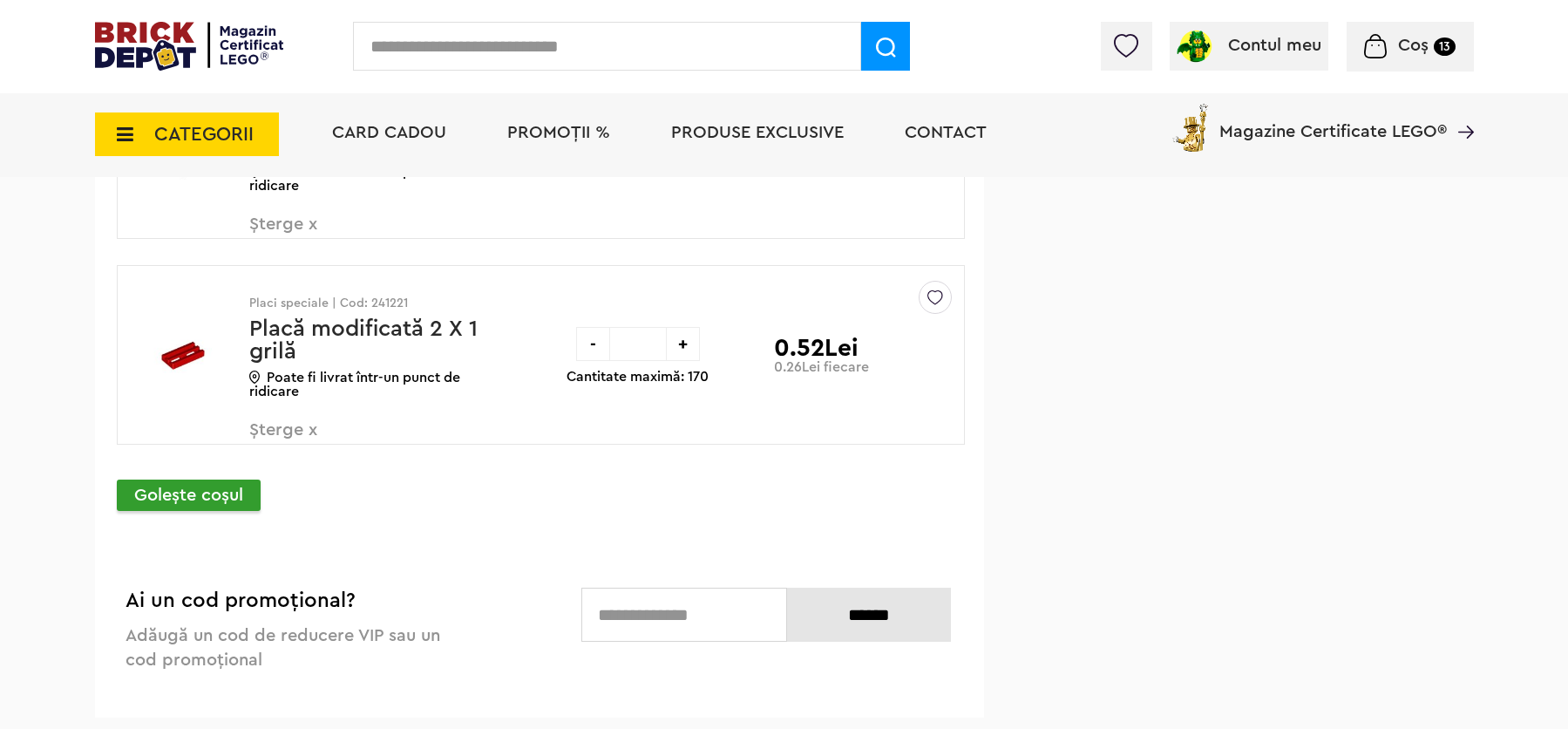
drag, startPoint x: 1580, startPoint y: 581, endPoint x: 1580, endPoint y: 593, distance: 12.0
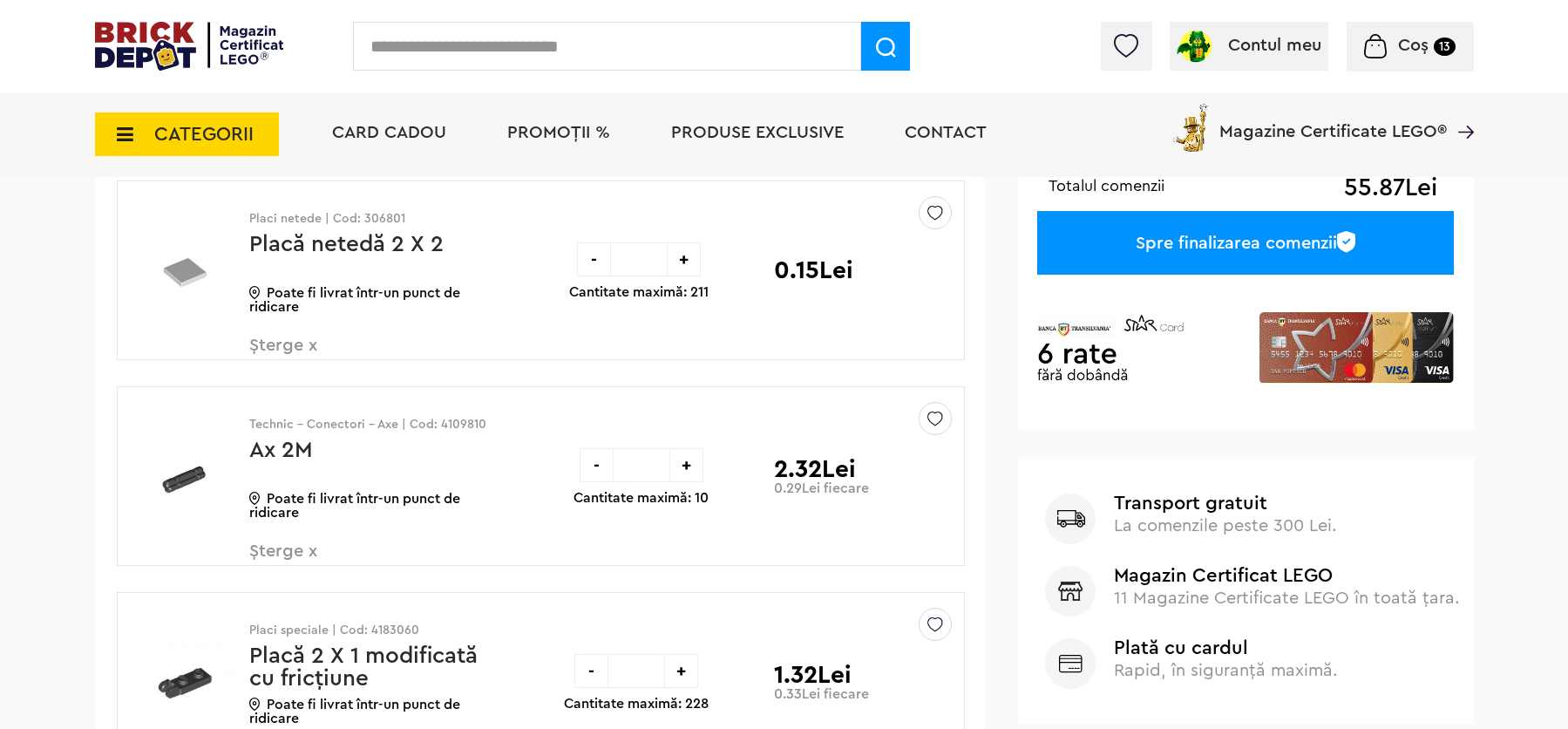
scroll to position [390, 0]
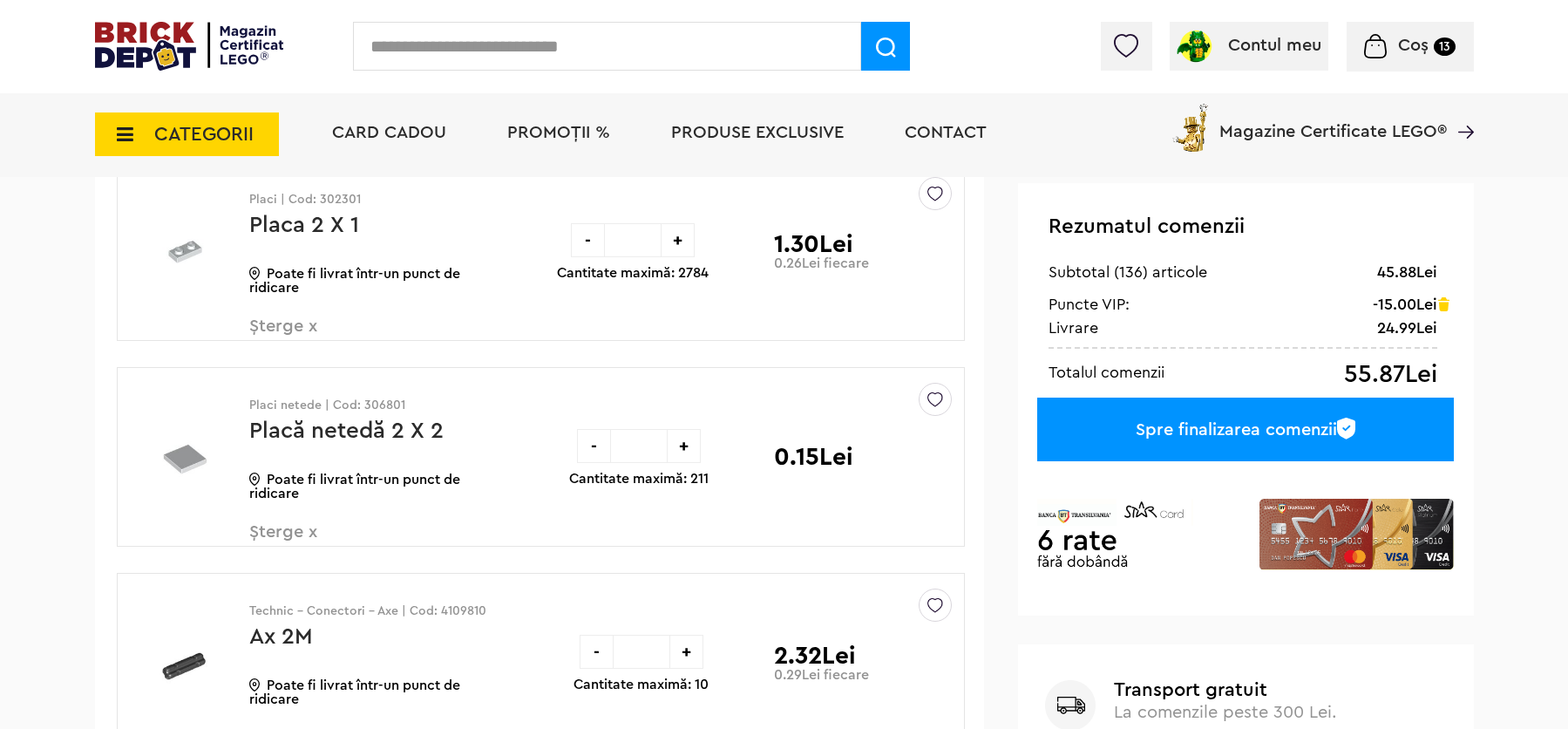
drag, startPoint x: 1579, startPoint y: 587, endPoint x: 1592, endPoint y: 66, distance: 521.2
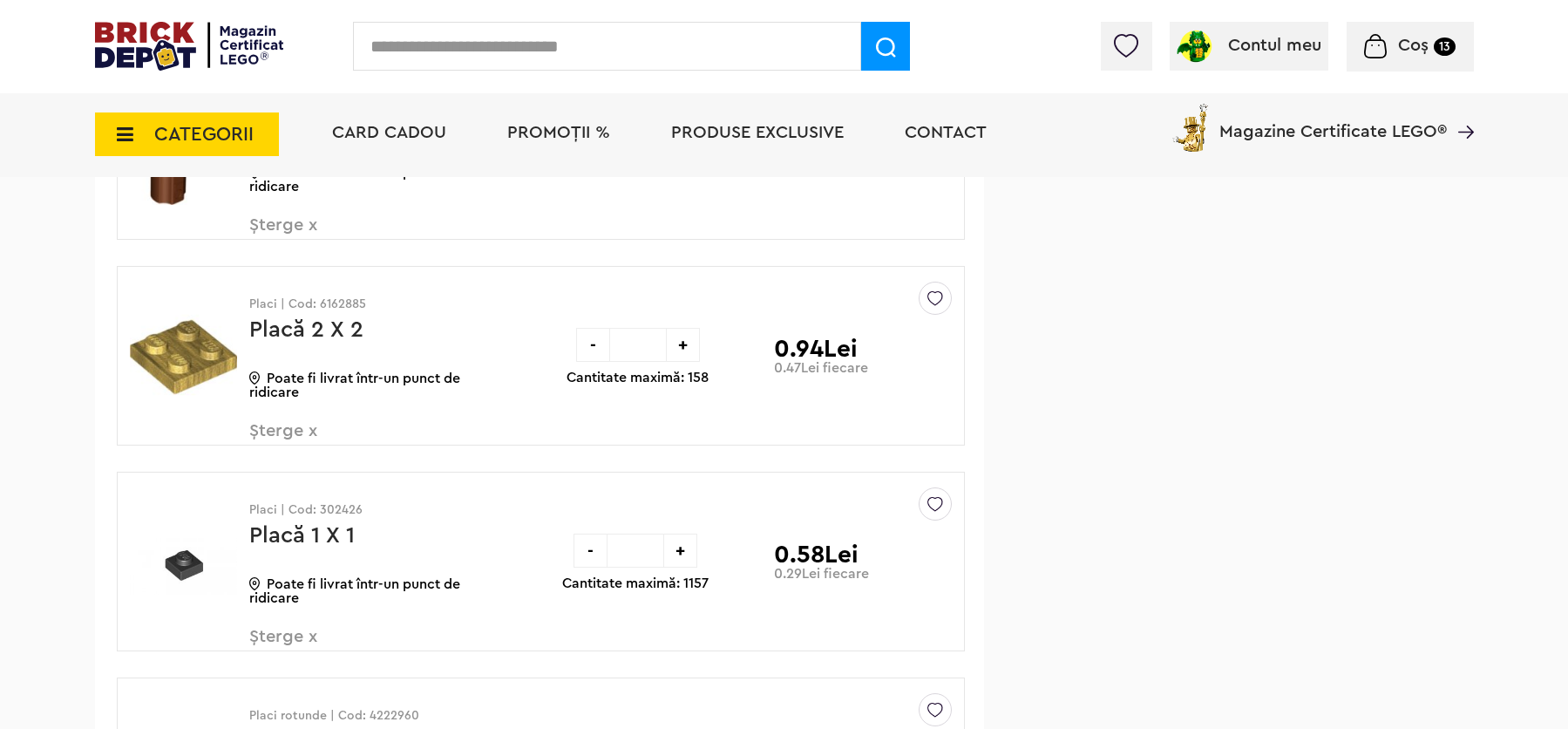
scroll to position [2394, 0]
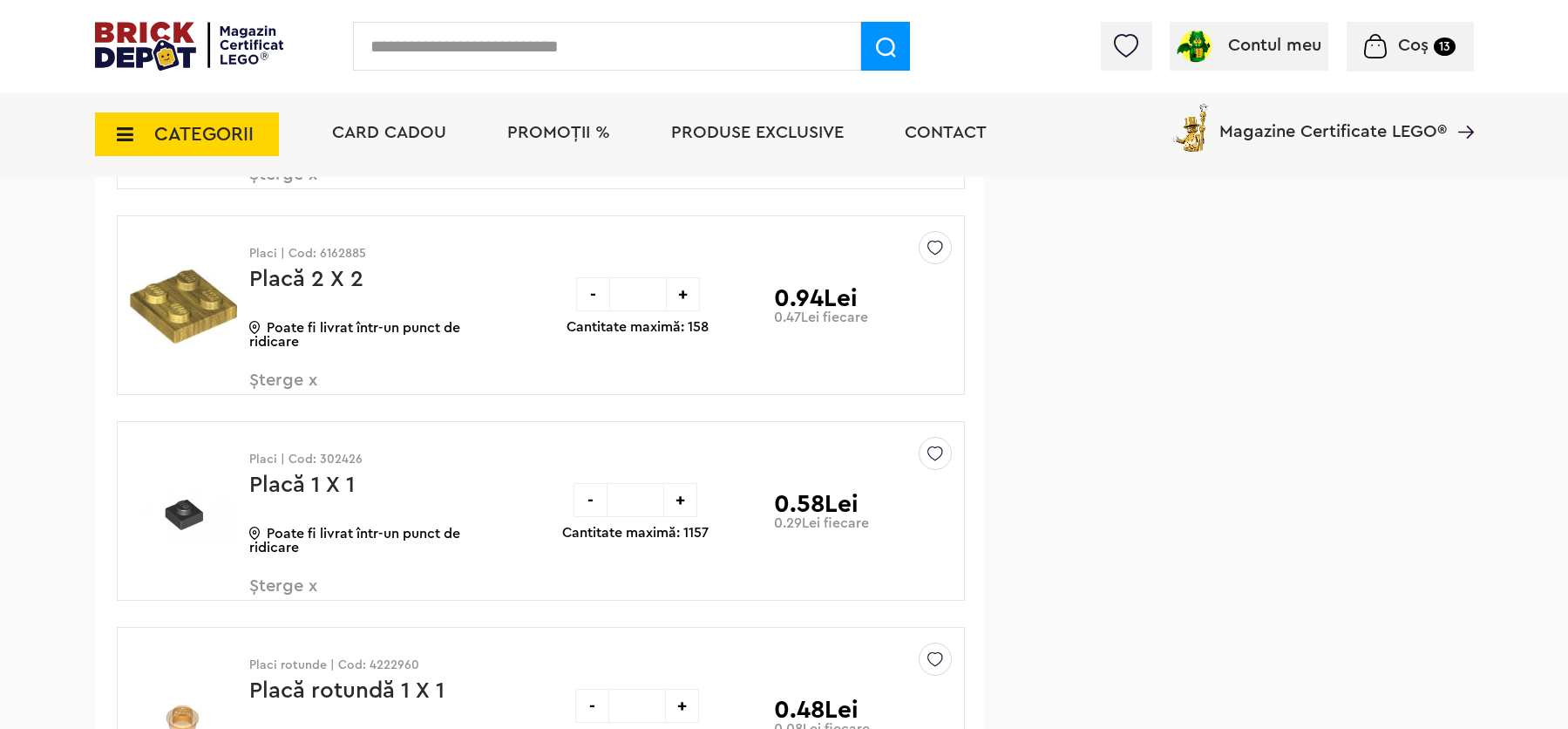
drag, startPoint x: 1574, startPoint y: 67, endPoint x: 1545, endPoint y: 213, distance: 148.9
click at [285, 590] on span "Șterge x" at bounding box center [352, 595] width 205 height 38
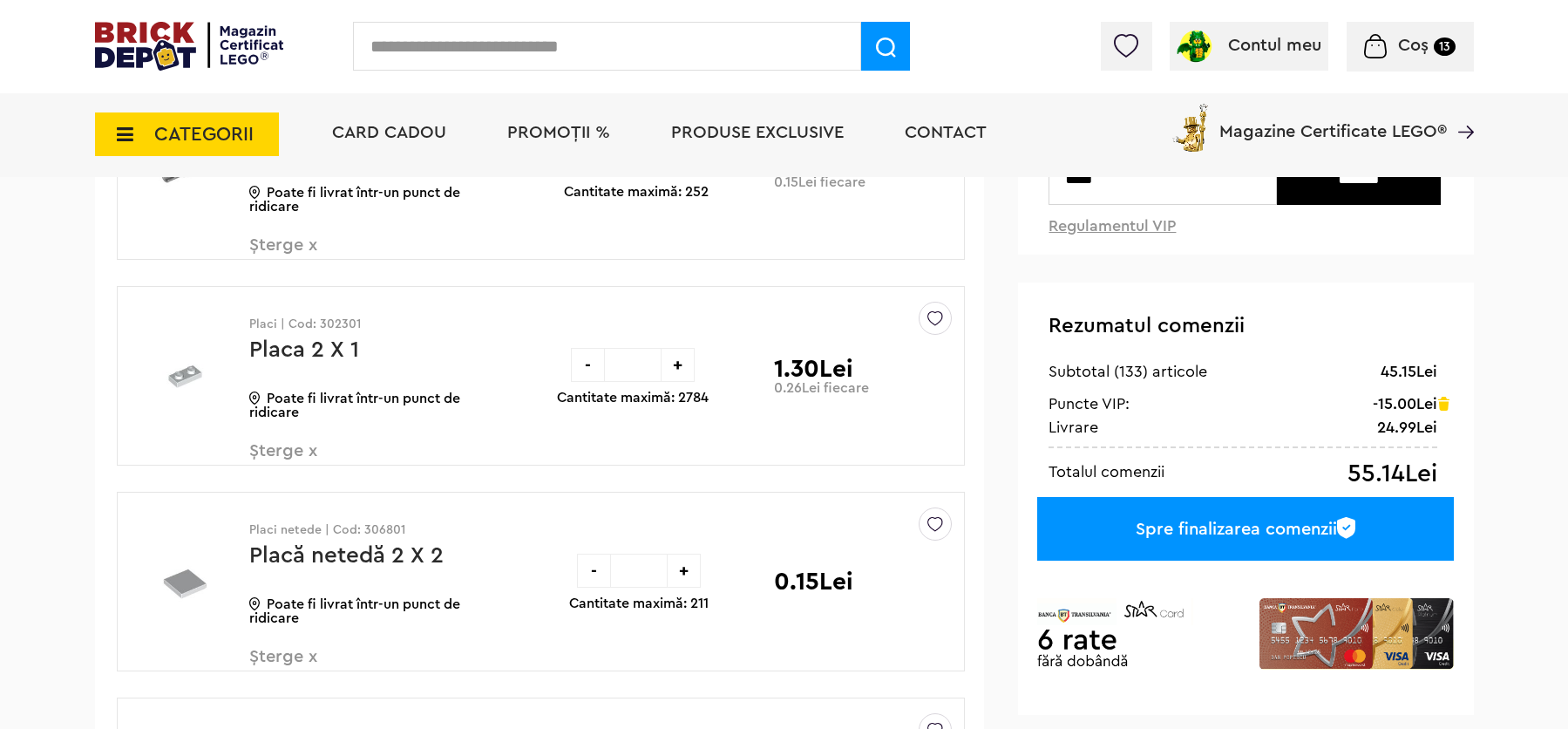
scroll to position [316, 0]
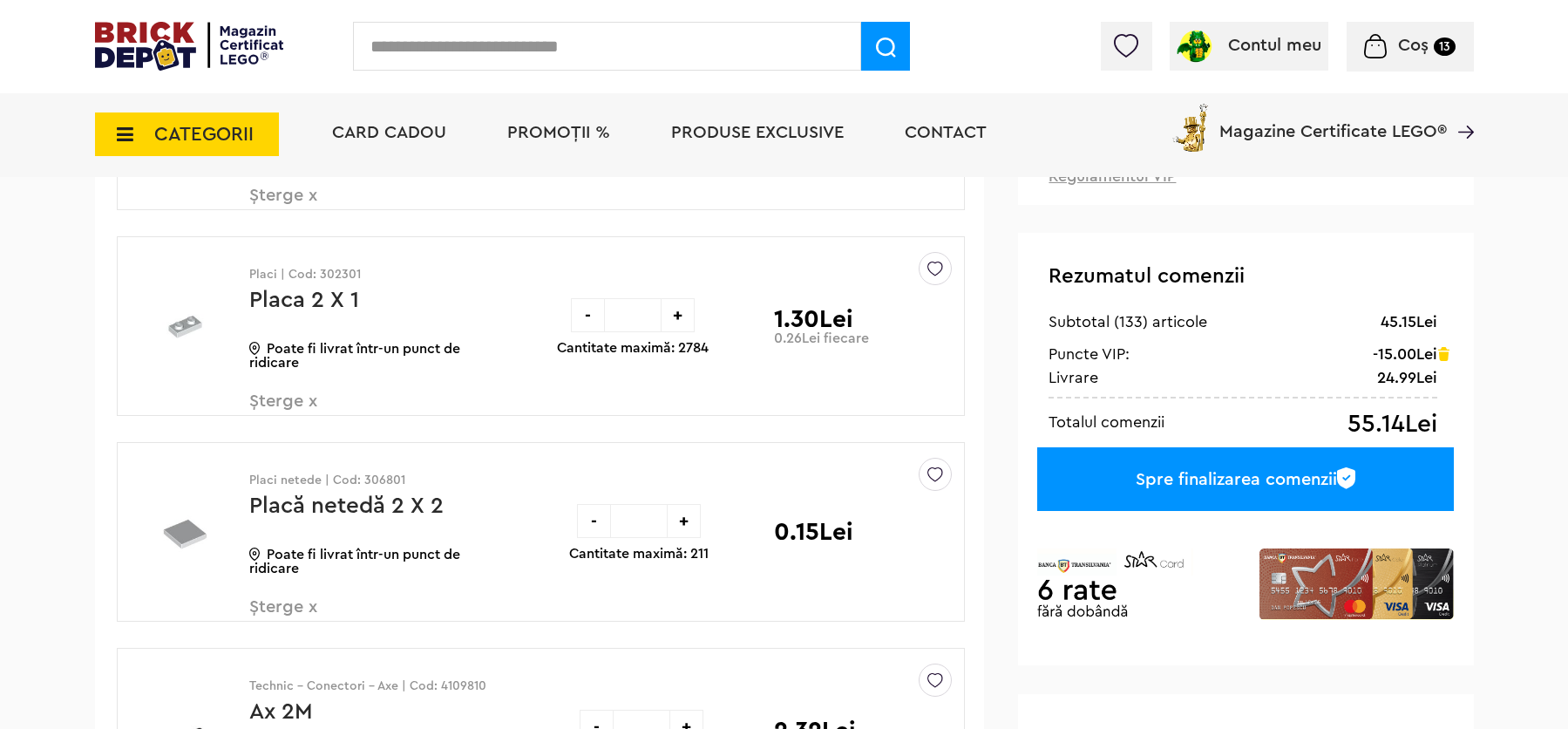
drag, startPoint x: 1579, startPoint y: 44, endPoint x: 1579, endPoint y: 67, distance: 23.0
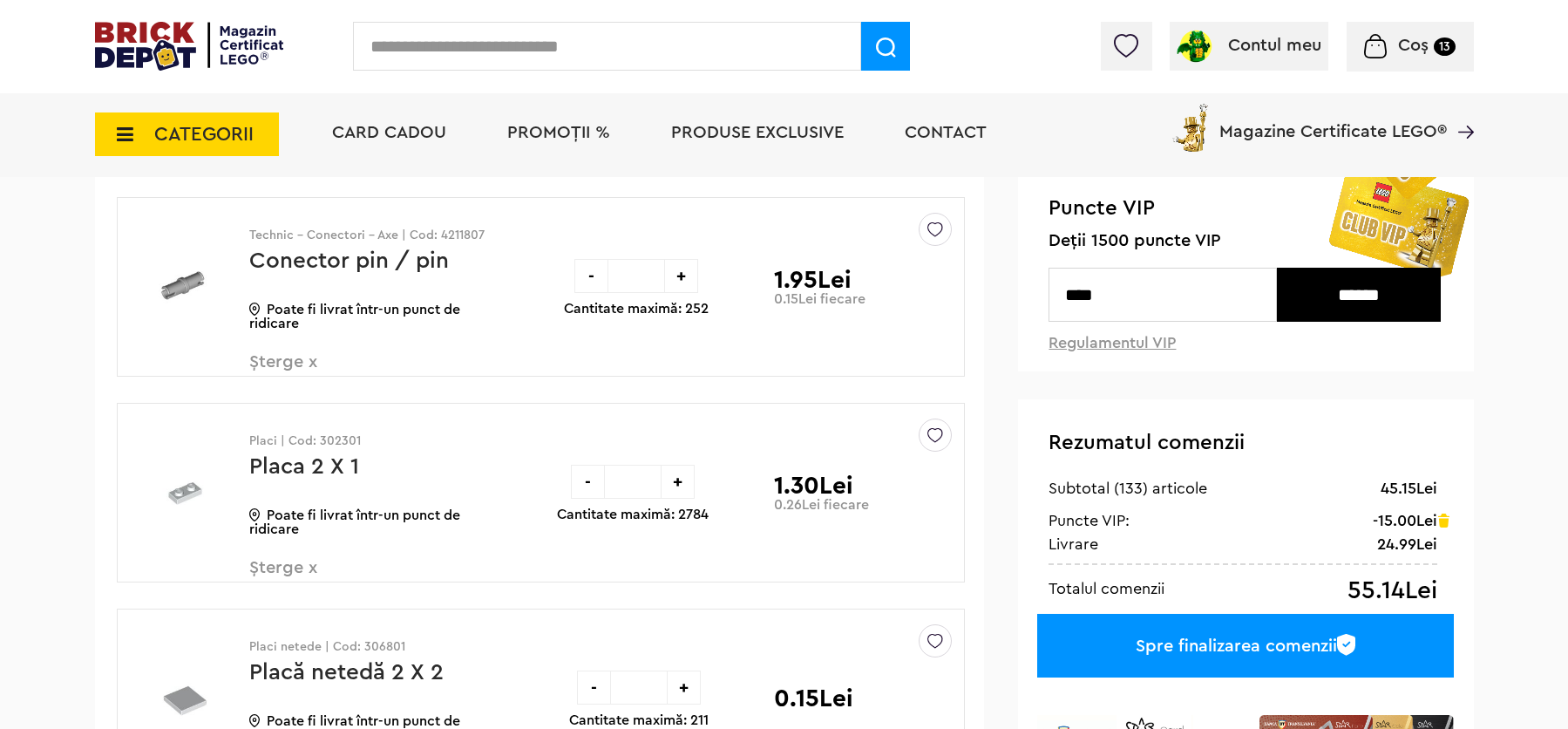
drag, startPoint x: 1583, startPoint y: 76, endPoint x: 1583, endPoint y: 64, distance: 12.0
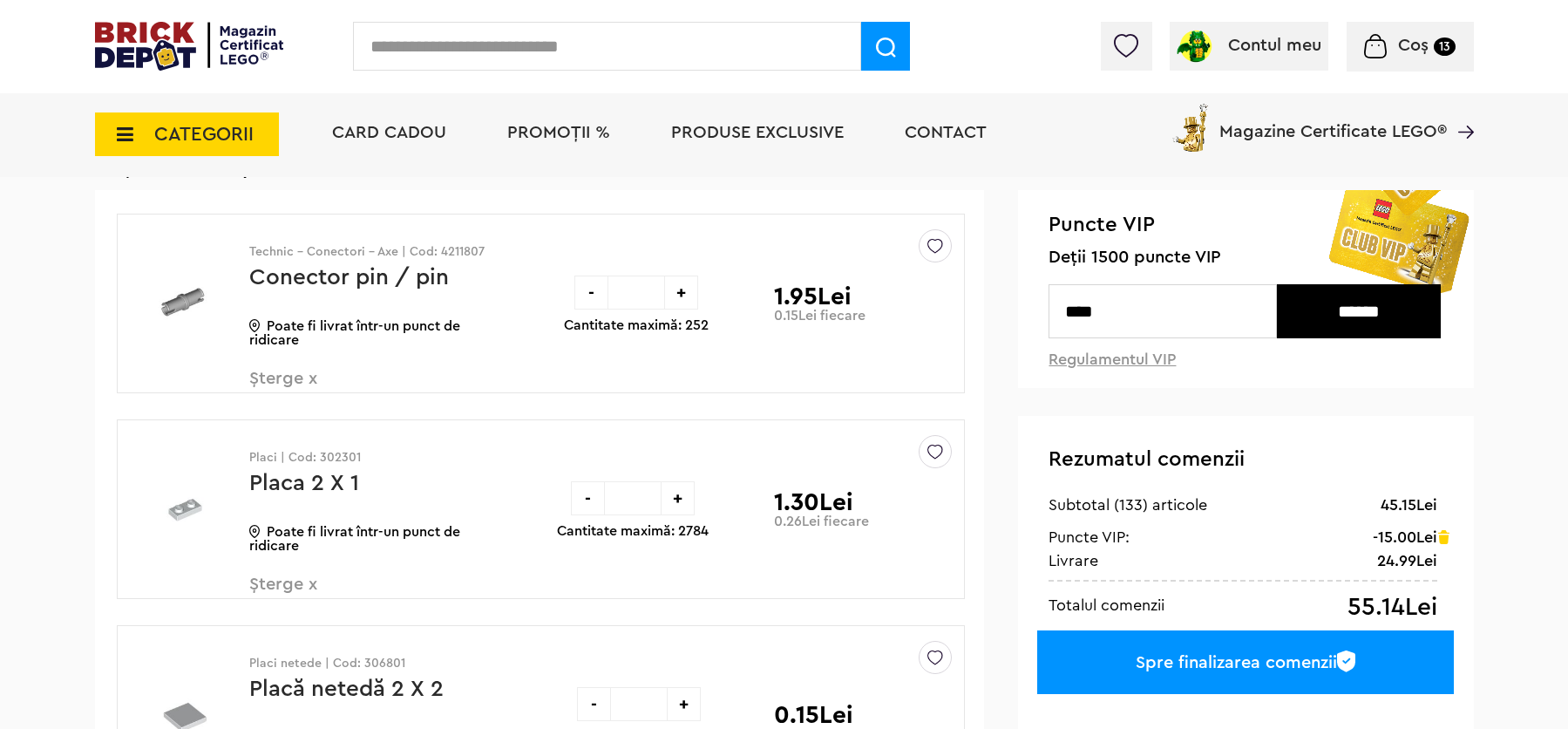
click at [588, 301] on div "-" at bounding box center [591, 292] width 34 height 34
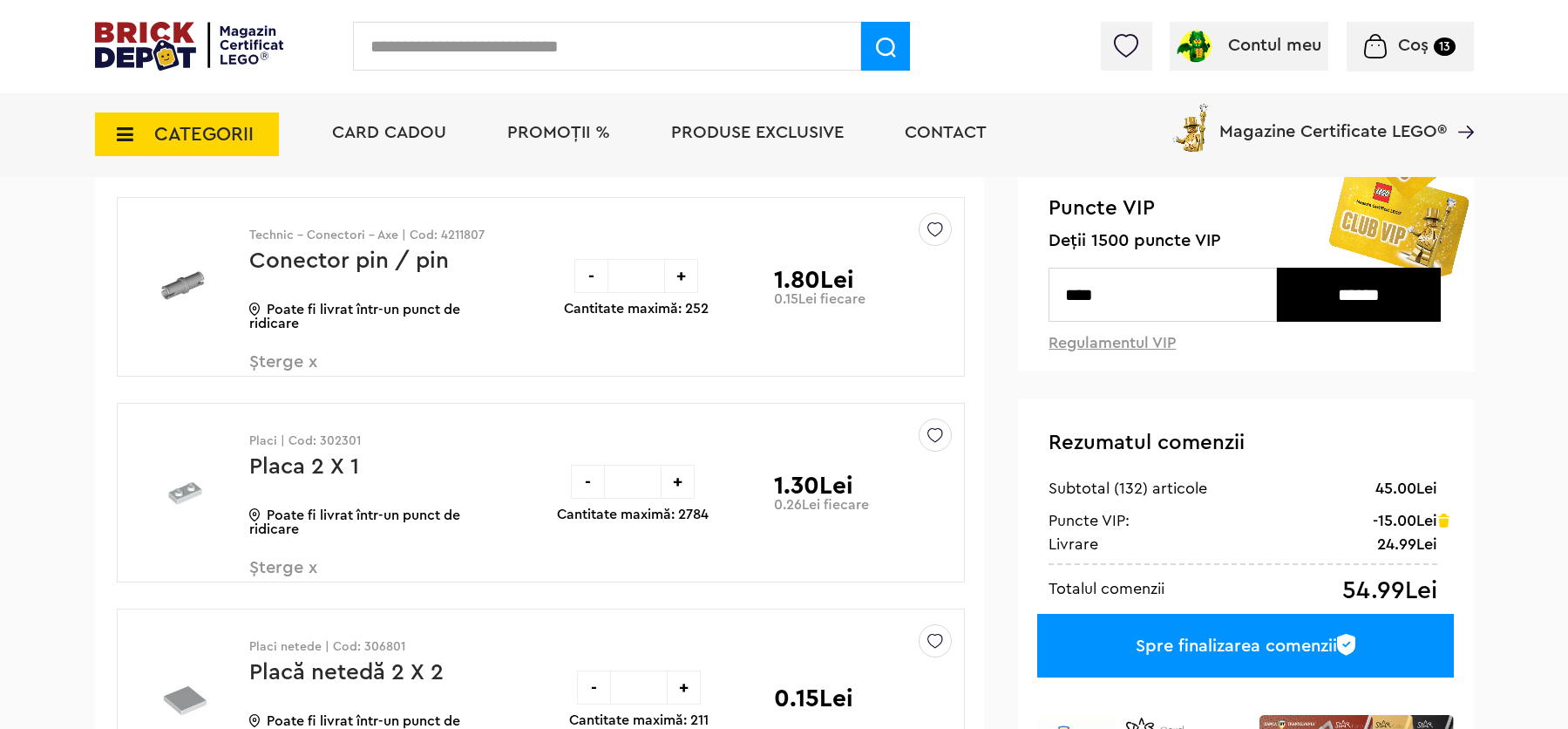
scroll to position [165, 0]
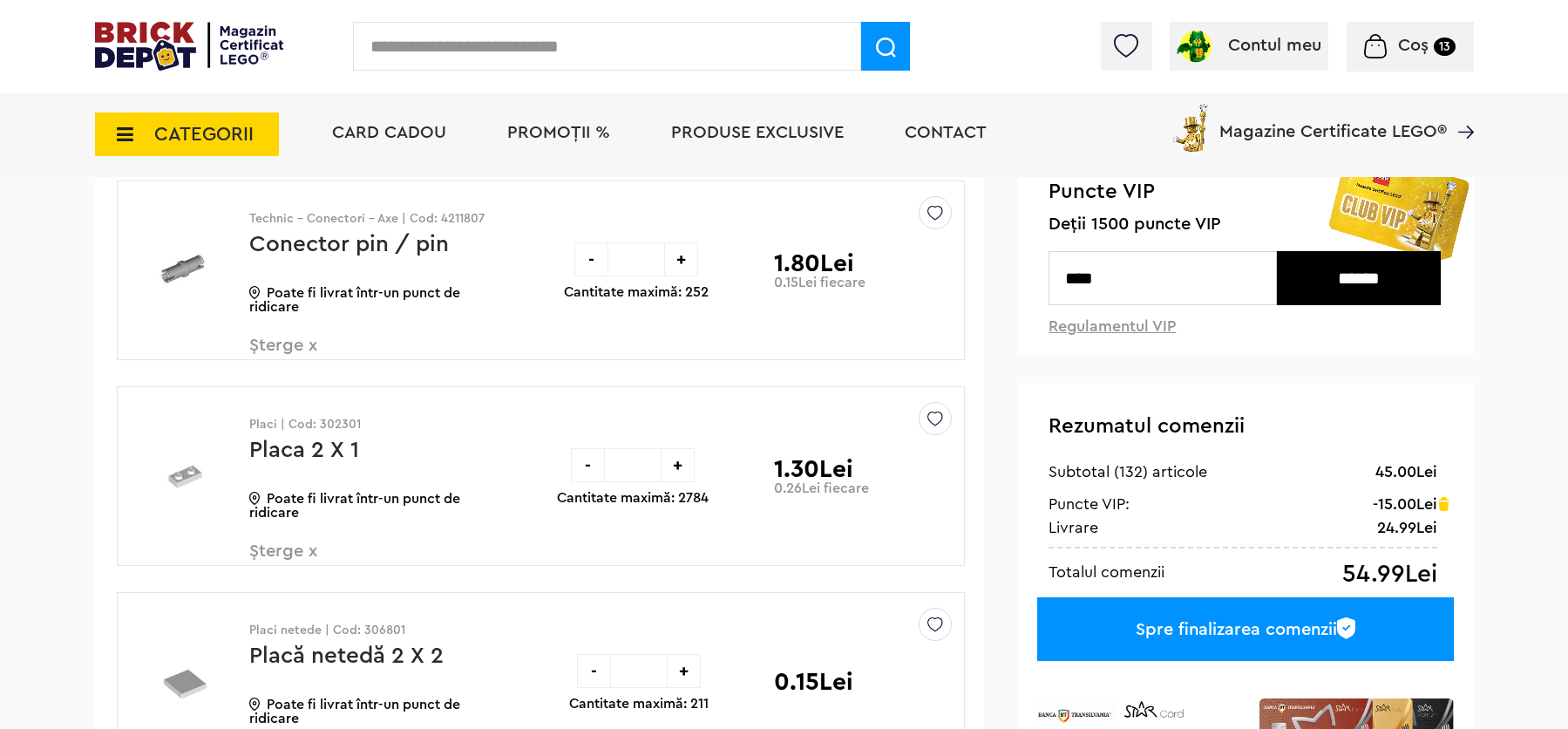
drag, startPoint x: 1580, startPoint y: 90, endPoint x: 1580, endPoint y: 55, distance: 35.0
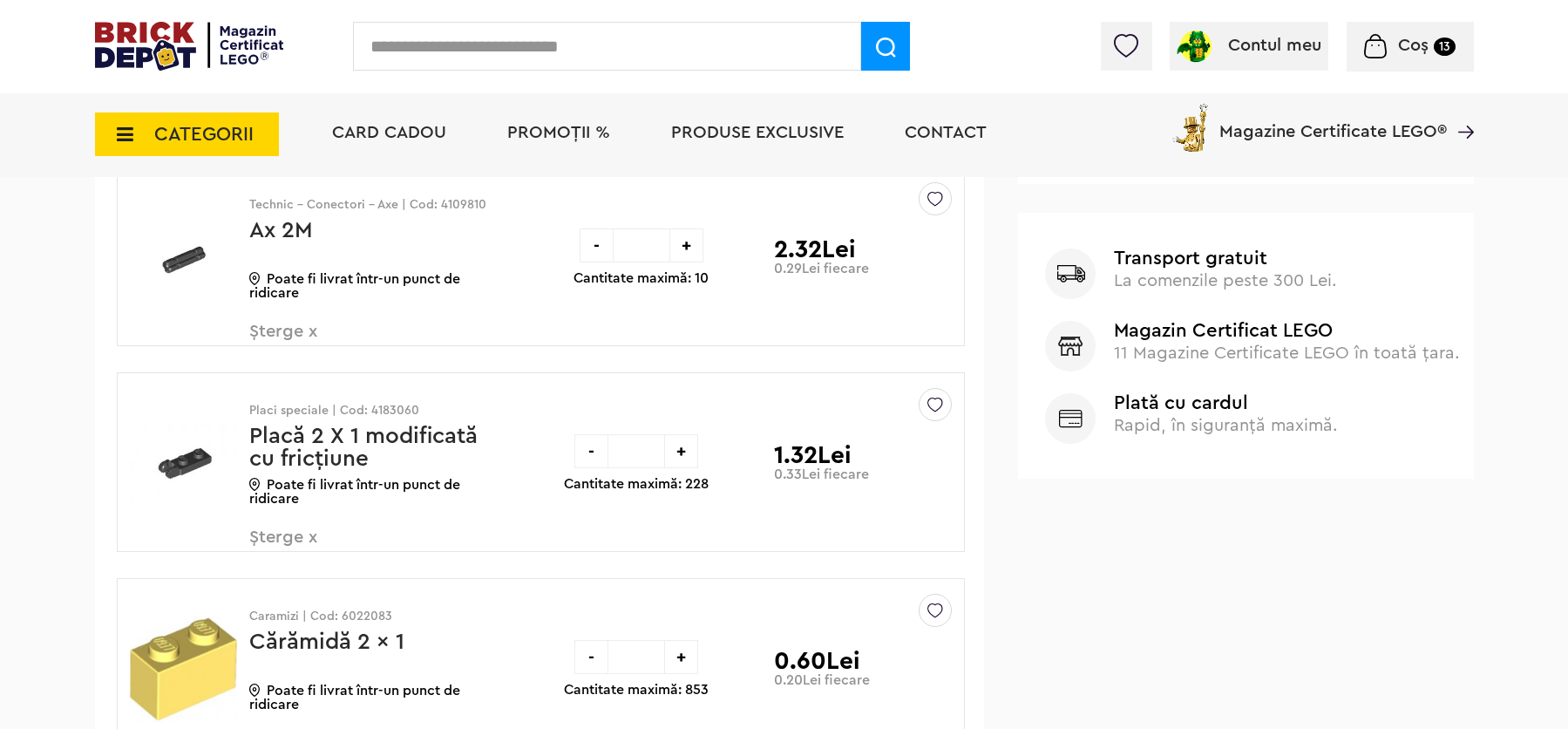
scroll to position [813, 0]
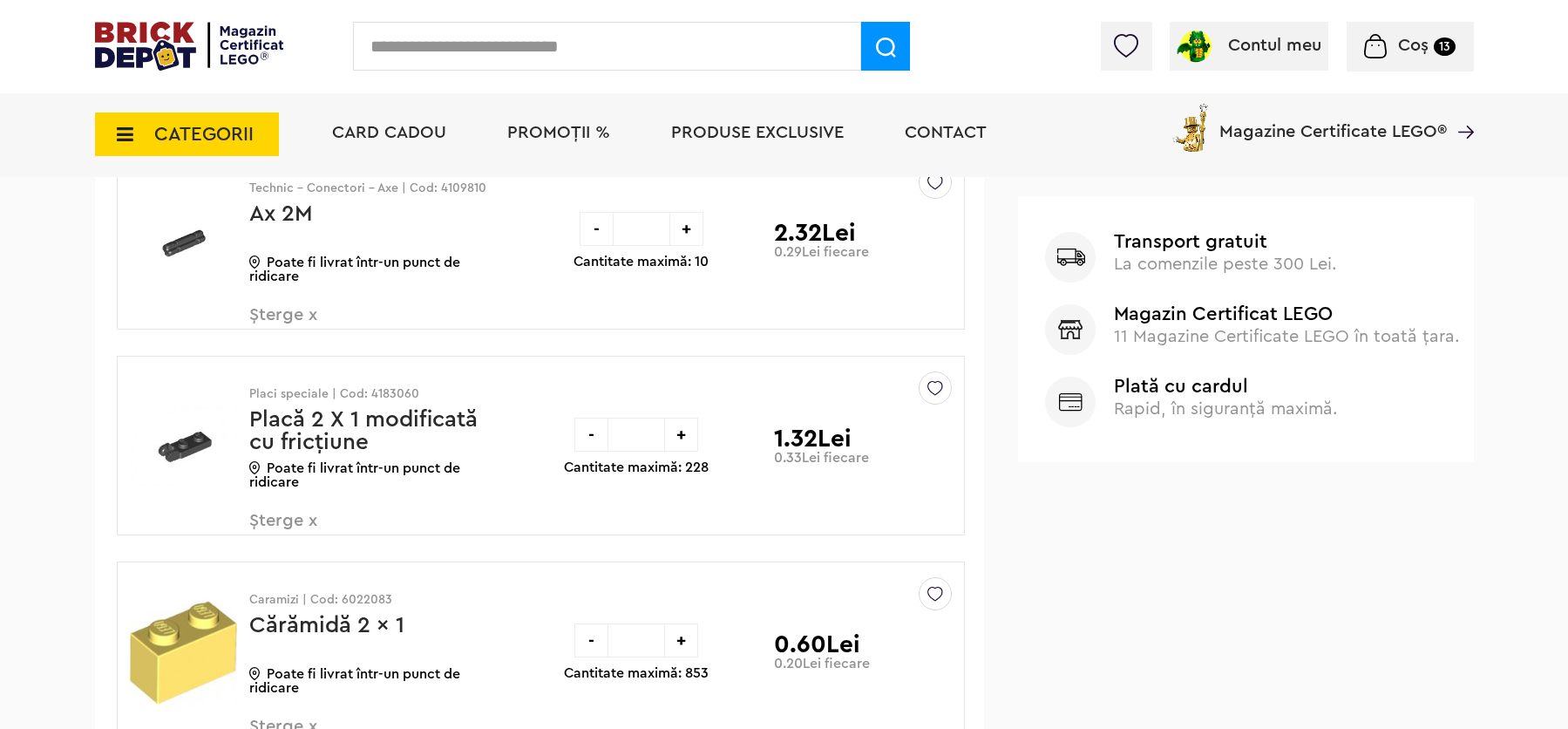
drag, startPoint x: 1582, startPoint y: 88, endPoint x: 1580, endPoint y: 98, distance: 10.2
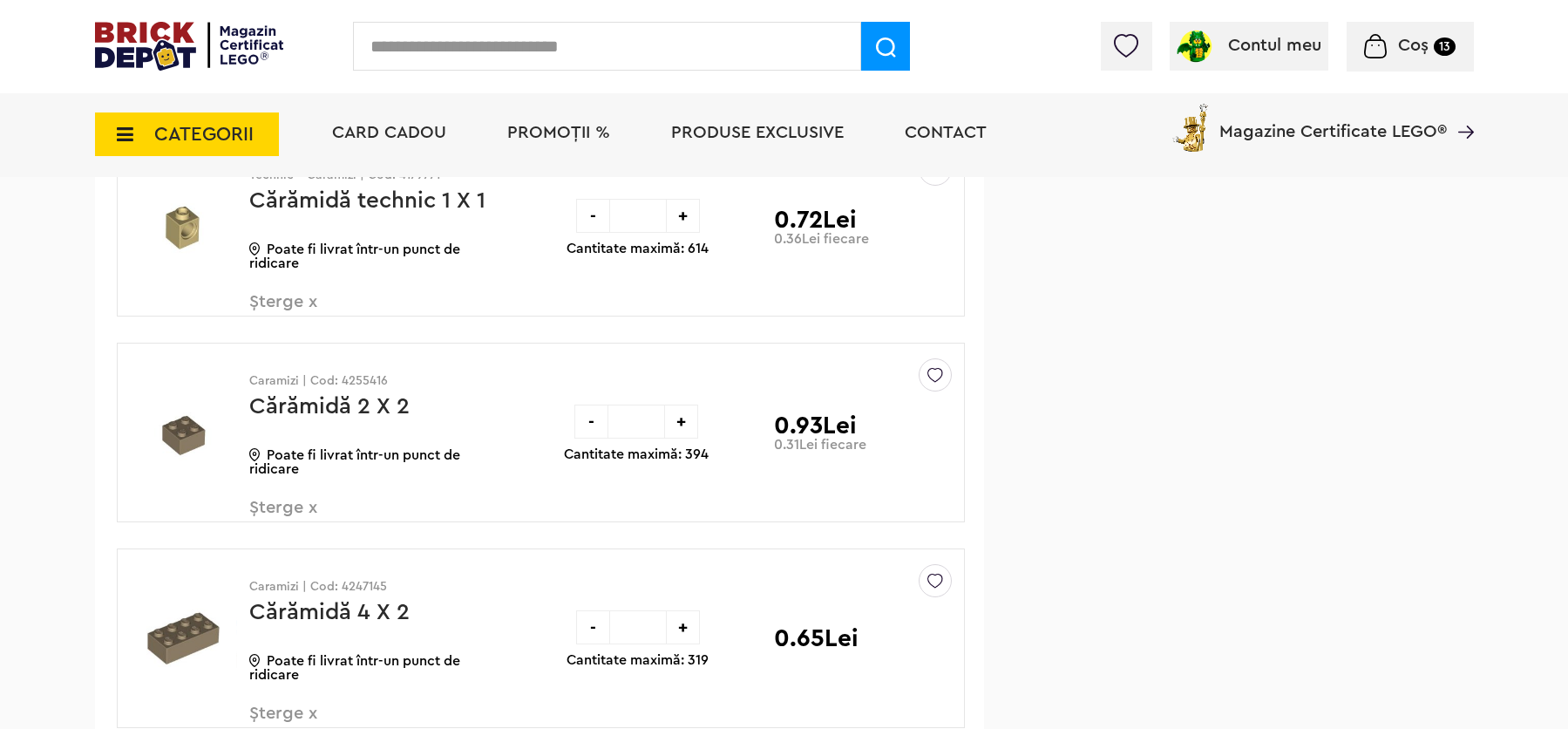
scroll to position [1427, 0]
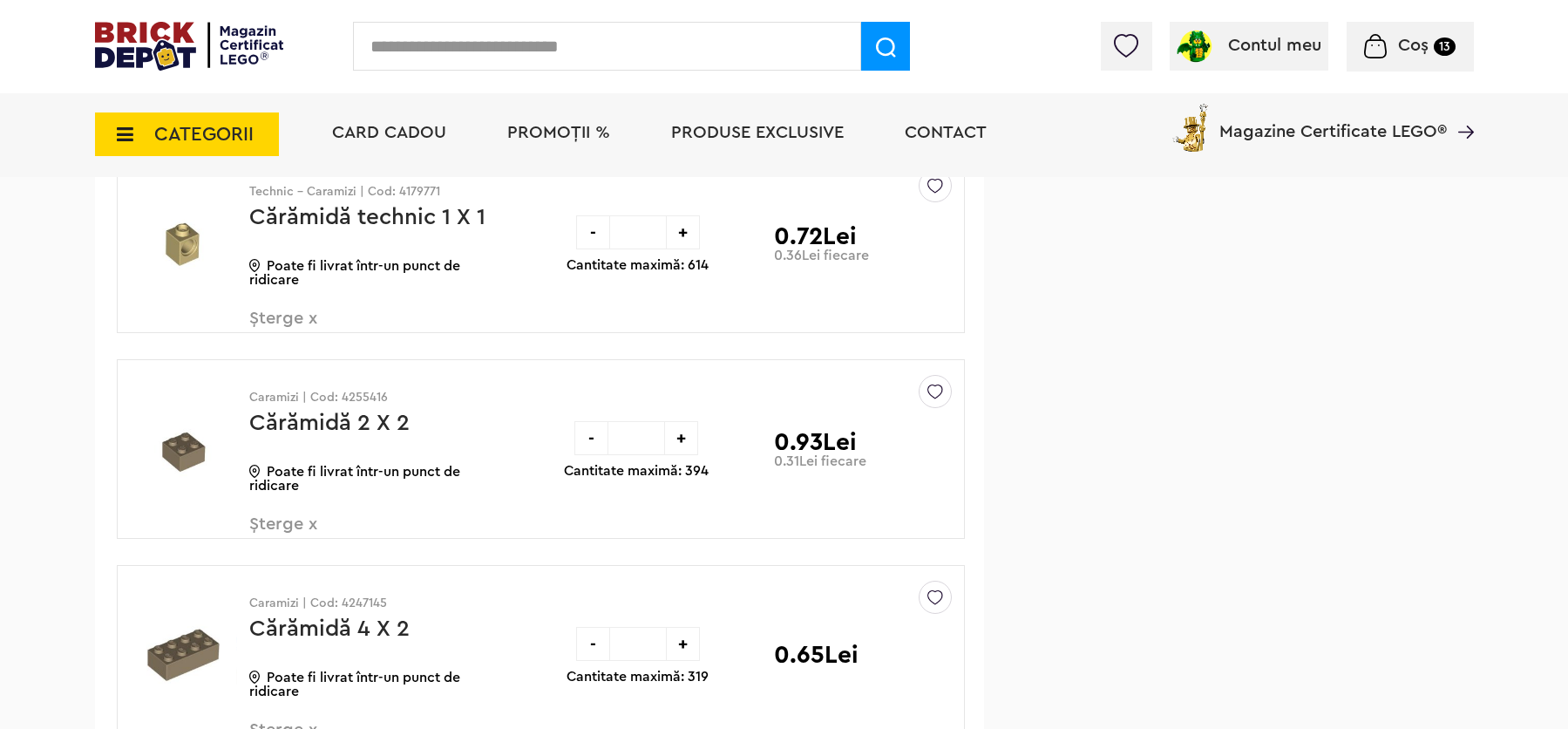
drag, startPoint x: 1574, startPoint y: 149, endPoint x: 1568, endPoint y: 156, distance: 9.2
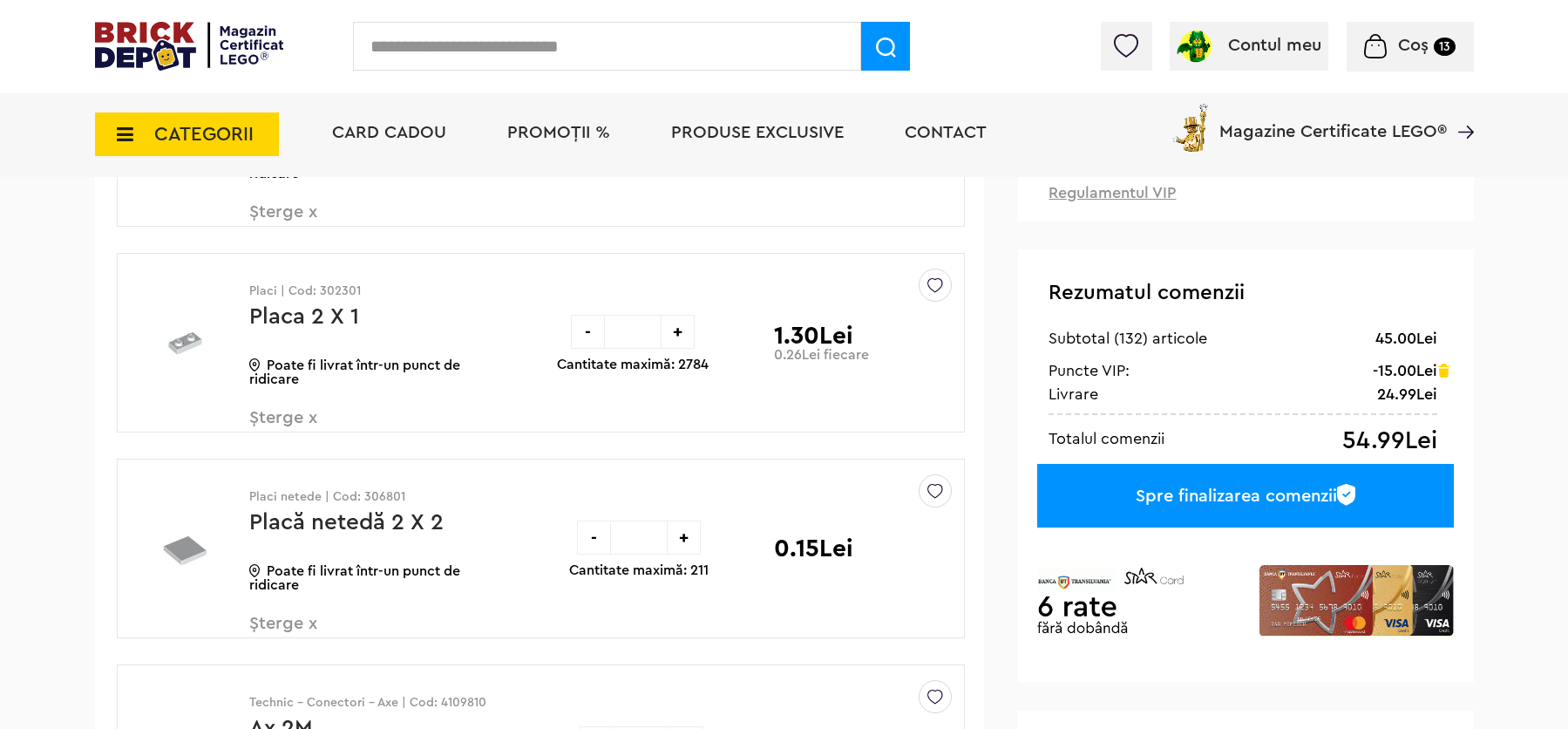
scroll to position [232, 0]
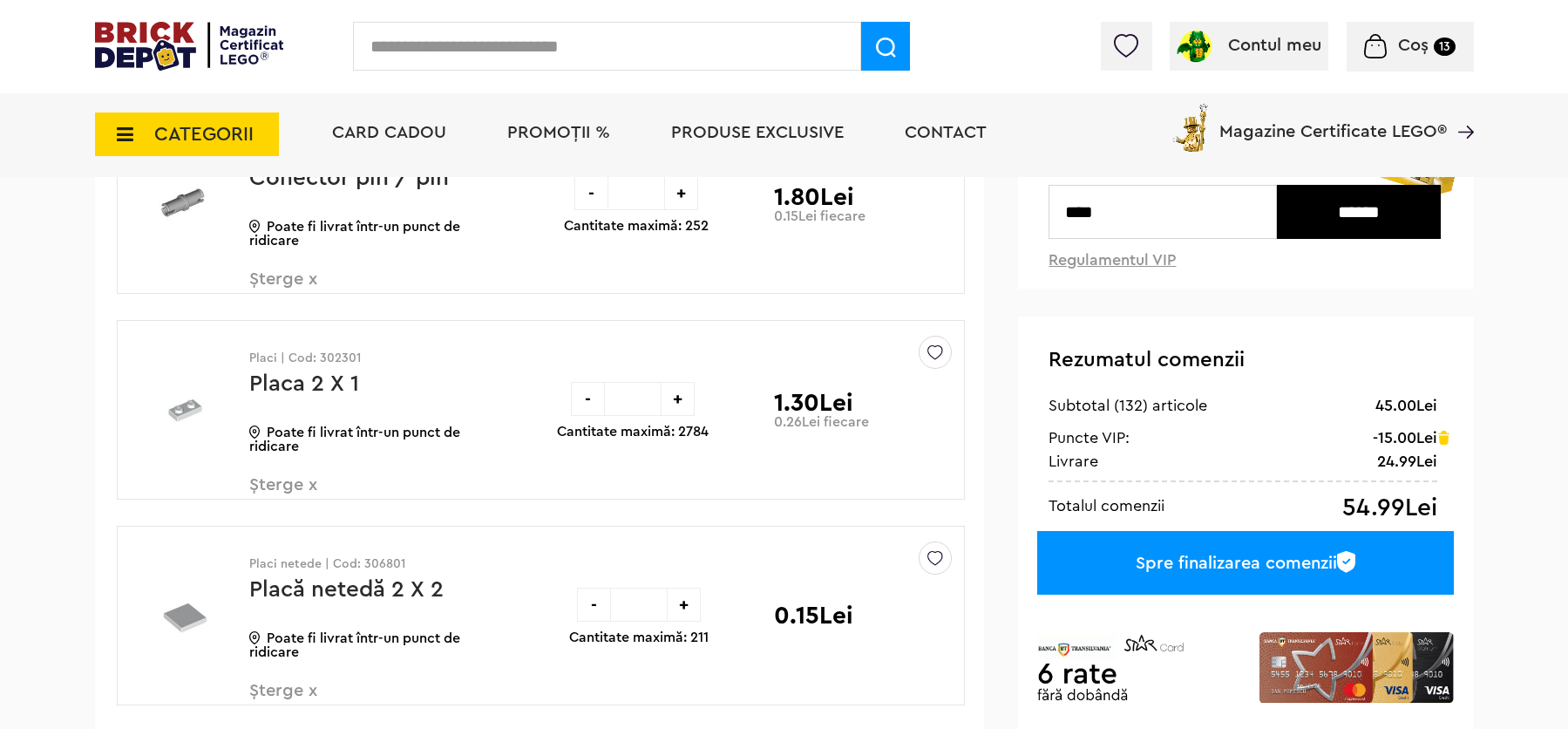
drag, startPoint x: 1578, startPoint y: 603, endPoint x: 1592, endPoint y: 55, distance: 548.2
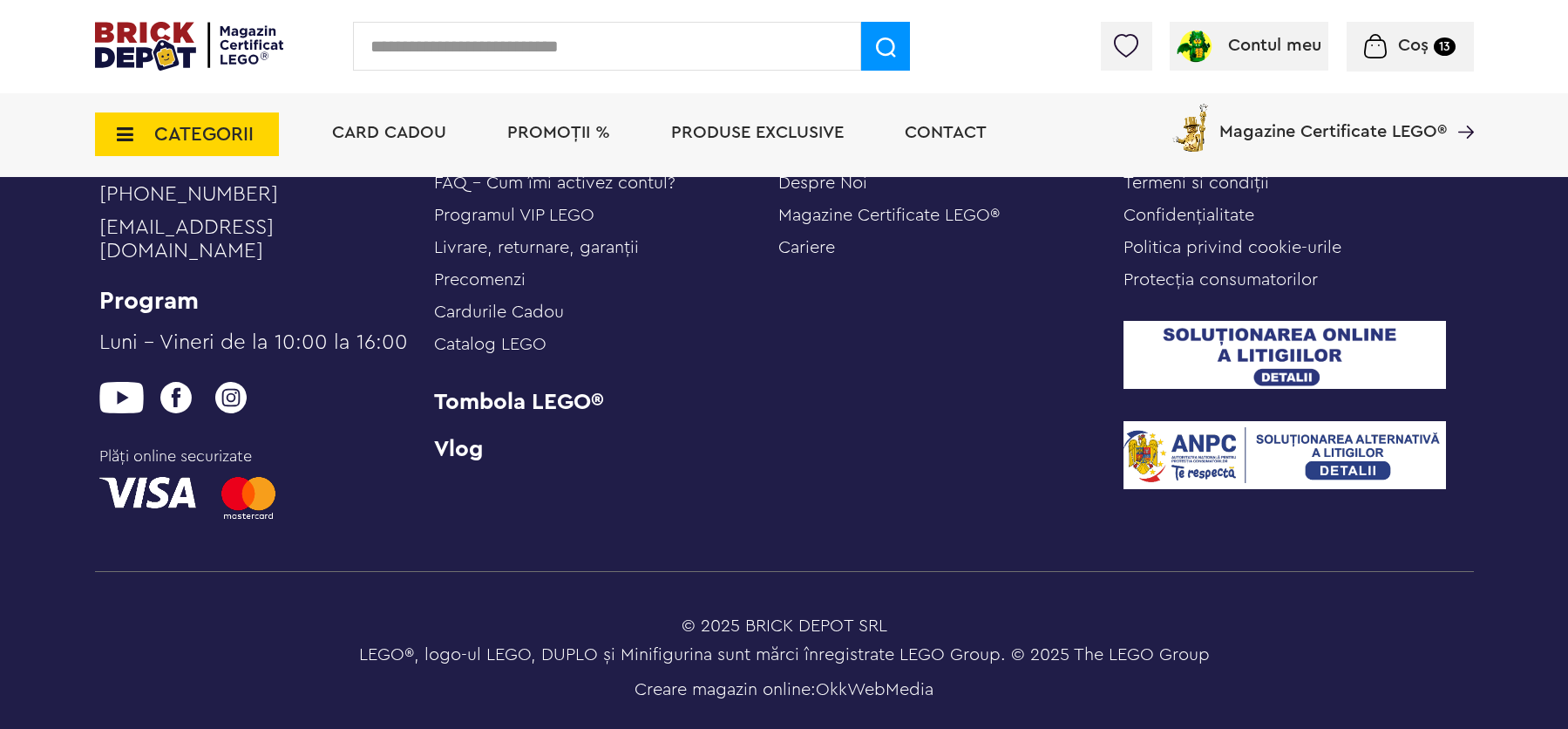
scroll to position [8015, 0]
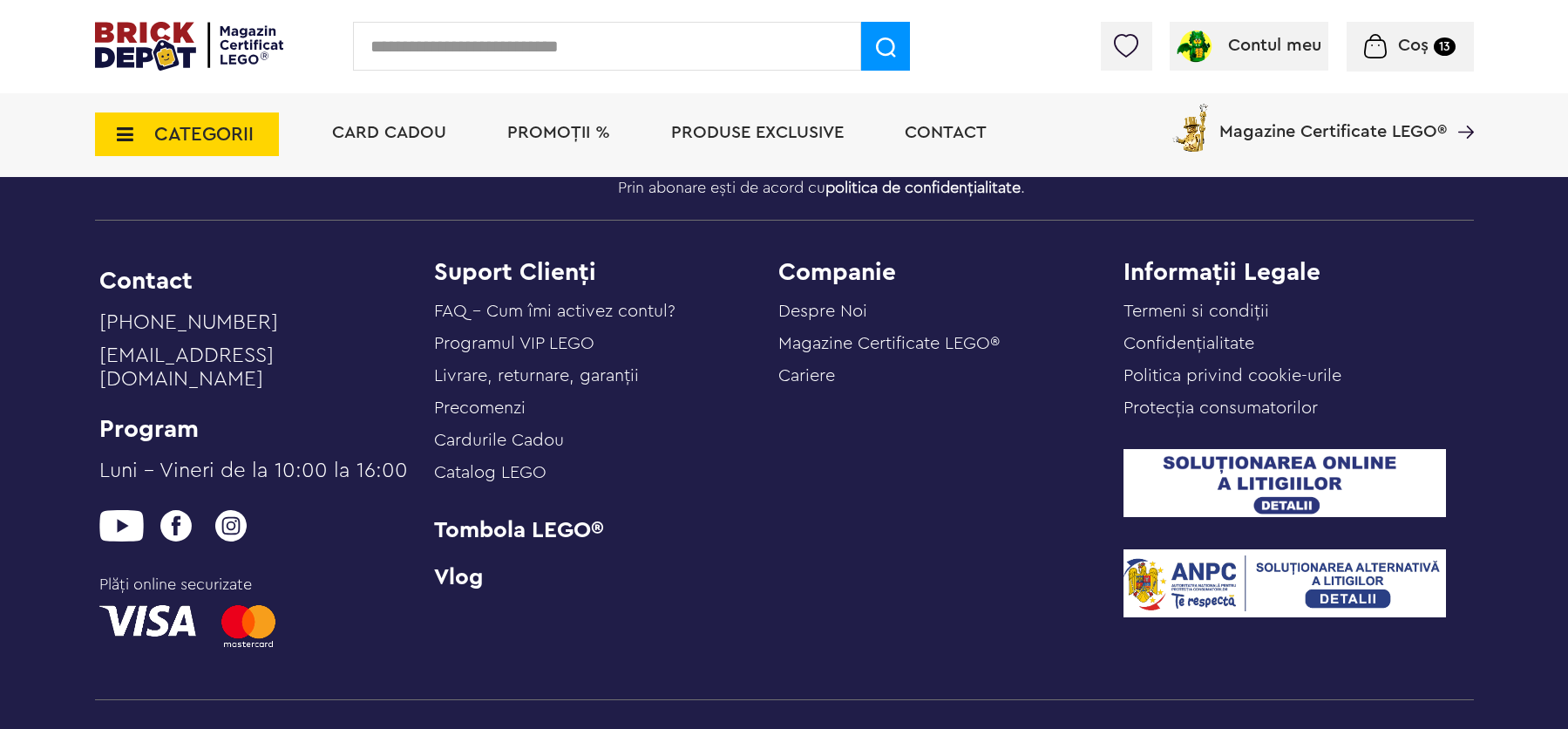
drag, startPoint x: 1582, startPoint y: 74, endPoint x: 1551, endPoint y: 660, distance: 586.8
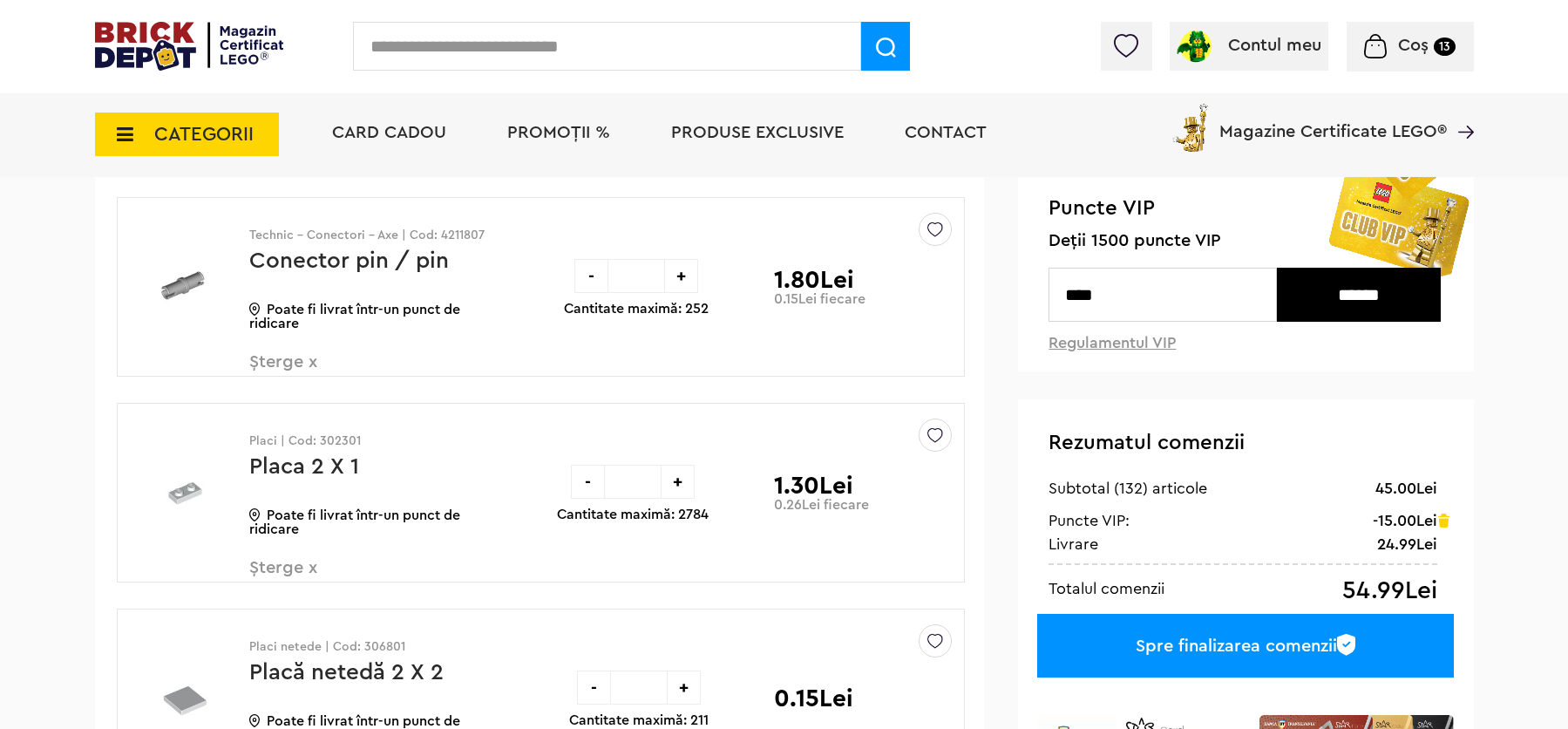
scroll to position [165, 0]
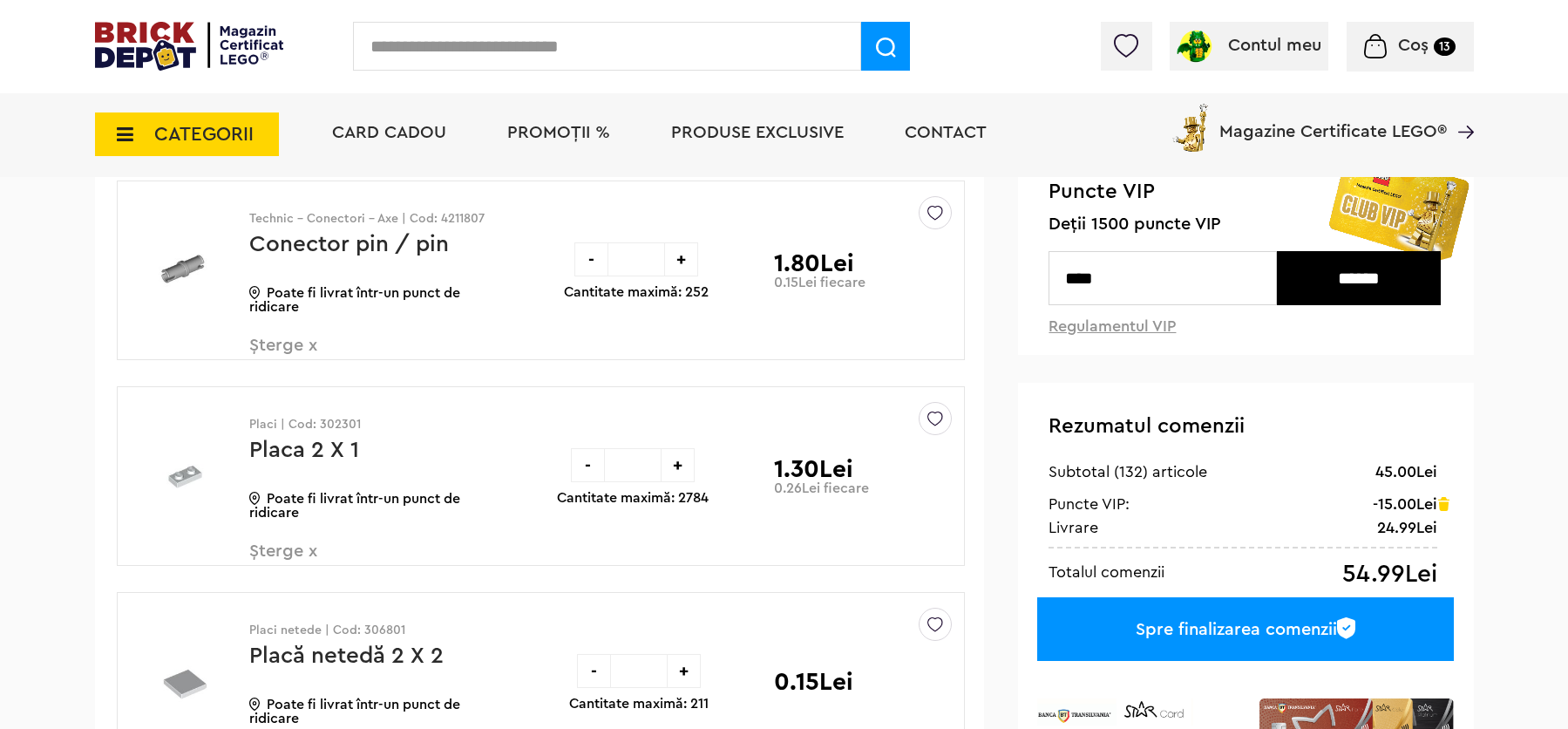
drag, startPoint x: 1592, startPoint y: 557, endPoint x: 1578, endPoint y: 52, distance: 505.2
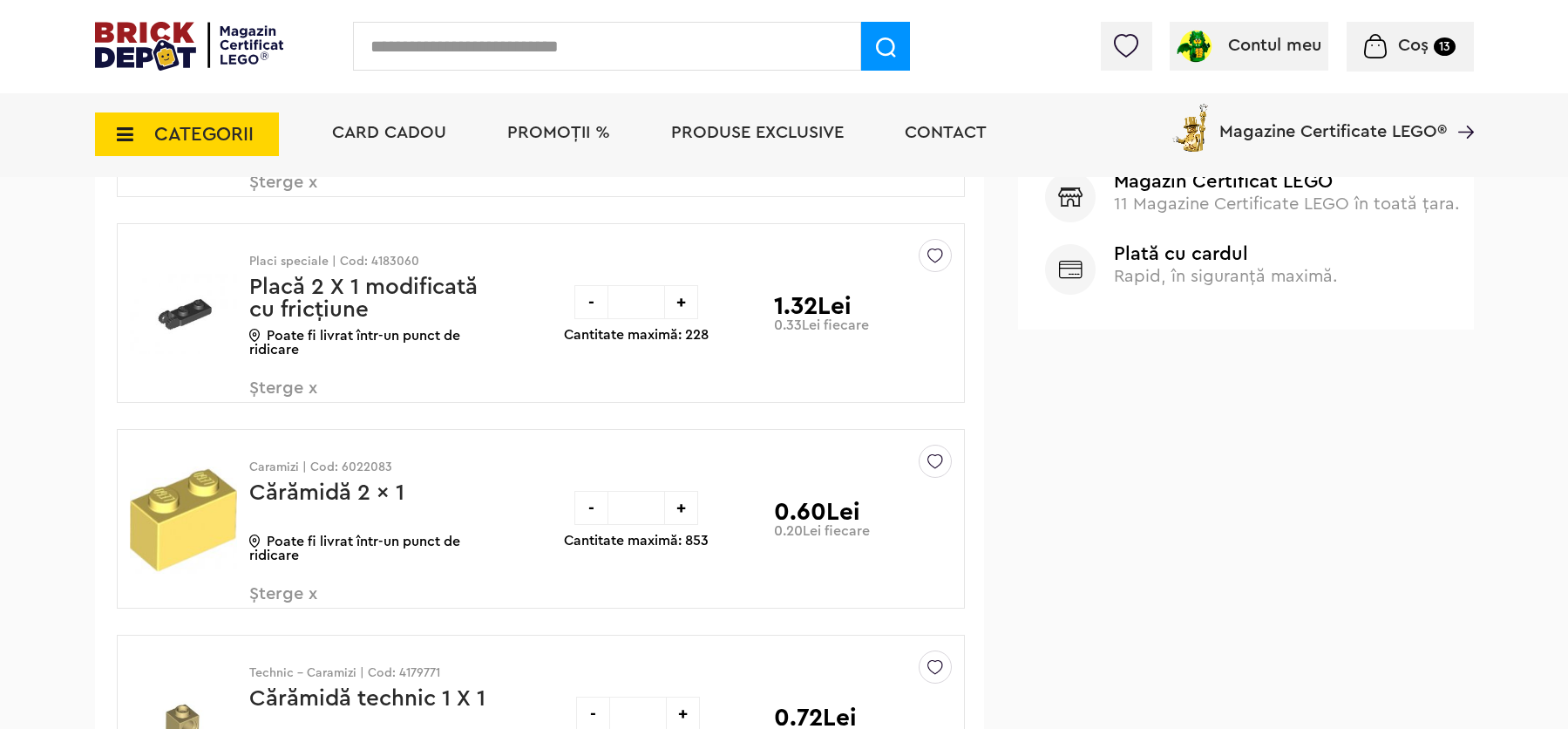
scroll to position [996, 0]
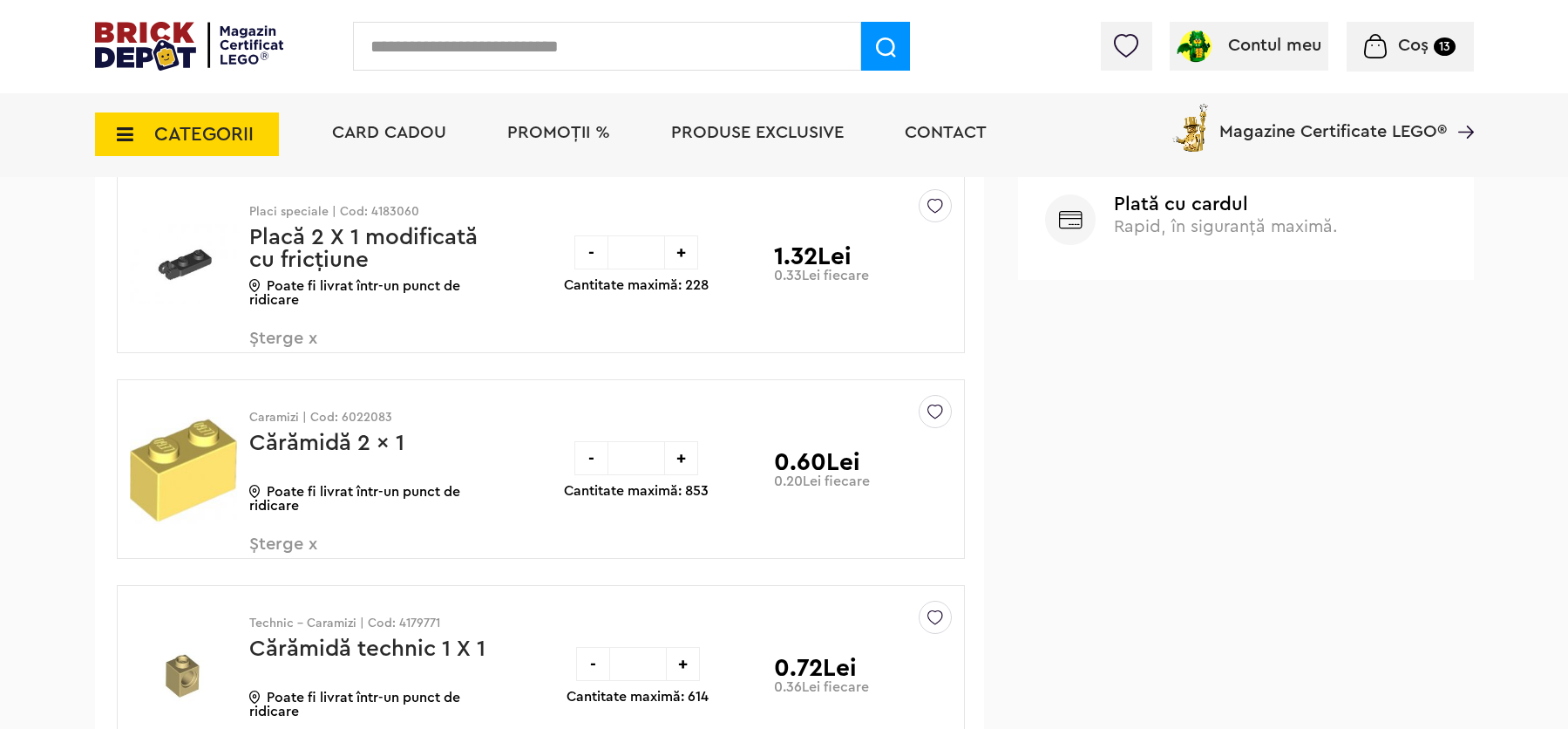
drag, startPoint x: 1582, startPoint y: 59, endPoint x: 1575, endPoint y: 121, distance: 62.4
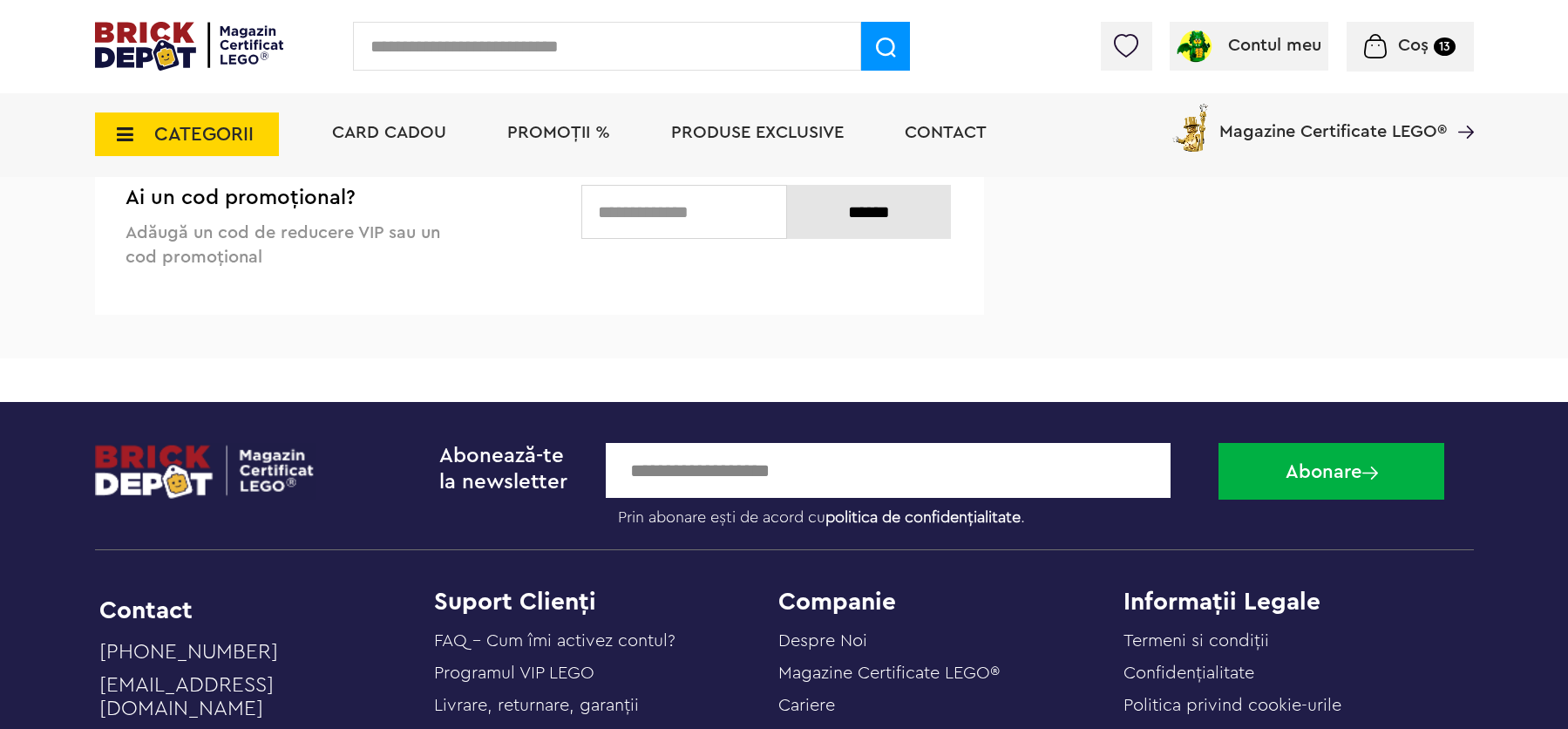
scroll to position [7631, 0]
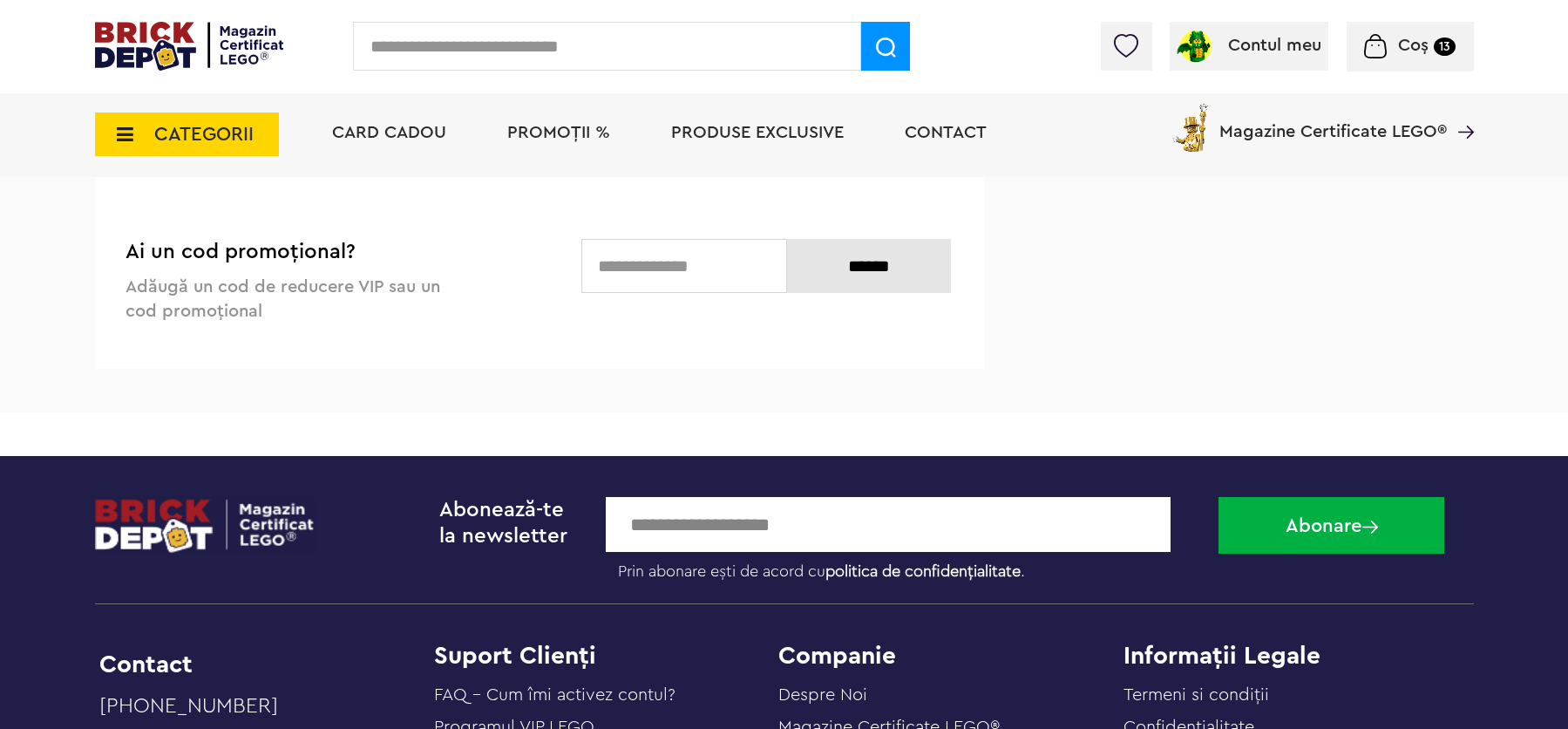
click at [239, 162] on p "Goleşte coşul" at bounding box center [188, 146] width 144 height 32
